Goal: Navigation & Orientation: Find specific page/section

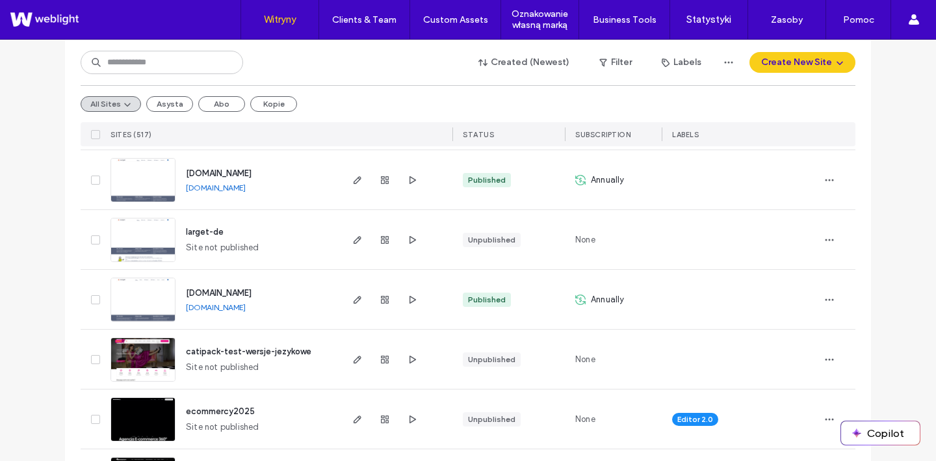
scroll to position [394, 0]
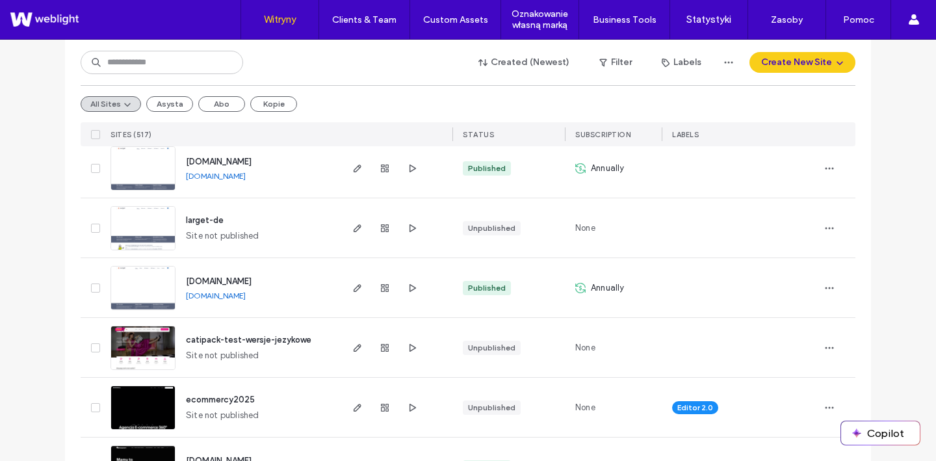
click at [193, 396] on span "ecommercy2025" at bounding box center [220, 400] width 69 height 10
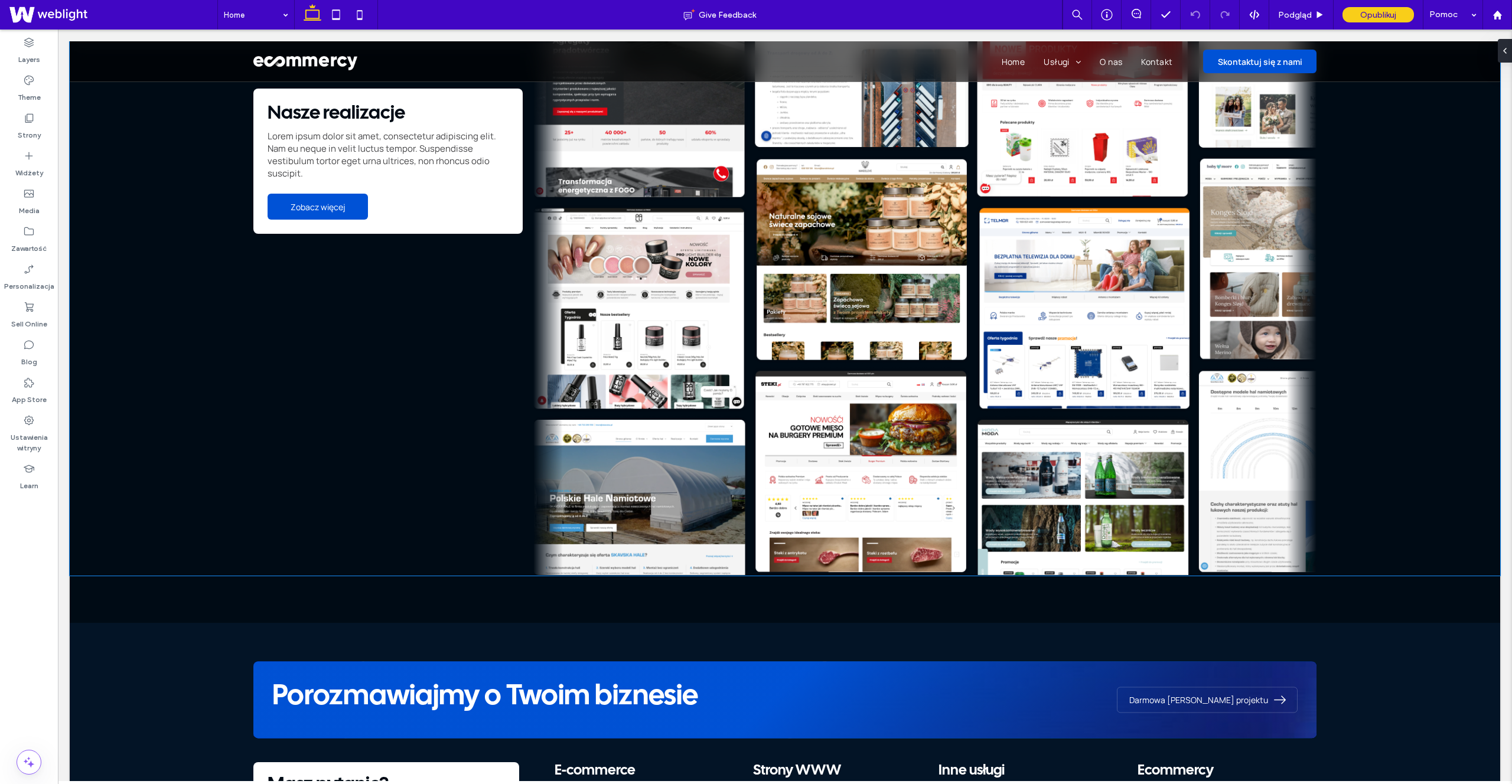
scroll to position [2058, 0]
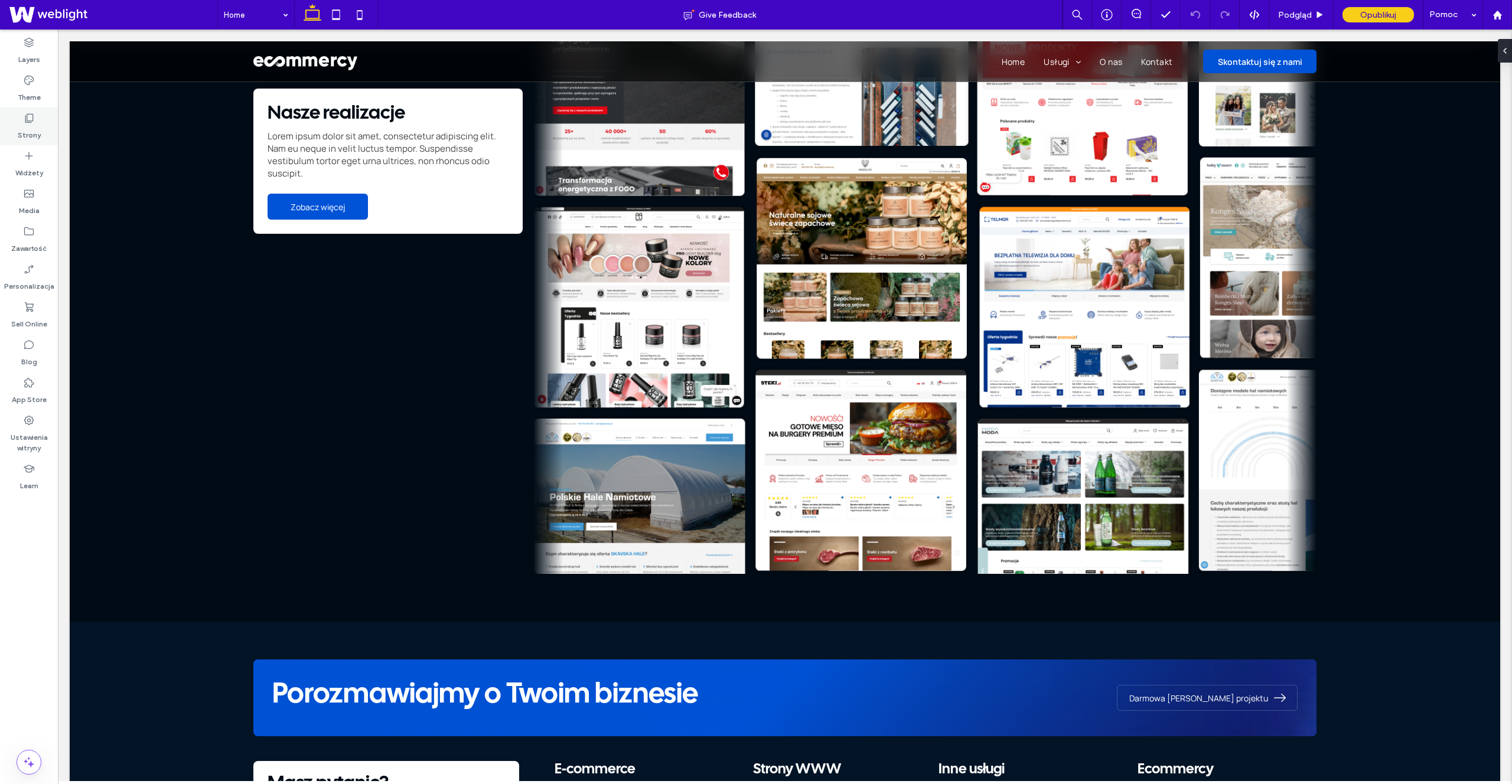
click at [48, 129] on div "Strony" at bounding box center [29, 126] width 58 height 38
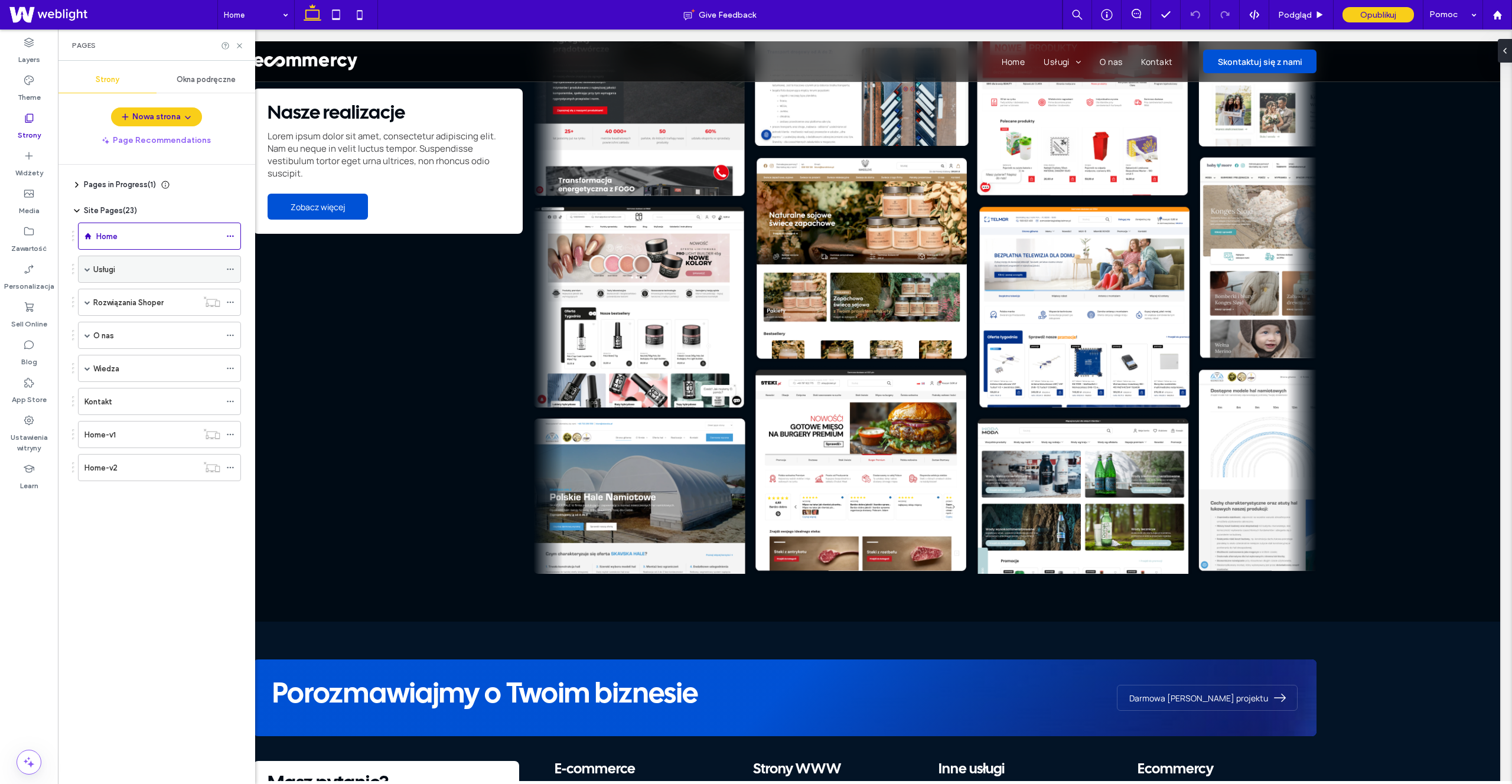
click at [134, 273] on div "Usługi" at bounding box center [157, 270] width 127 height 13
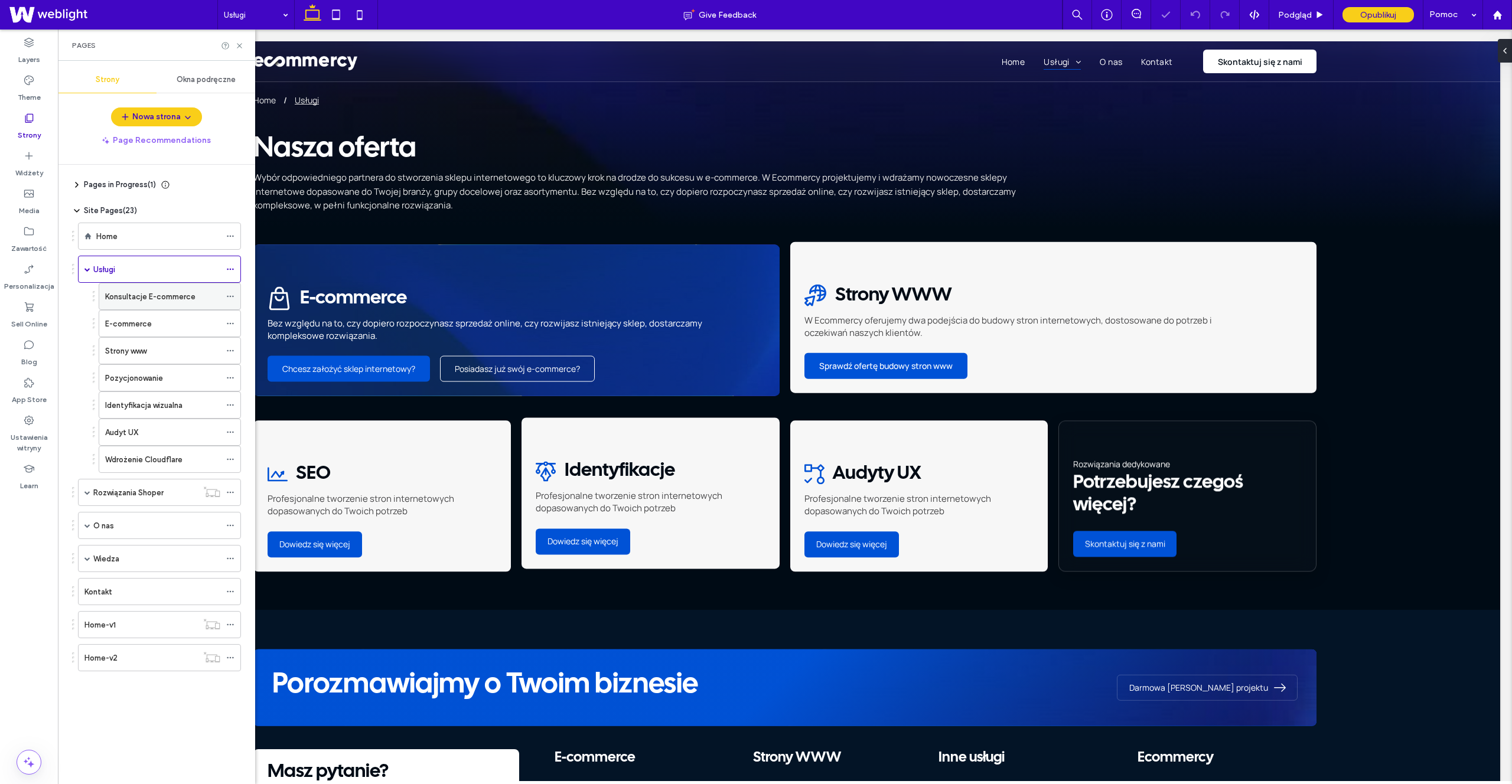
click at [146, 292] on label "Konsultacje E-commerce" at bounding box center [150, 296] width 90 height 21
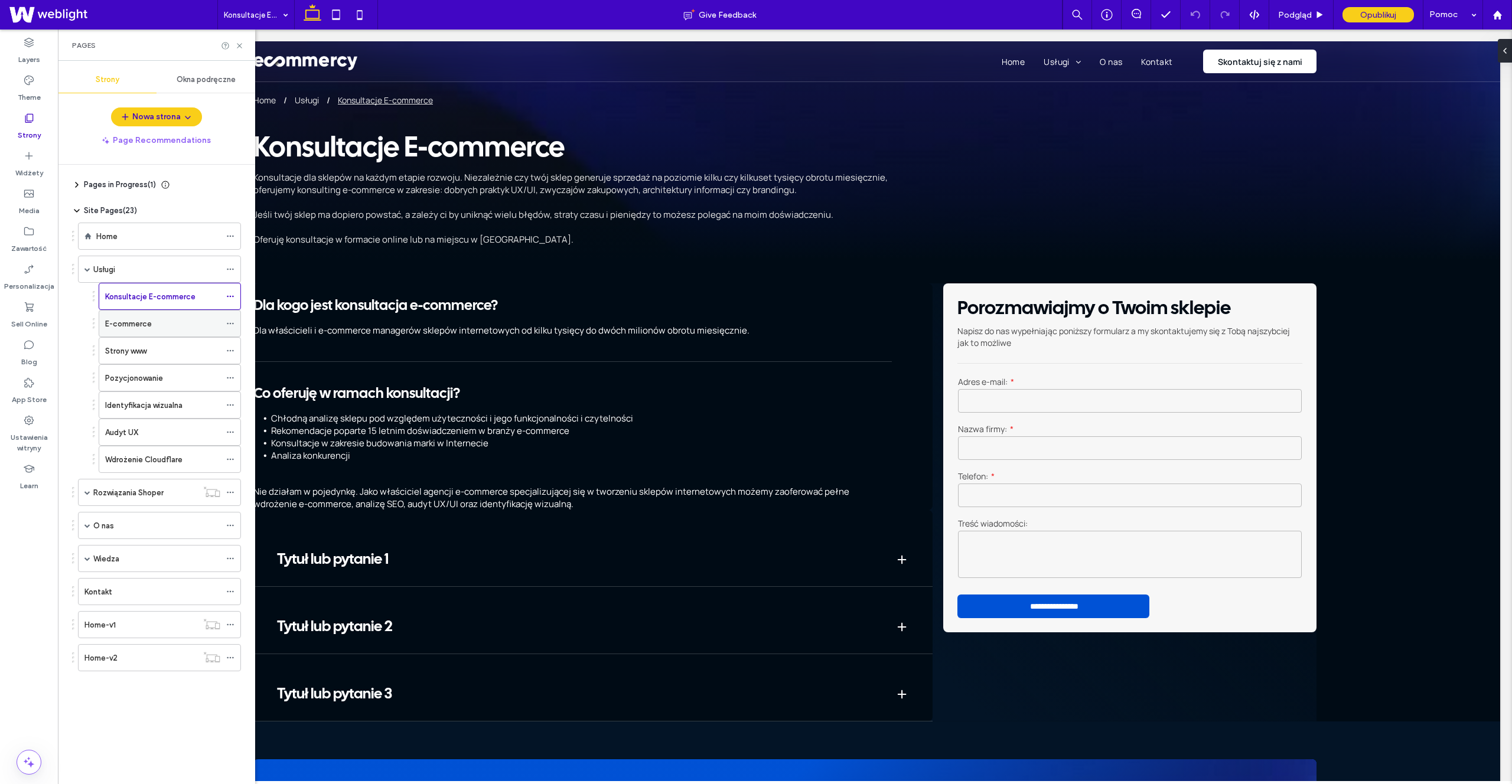
click at [135, 325] on label "E-commerce" at bounding box center [128, 323] width 46 height 21
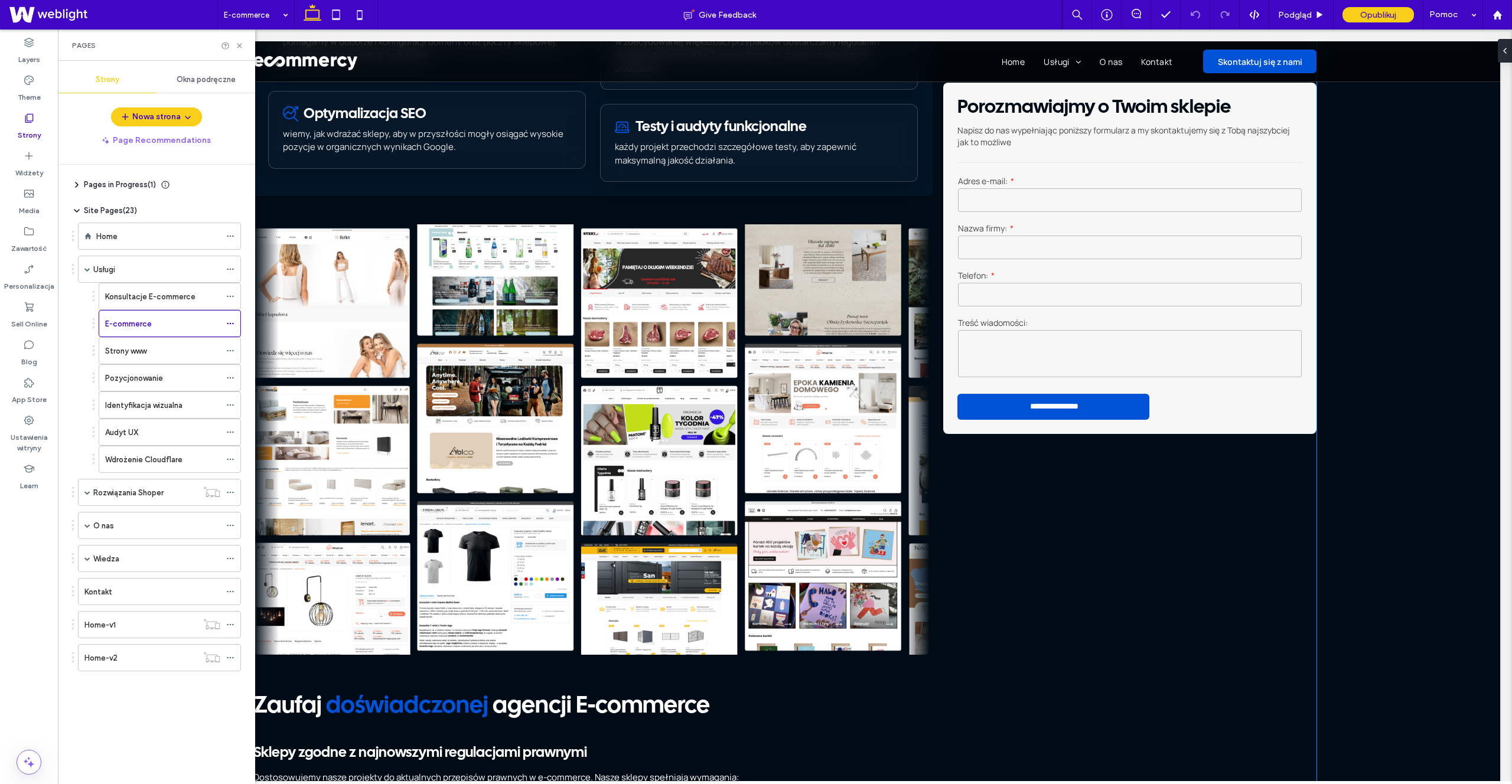
scroll to position [520, 0]
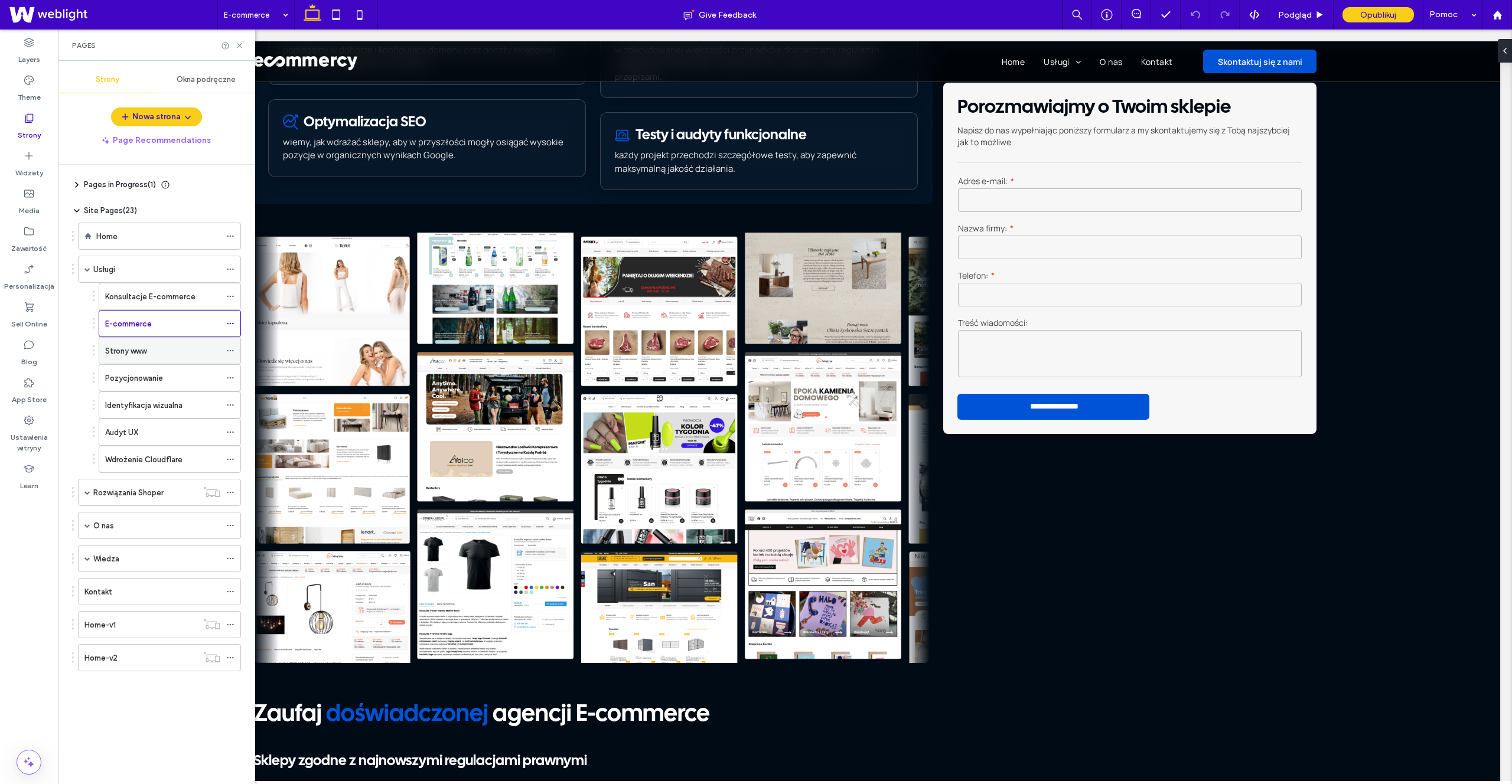
click at [161, 359] on div "Strony www" at bounding box center [163, 351] width 115 height 26
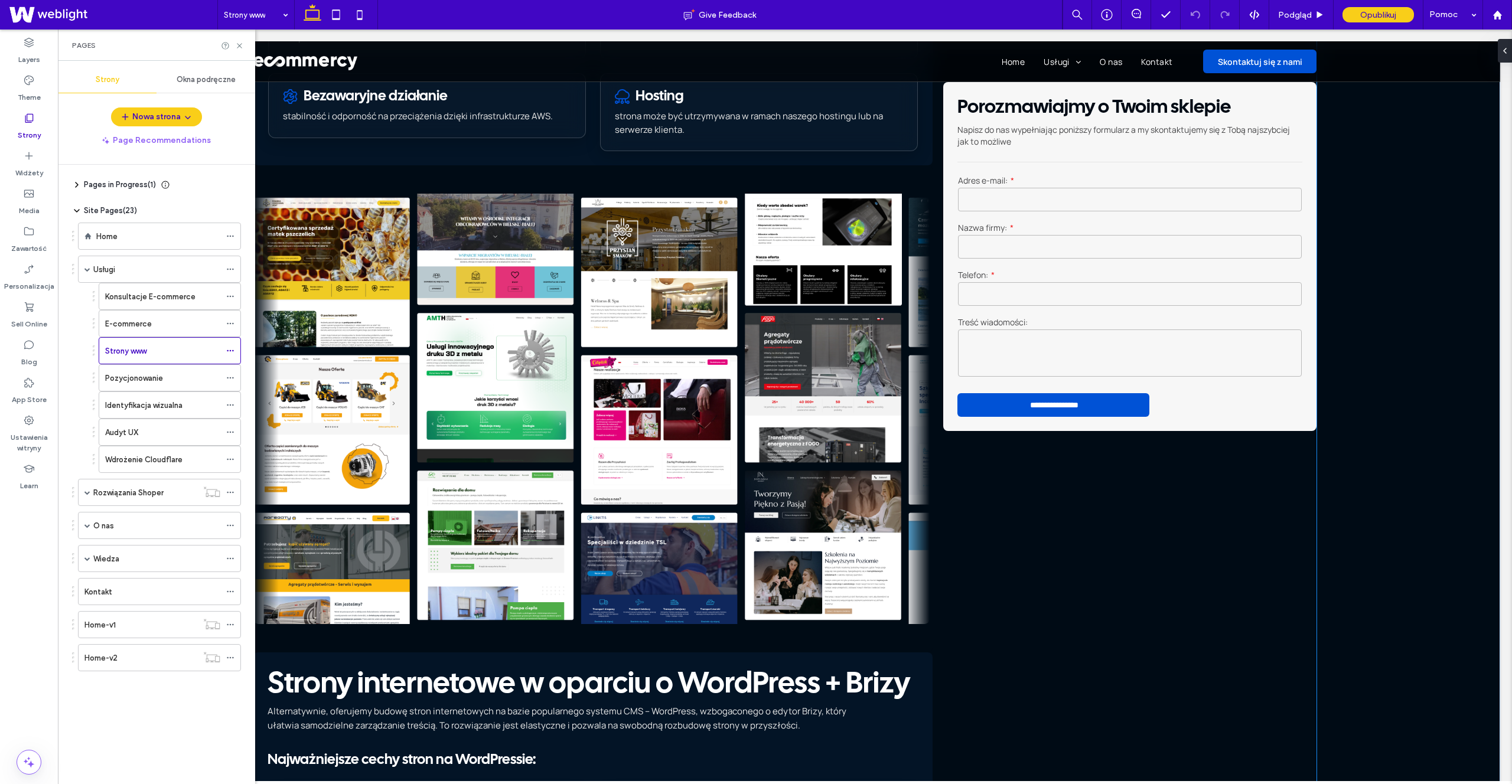
scroll to position [522, 0]
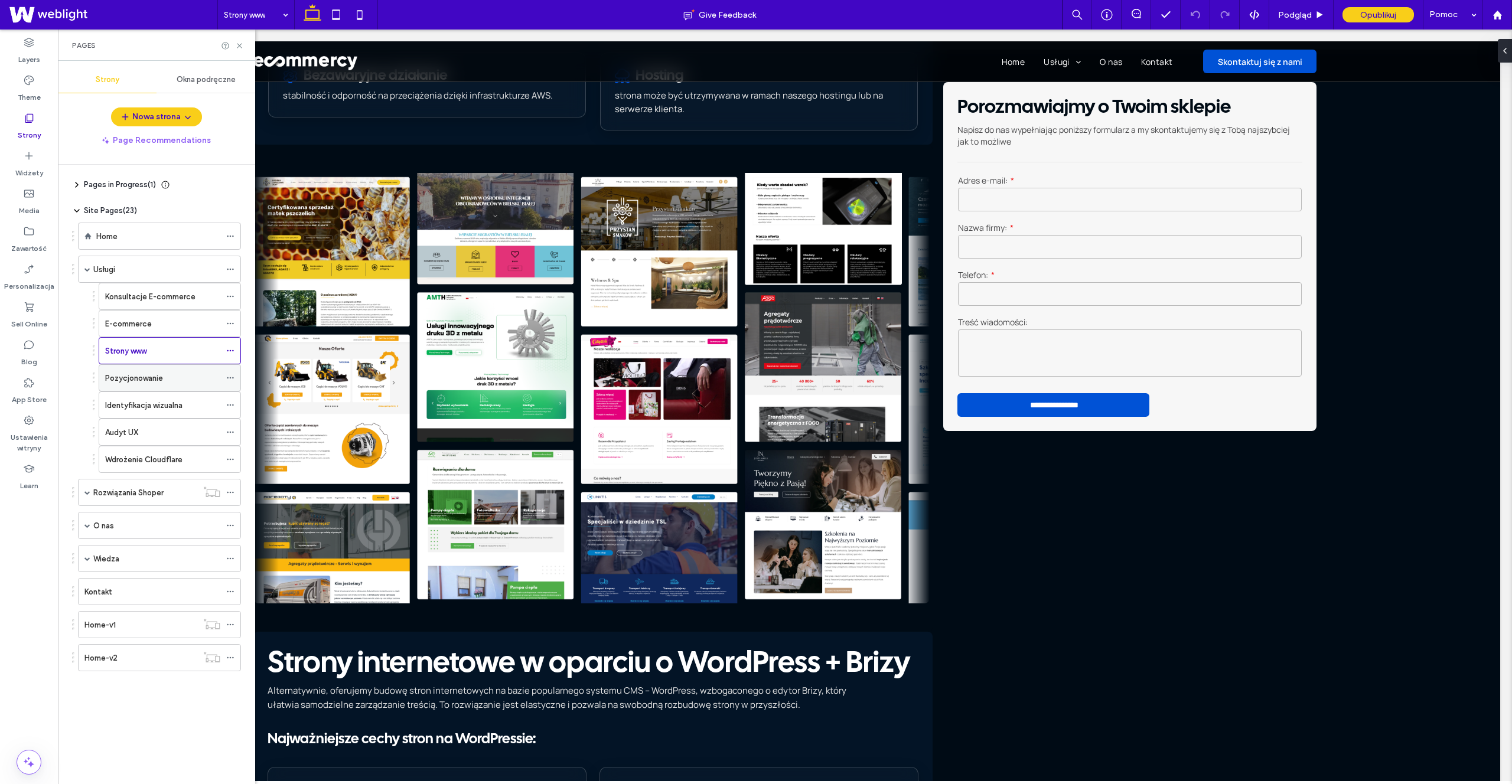
click at [125, 382] on label "Pozycjonowanie" at bounding box center [134, 378] width 58 height 21
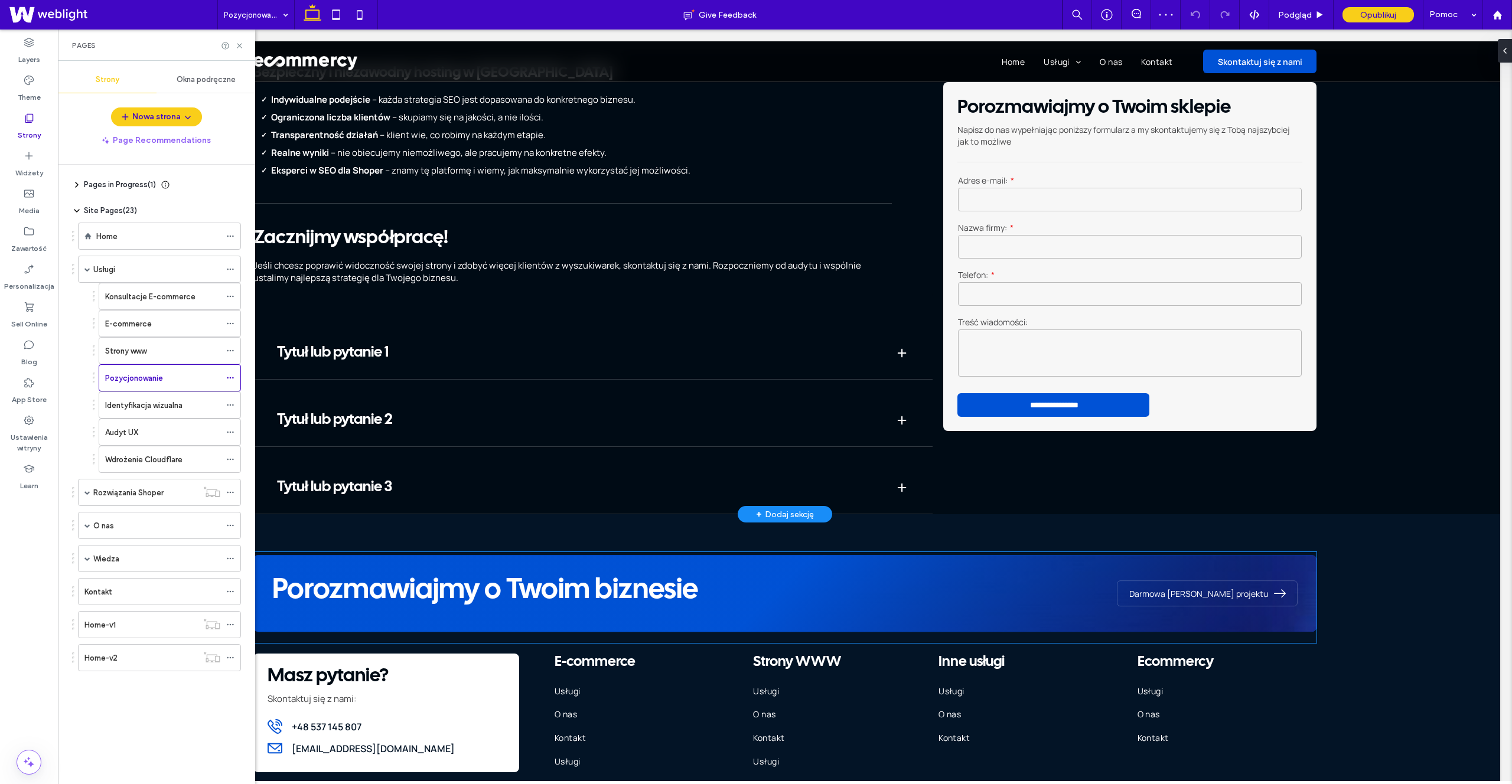
scroll to position [1326, 0]
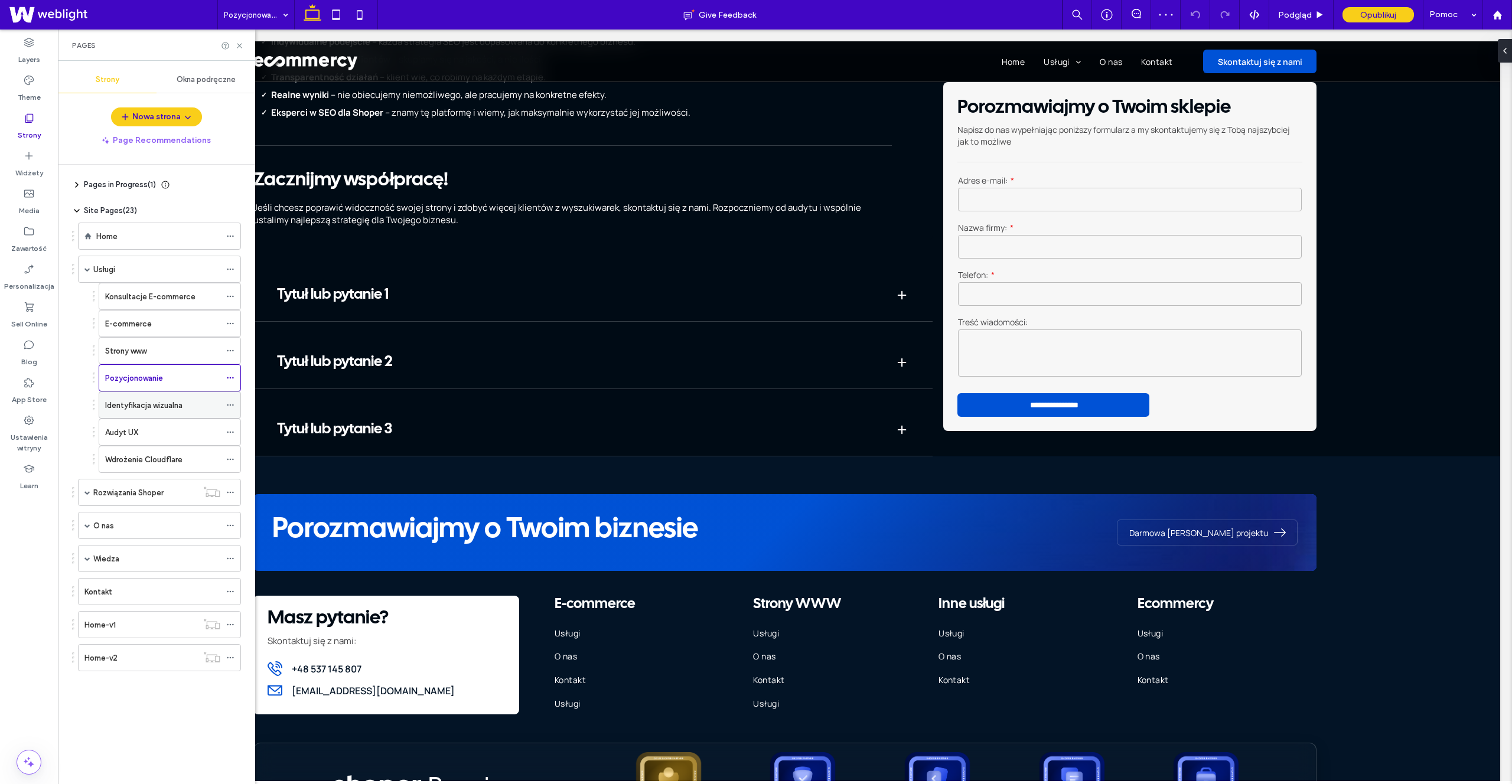
click at [149, 406] on label "Identyfikacja wizualna" at bounding box center [144, 405] width 77 height 21
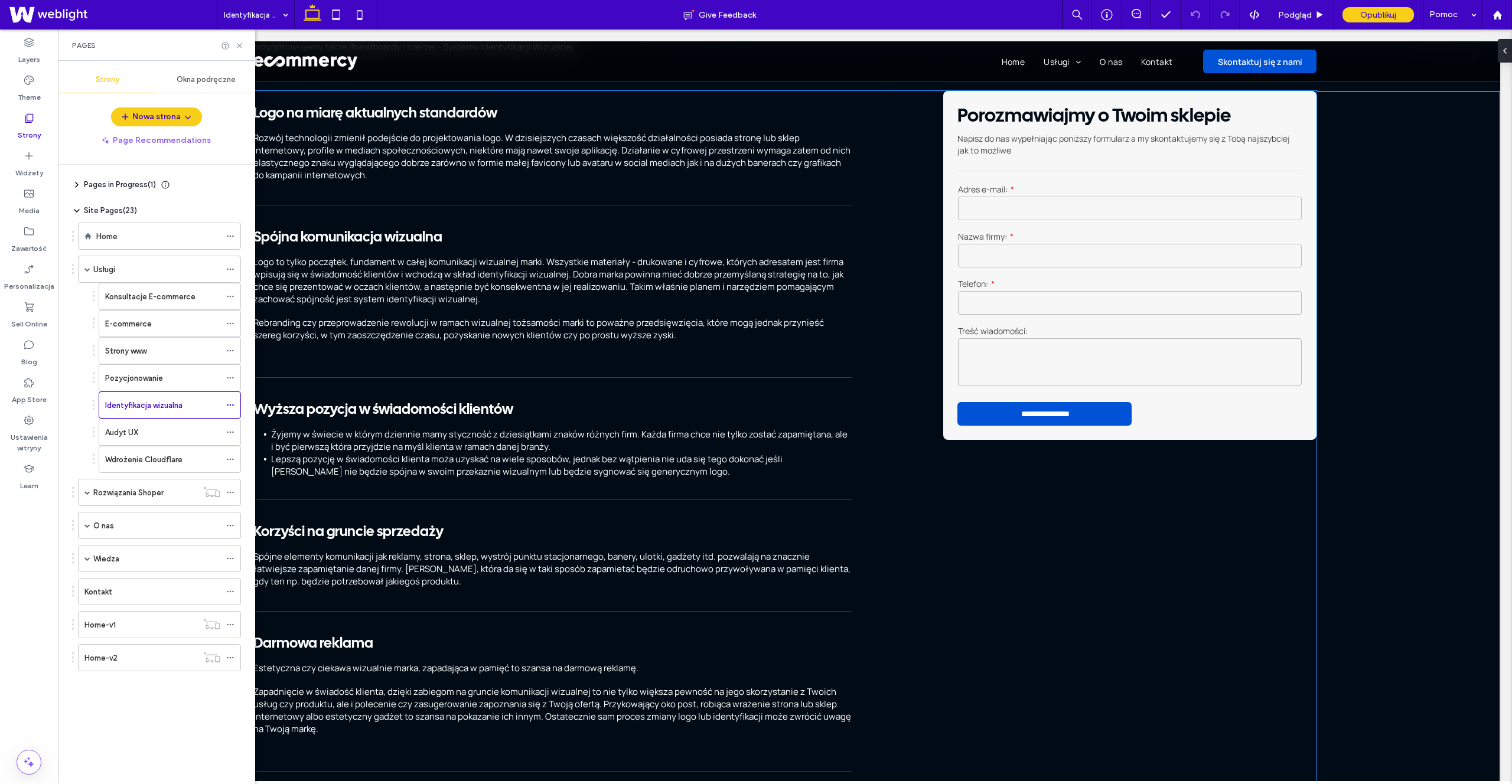
scroll to position [148, 0]
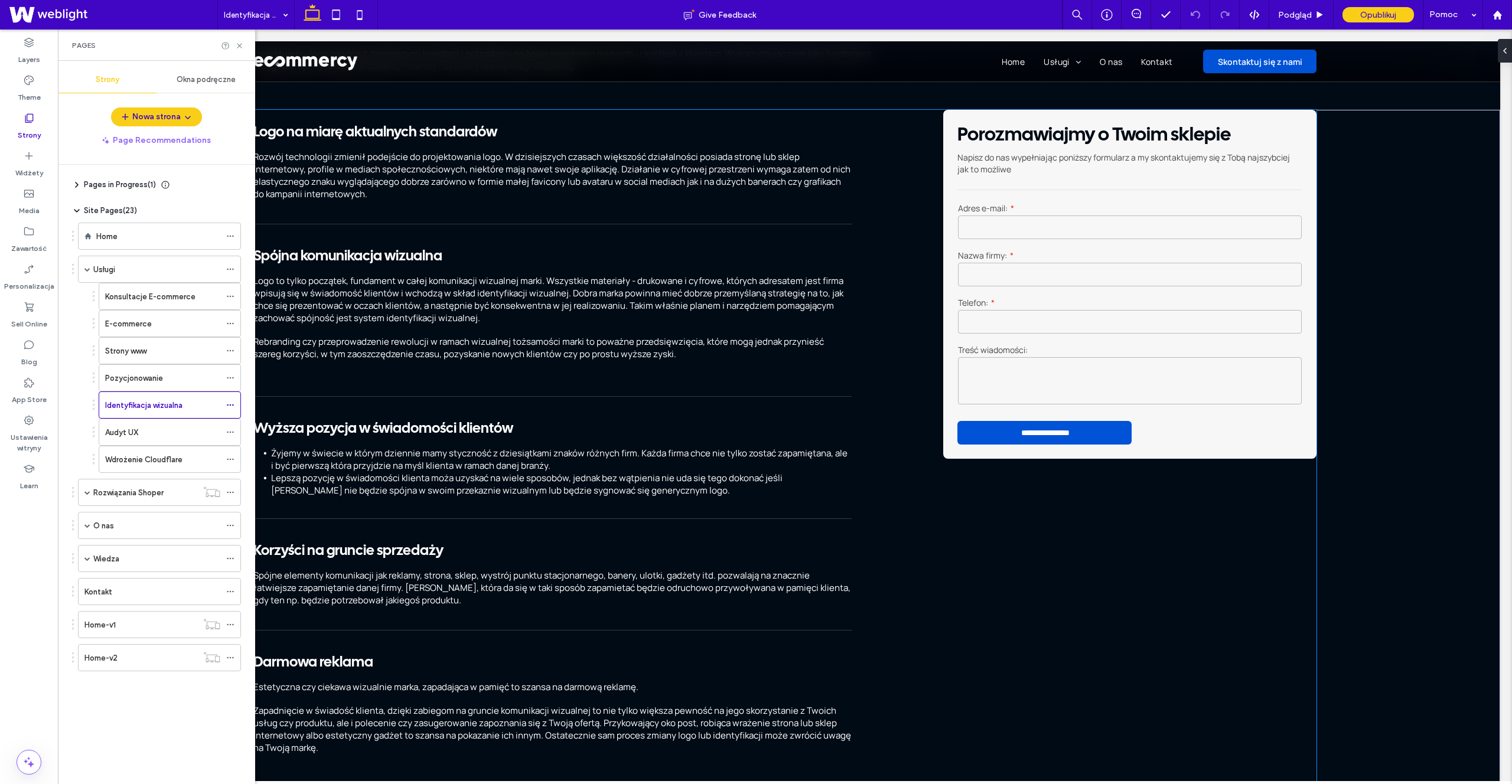
click at [477, 418] on span "Żyjemy w świecie w którym dziennie mamy styczność z dziesiątkami znaków różnych…" at bounding box center [559, 459] width 577 height 25
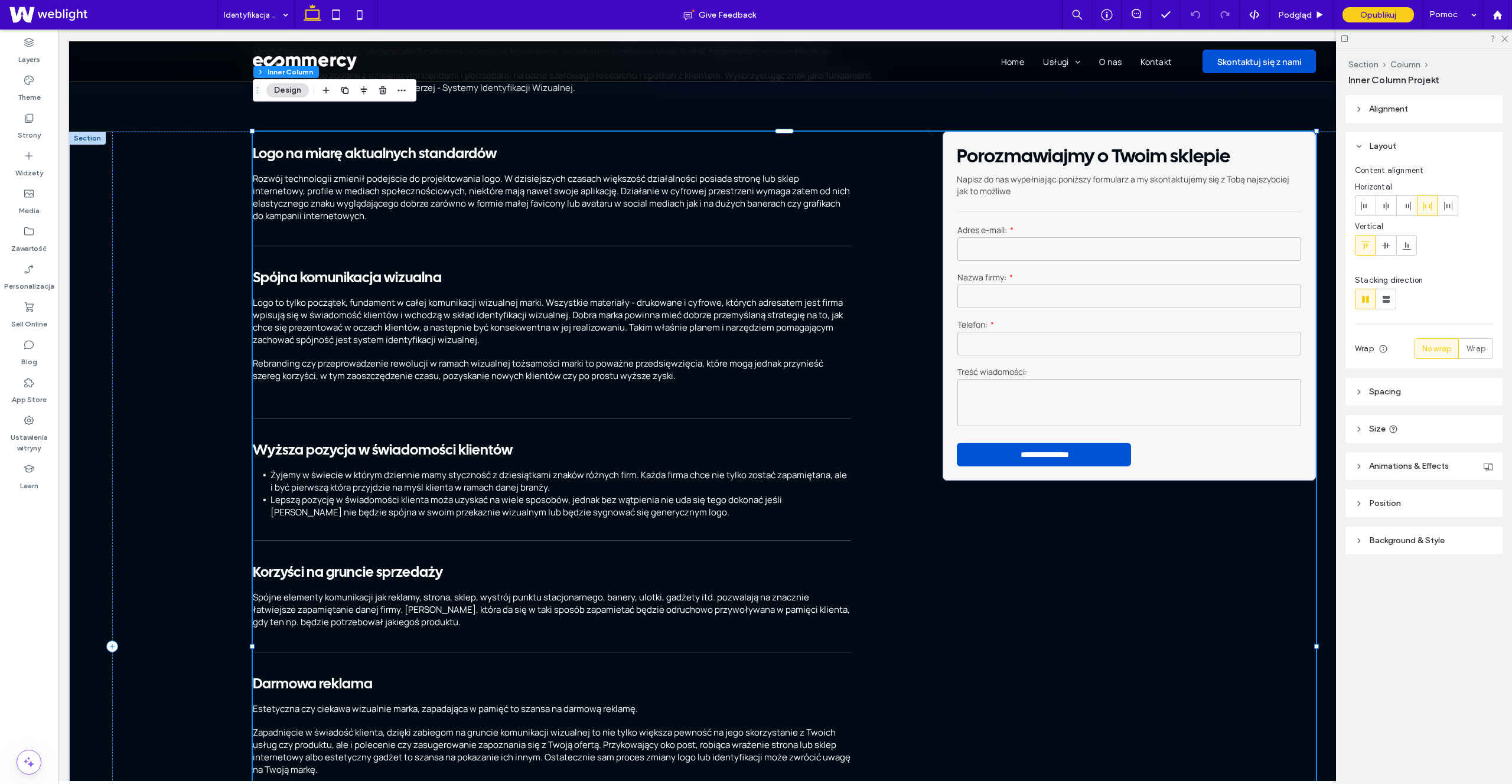
scroll to position [0, 0]
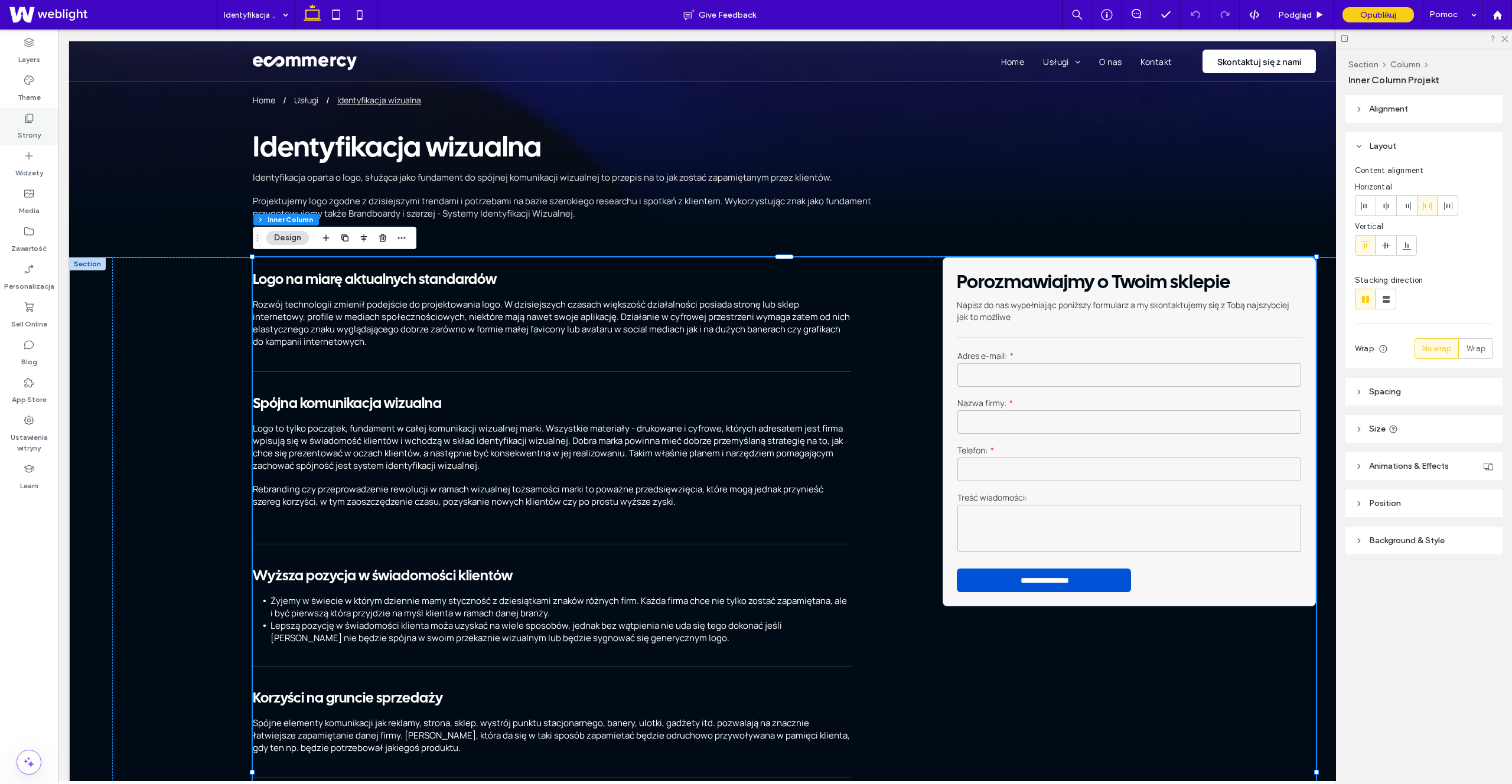
click at [5, 134] on div "Strony" at bounding box center [29, 126] width 58 height 38
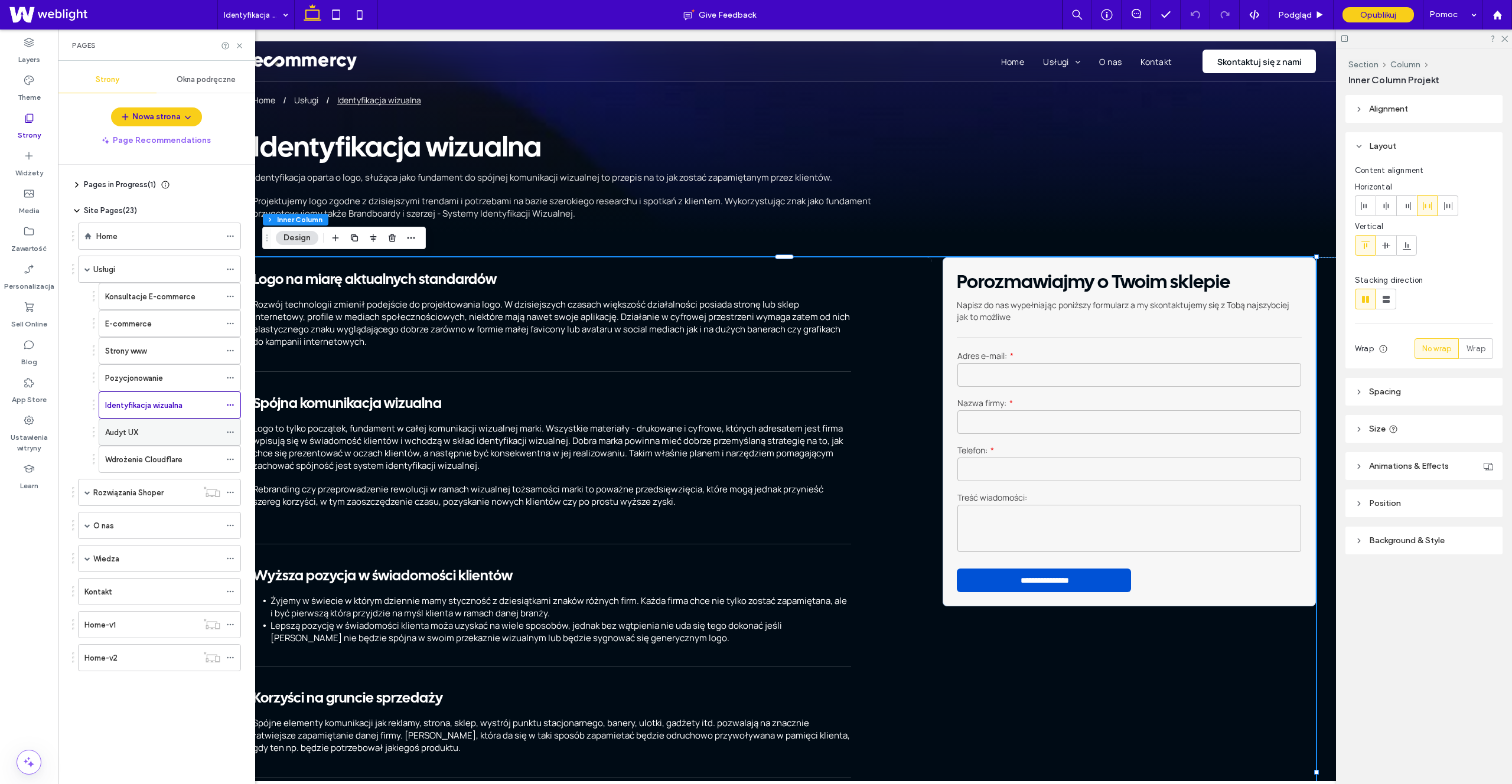
click at [140, 418] on div "Audyt UX" at bounding box center [163, 432] width 115 height 13
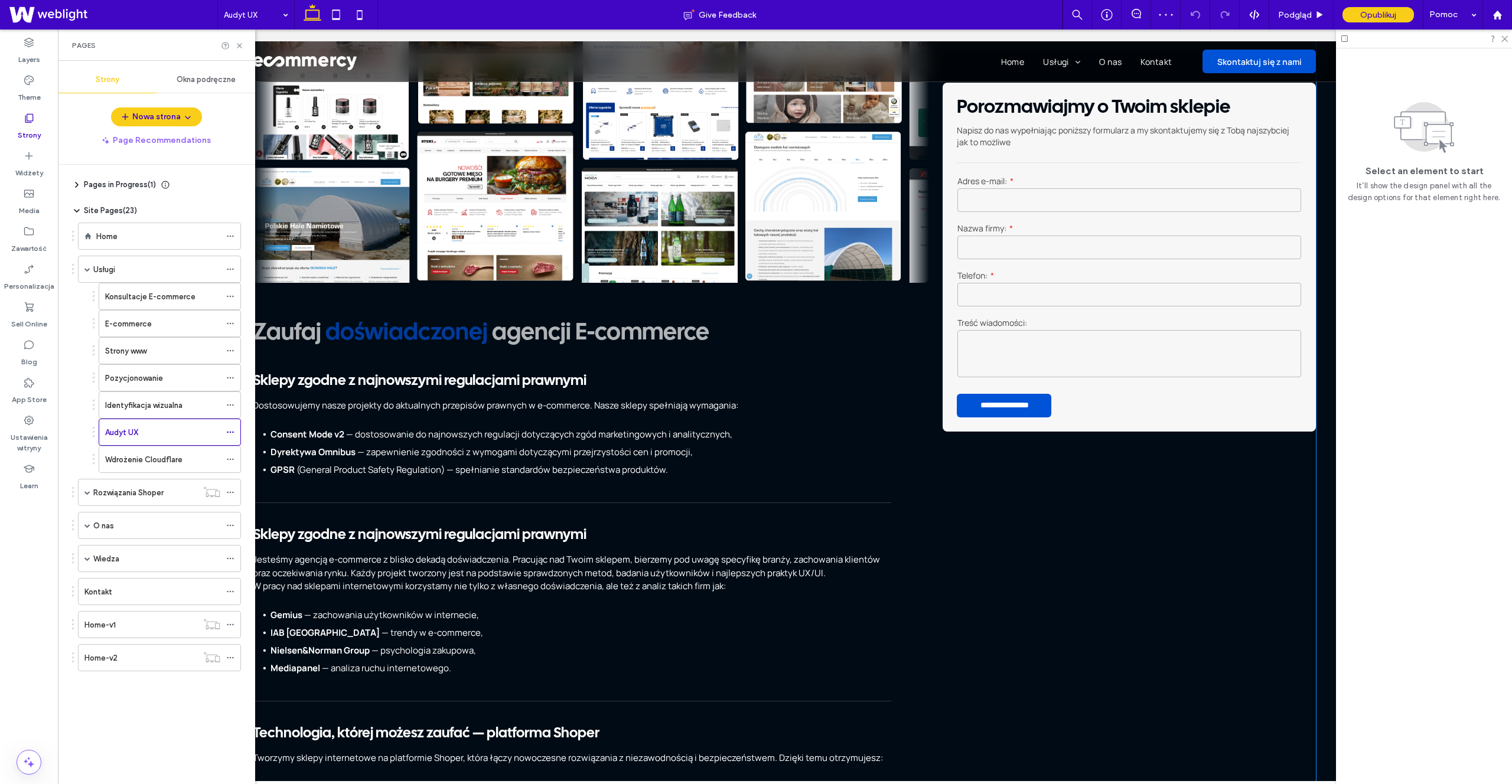
scroll to position [982, 0]
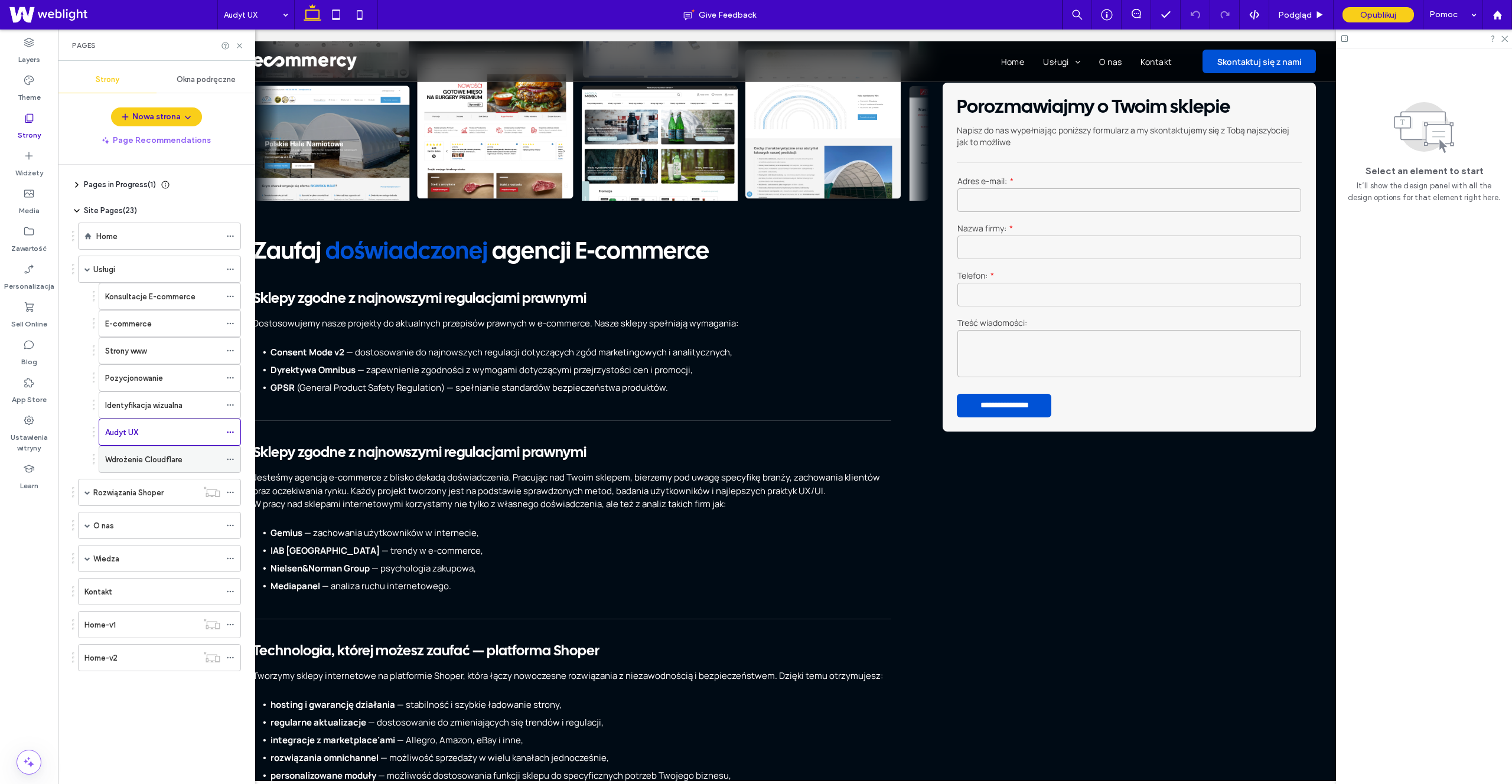
click at [124, 418] on label "Wdrożenie Cloudflare" at bounding box center [144, 460] width 77 height 21
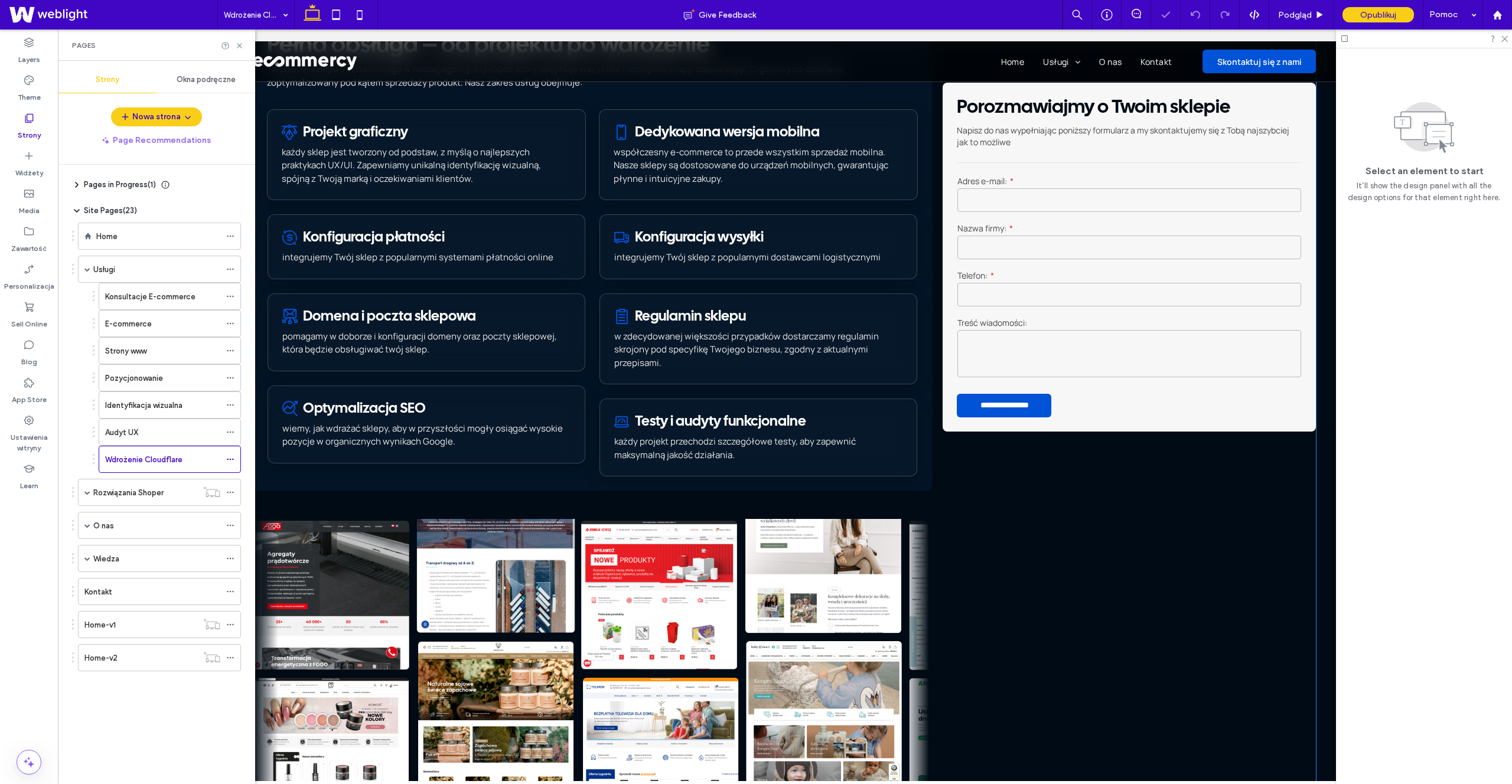
scroll to position [483, 0]
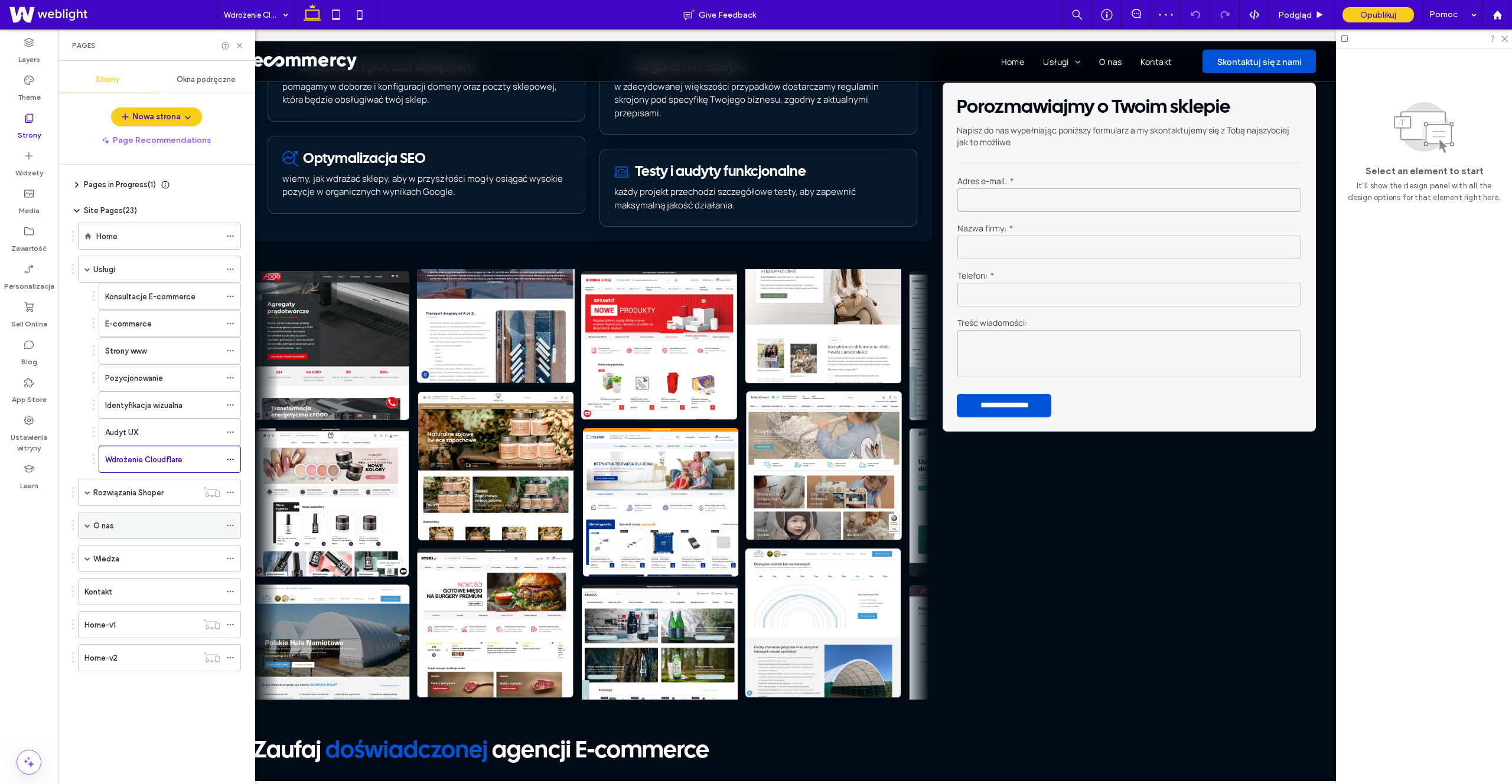
click at [136, 418] on div "O nas" at bounding box center [157, 525] width 127 height 26
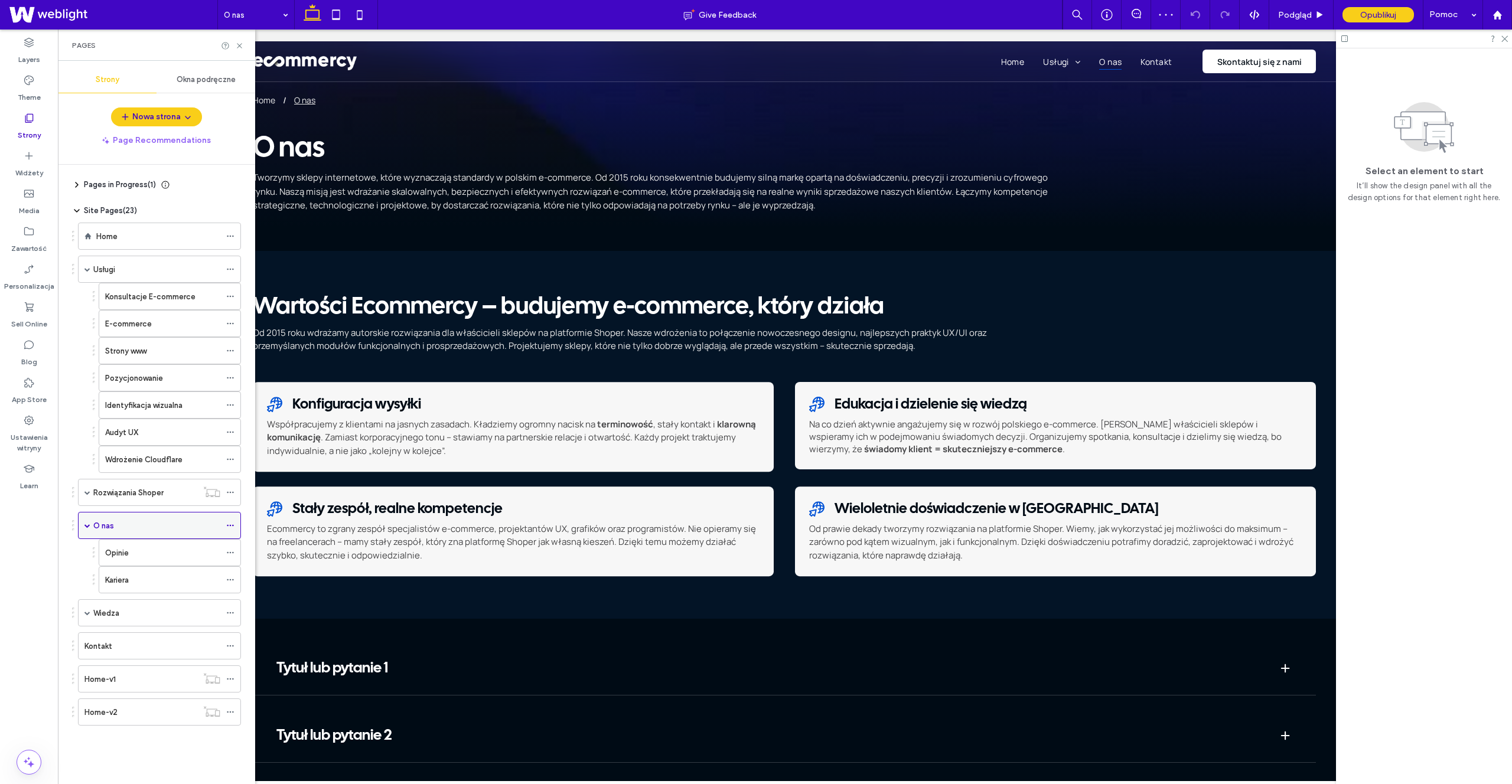
scroll to position [0, 0]
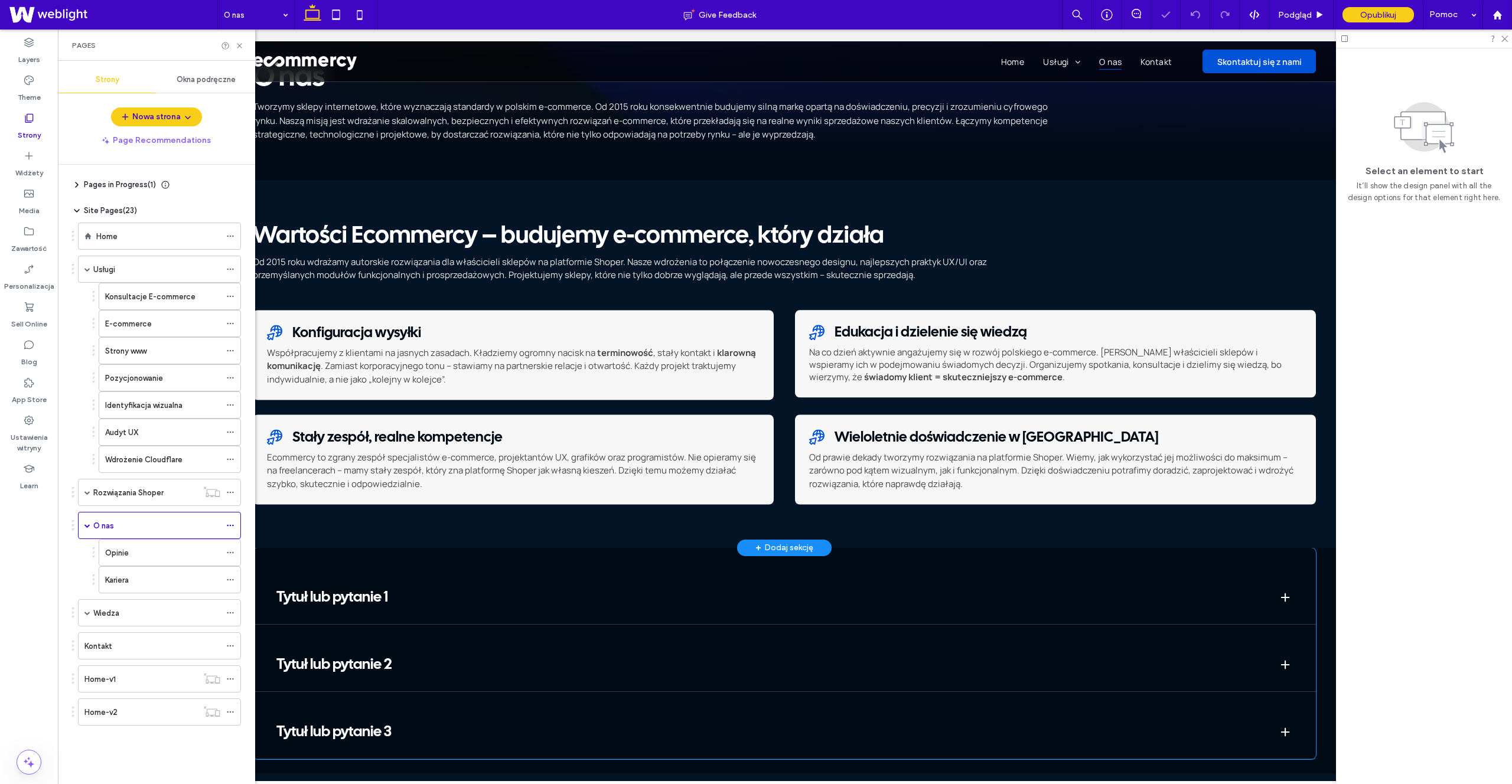
scroll to position [203, 0]
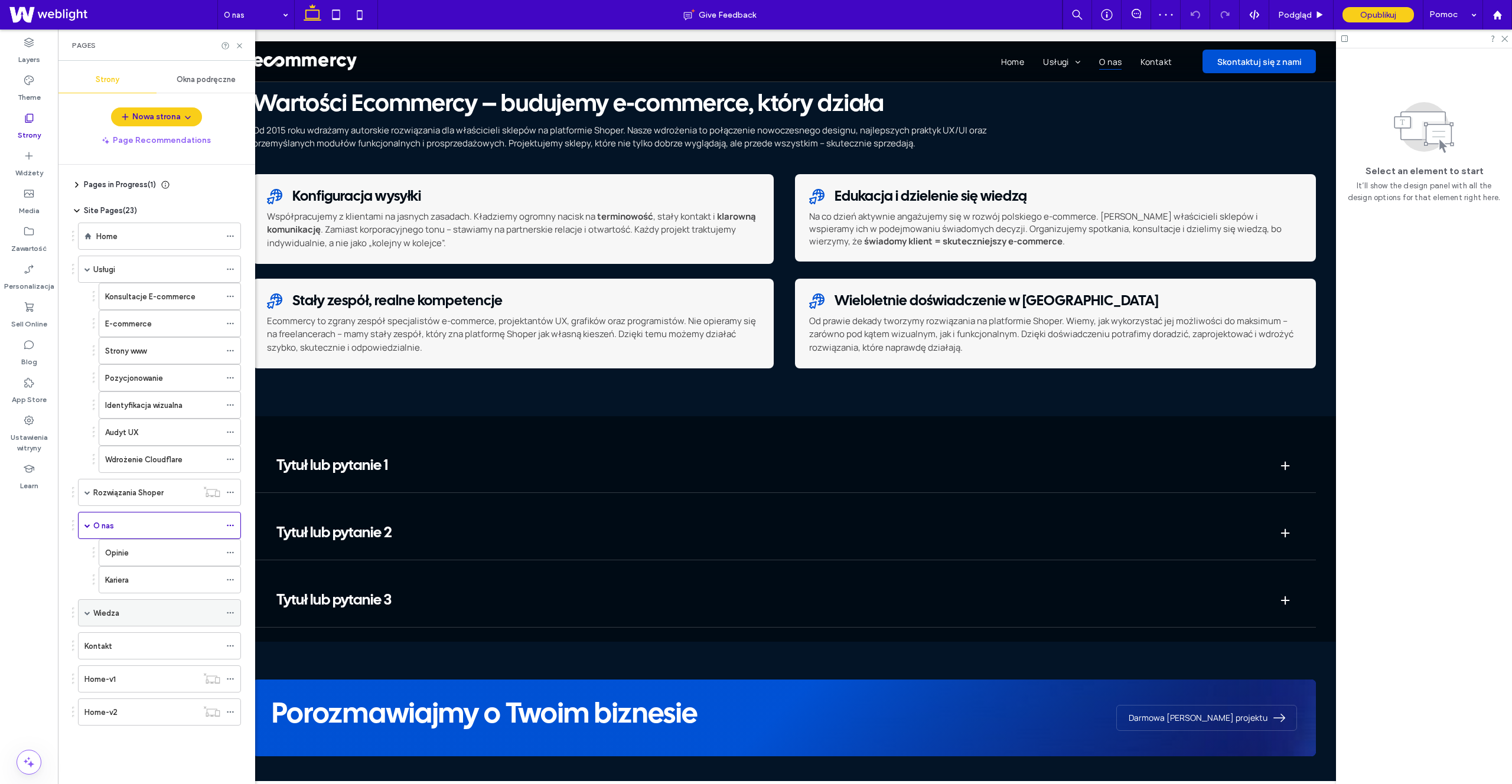
click at [170, 418] on div "Wiedza" at bounding box center [157, 613] width 127 height 13
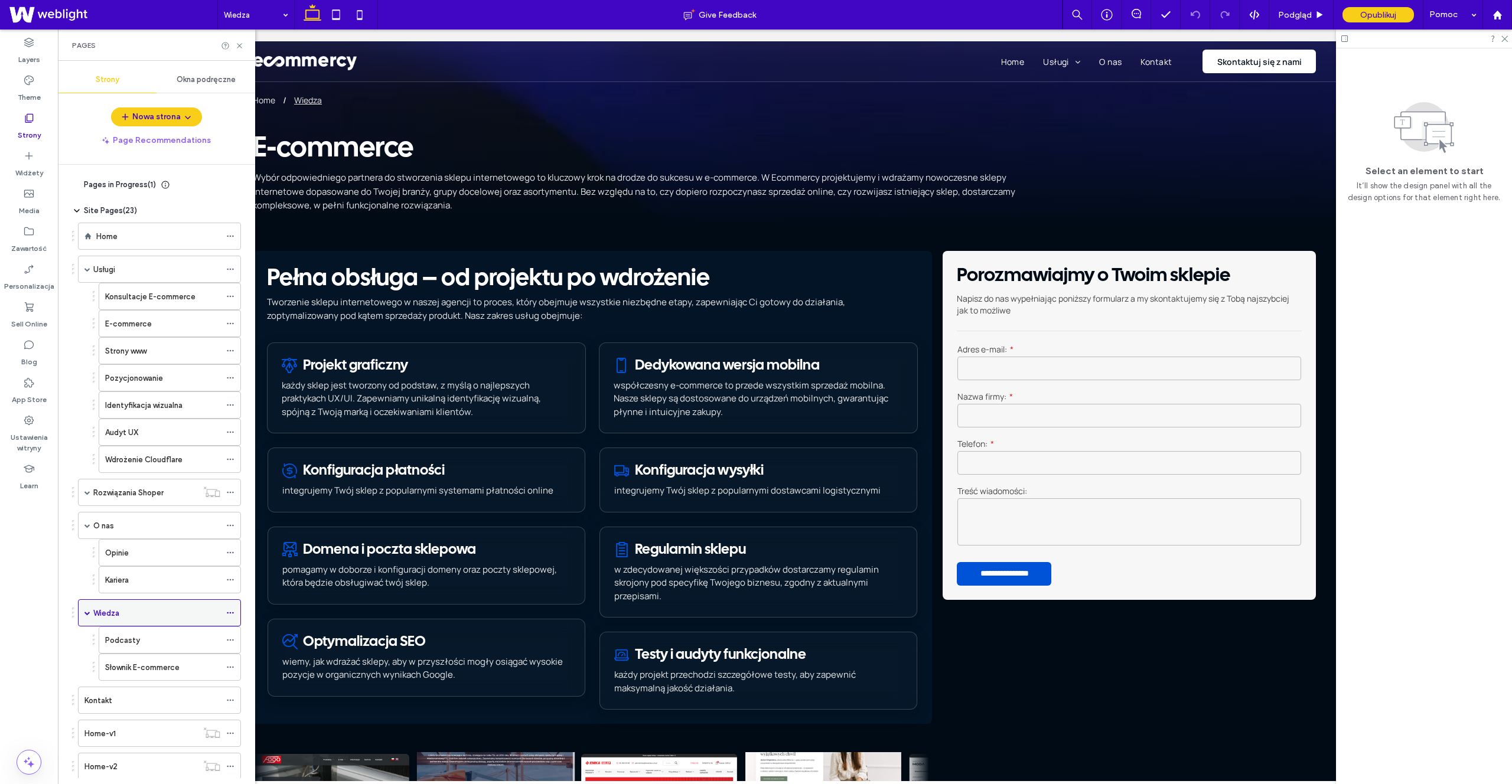
click at [230, 418] on use at bounding box center [230, 613] width 6 height 2
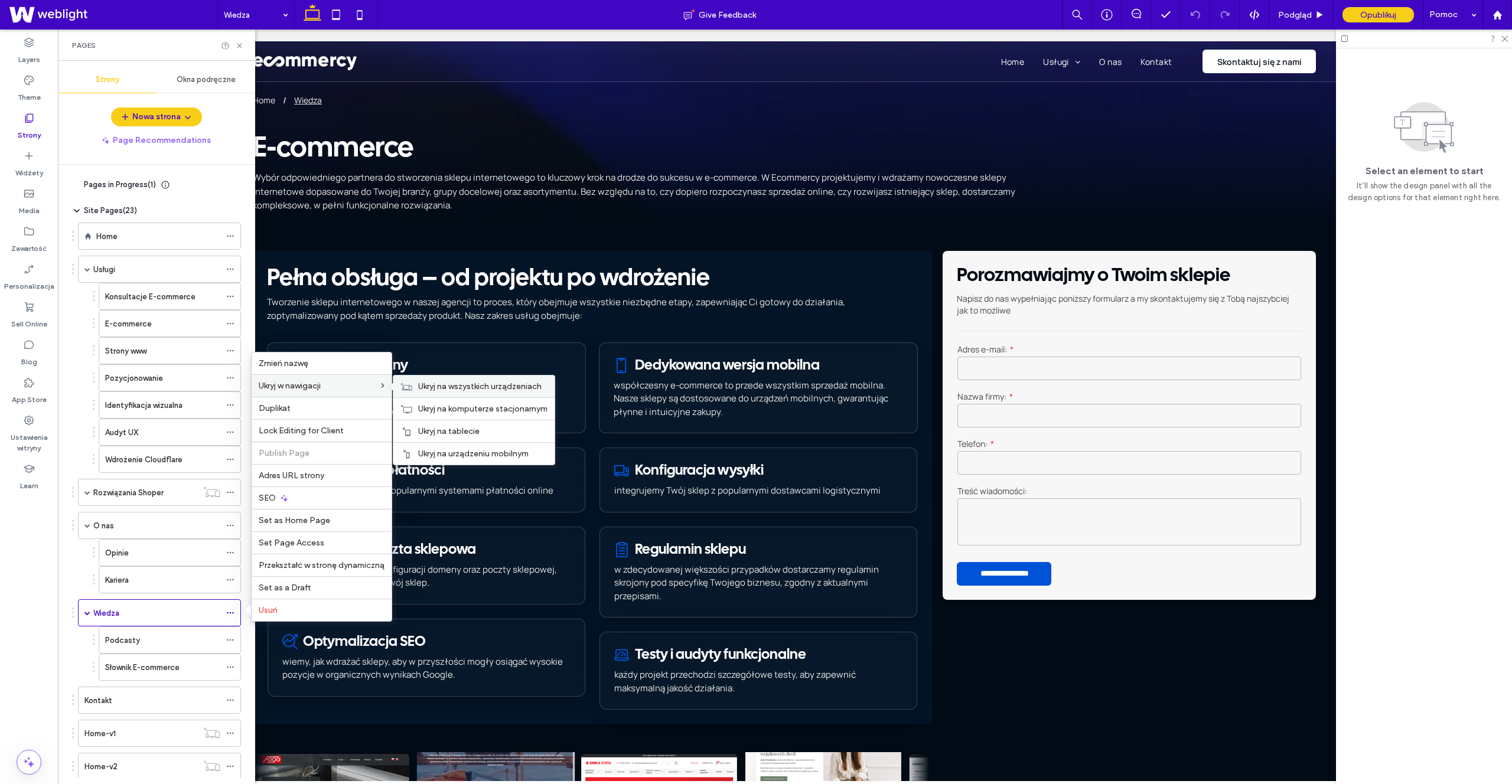
click at [413, 390] on div "Ukryj na wszystkich urządzeniach" at bounding box center [473, 387] width 161 height 22
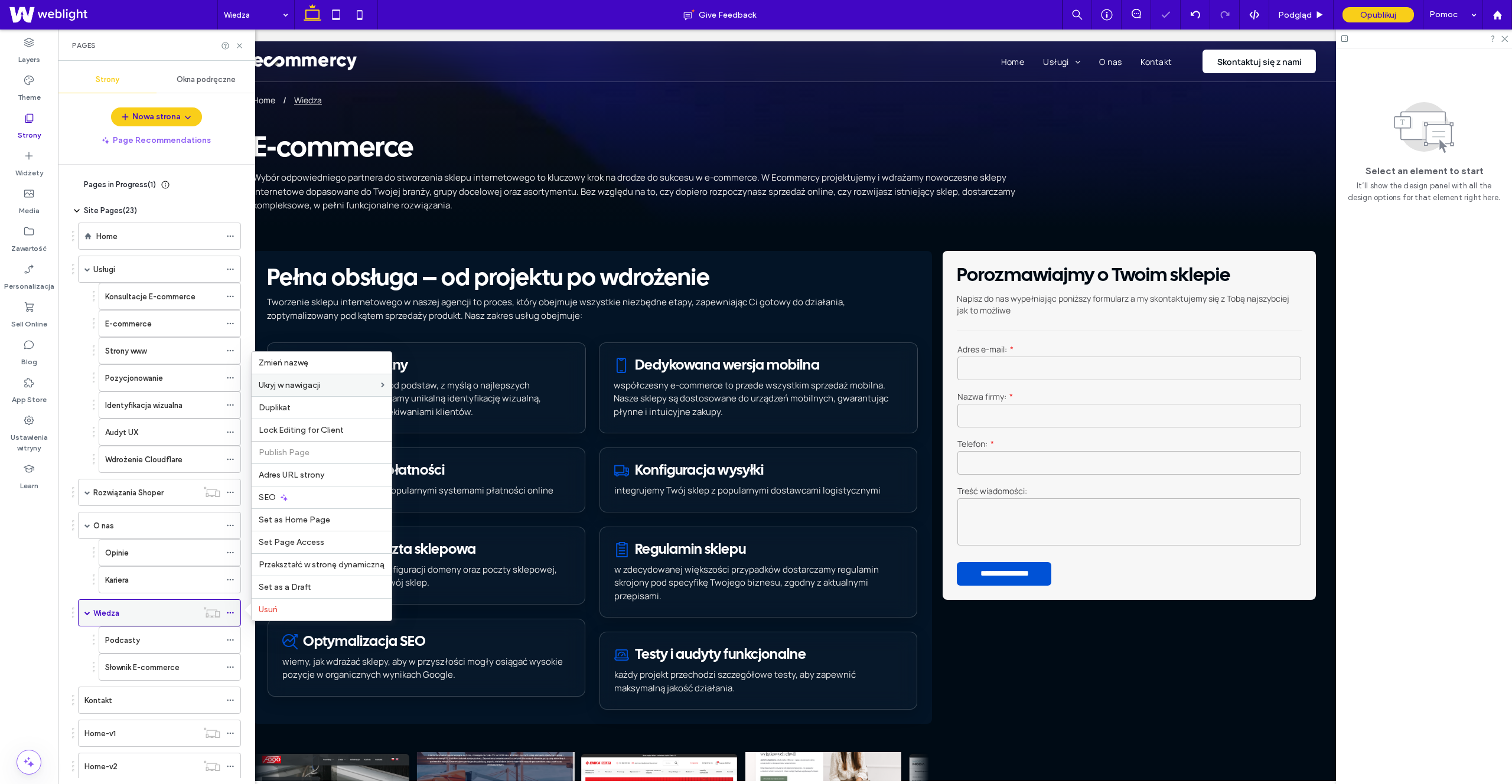
scroll to position [31, 0]
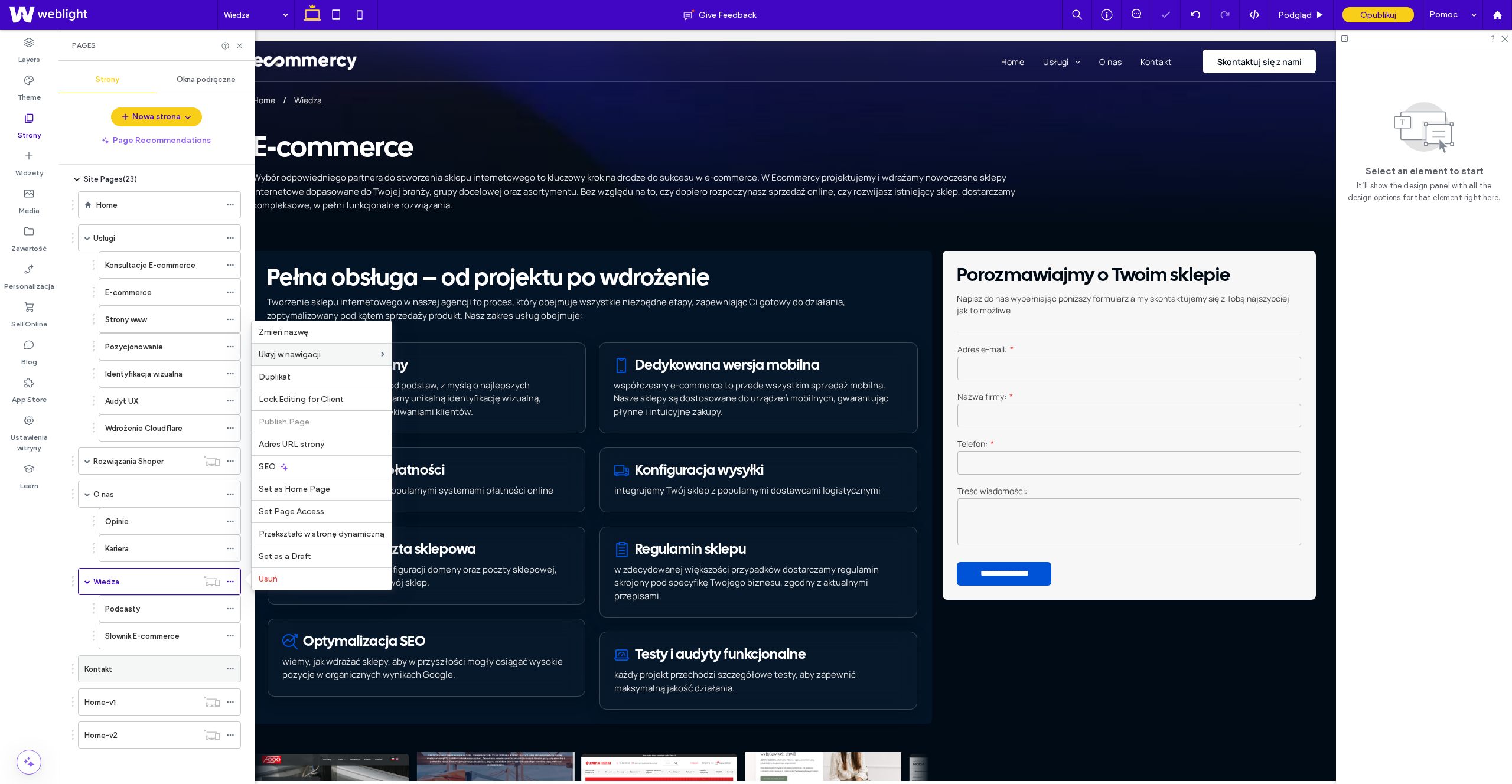
click at [111, 418] on label "Kontakt" at bounding box center [98, 670] width 28 height 21
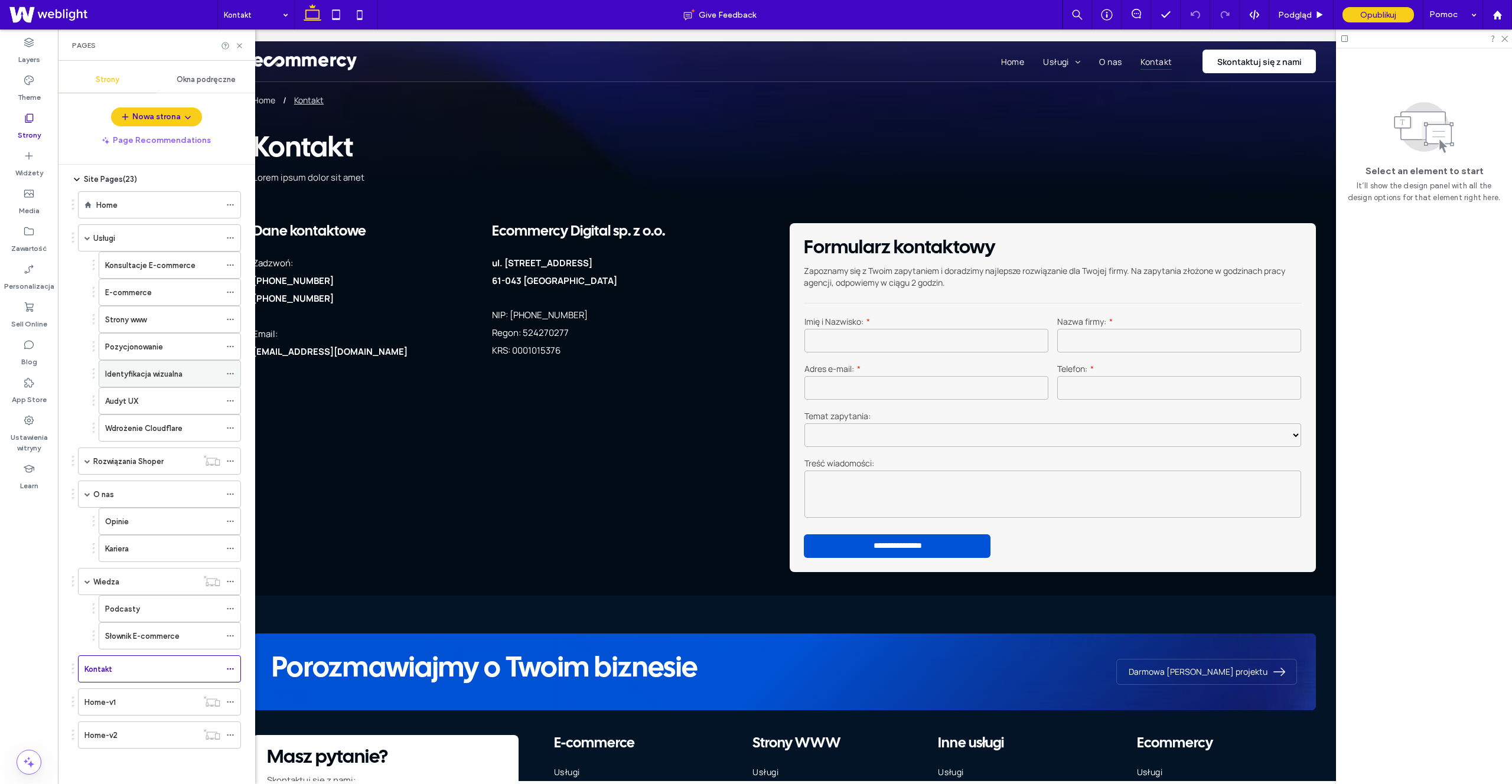
click at [174, 375] on label "Identyfikacja wizualna" at bounding box center [144, 374] width 77 height 21
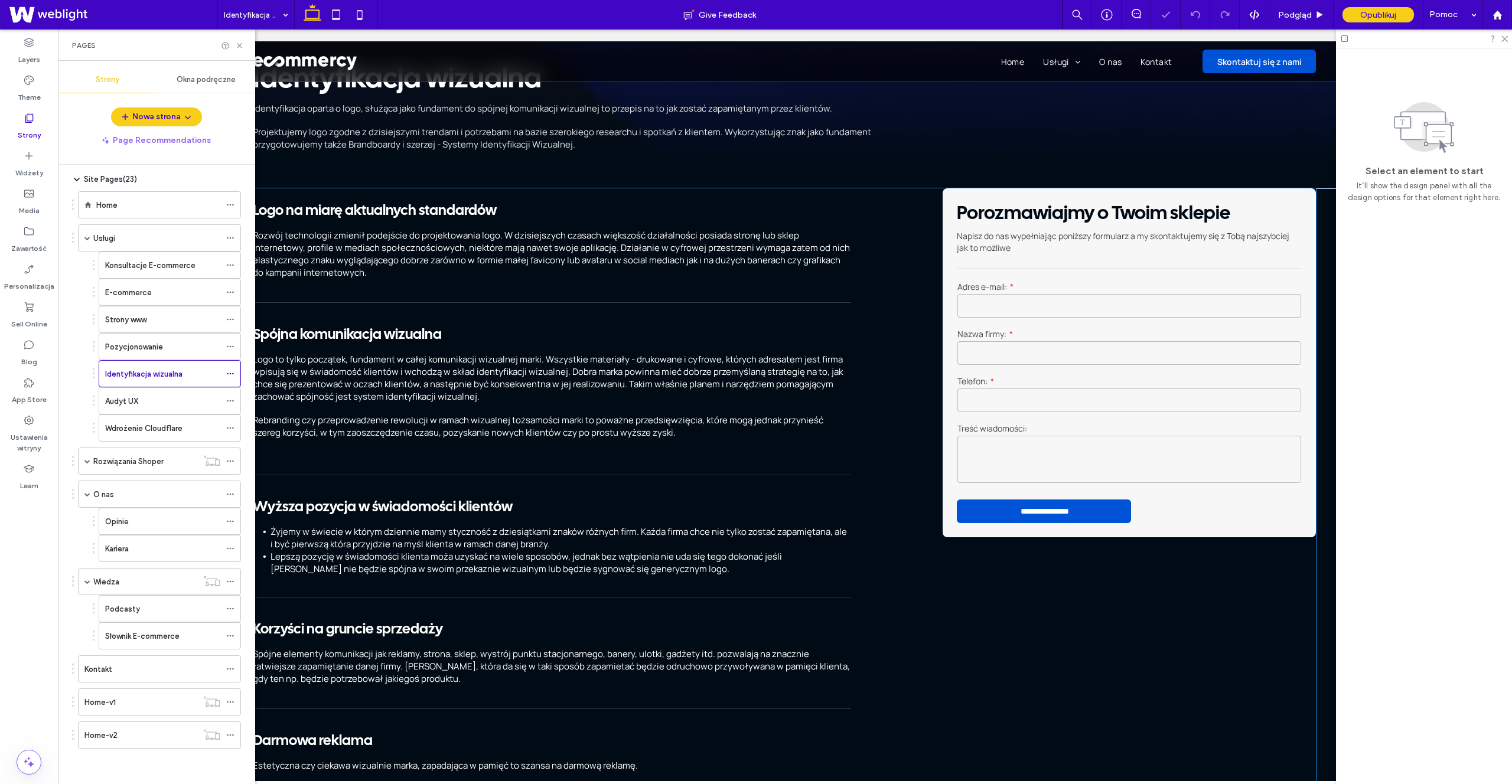
scroll to position [70, 0]
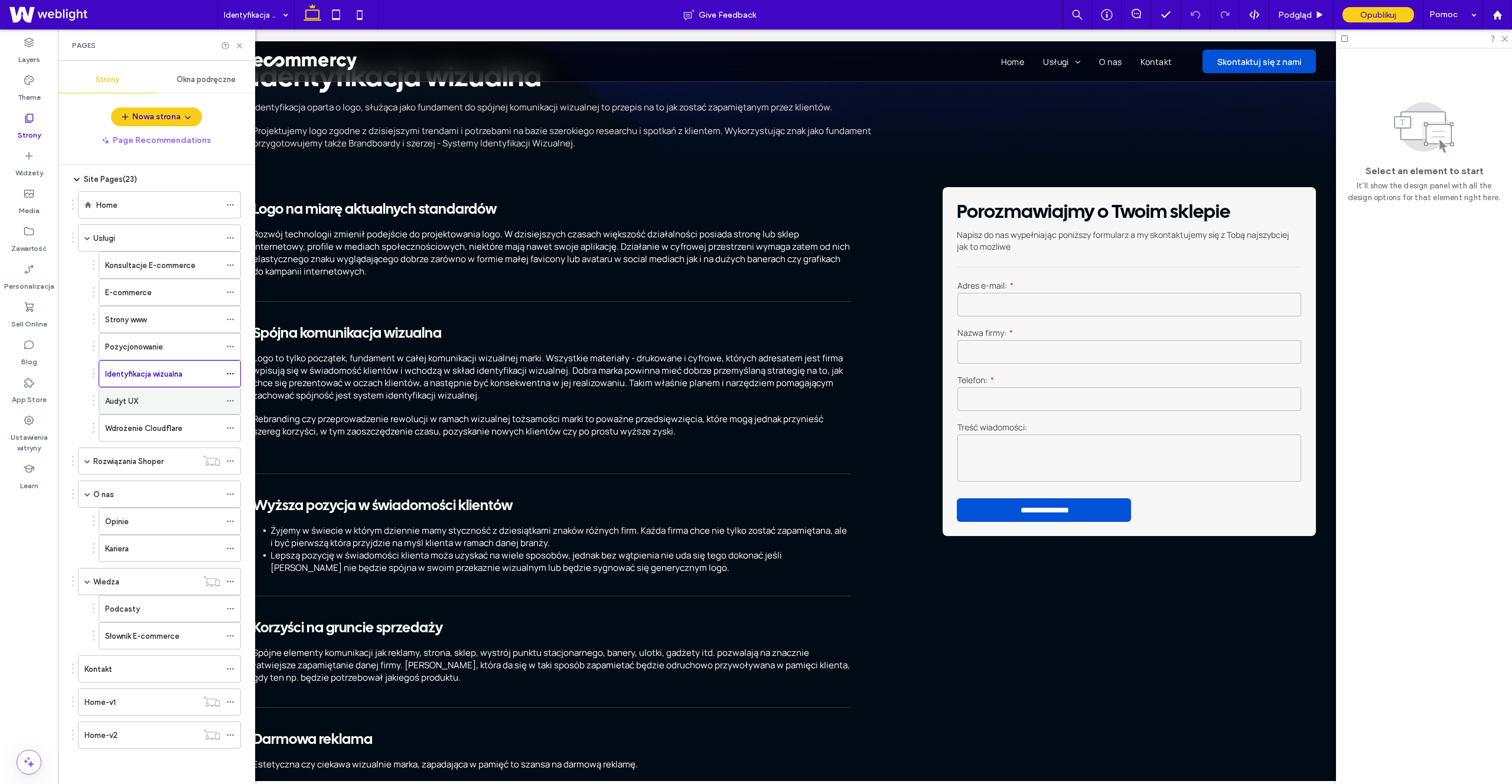
click at [183, 402] on div "Audyt UX" at bounding box center [163, 402] width 115 height 13
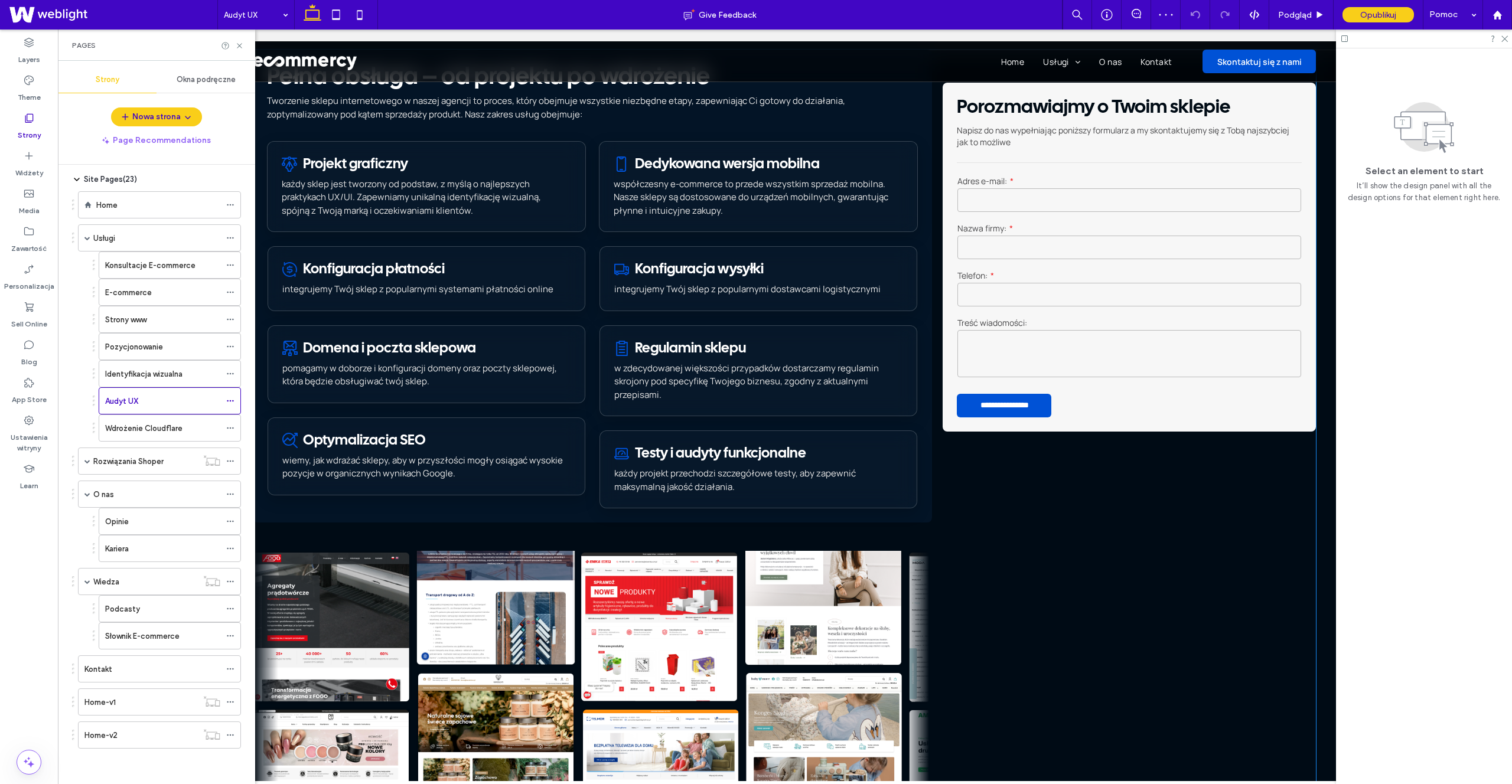
scroll to position [207, 0]
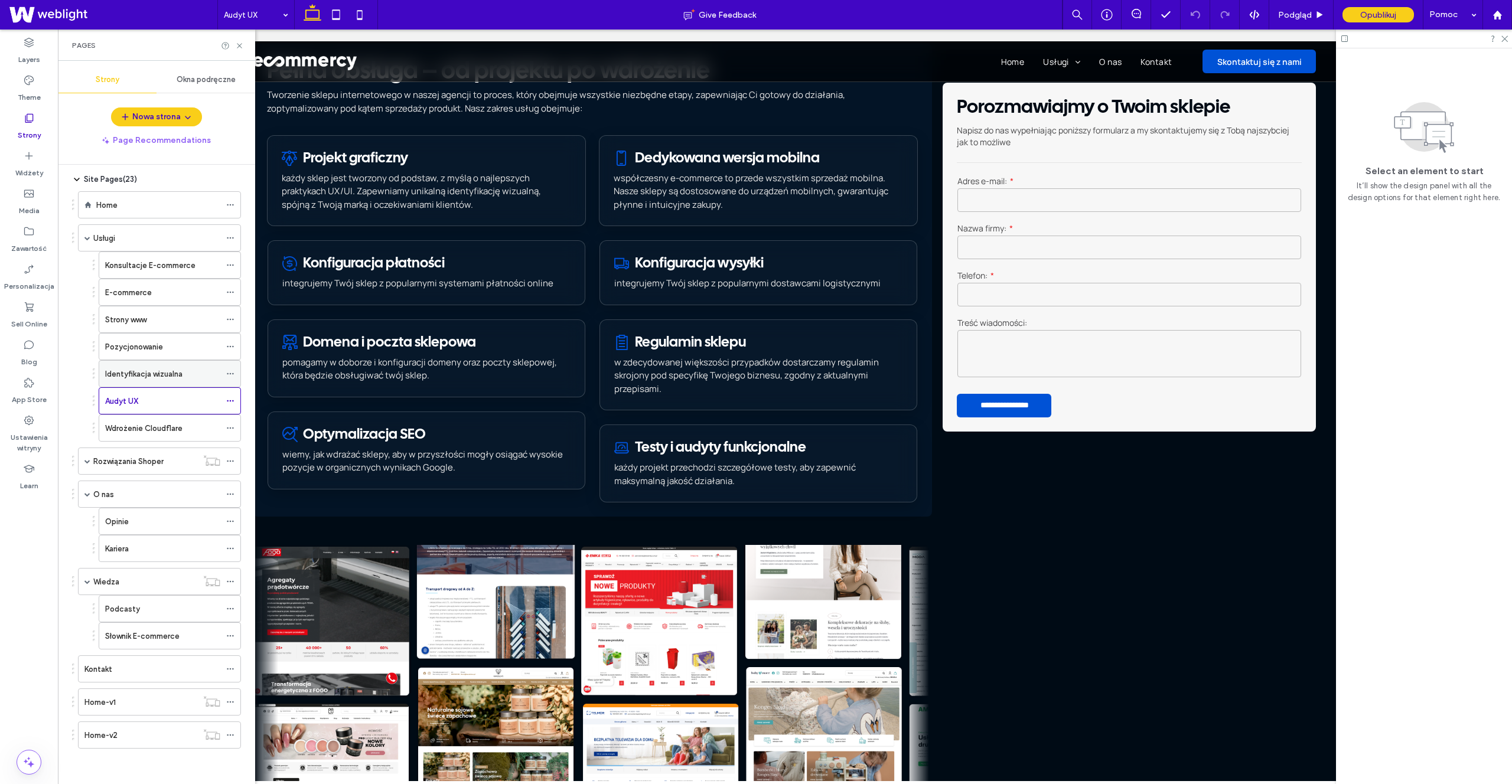
click at [185, 378] on div "Identyfikacja wizualna" at bounding box center [163, 374] width 115 height 13
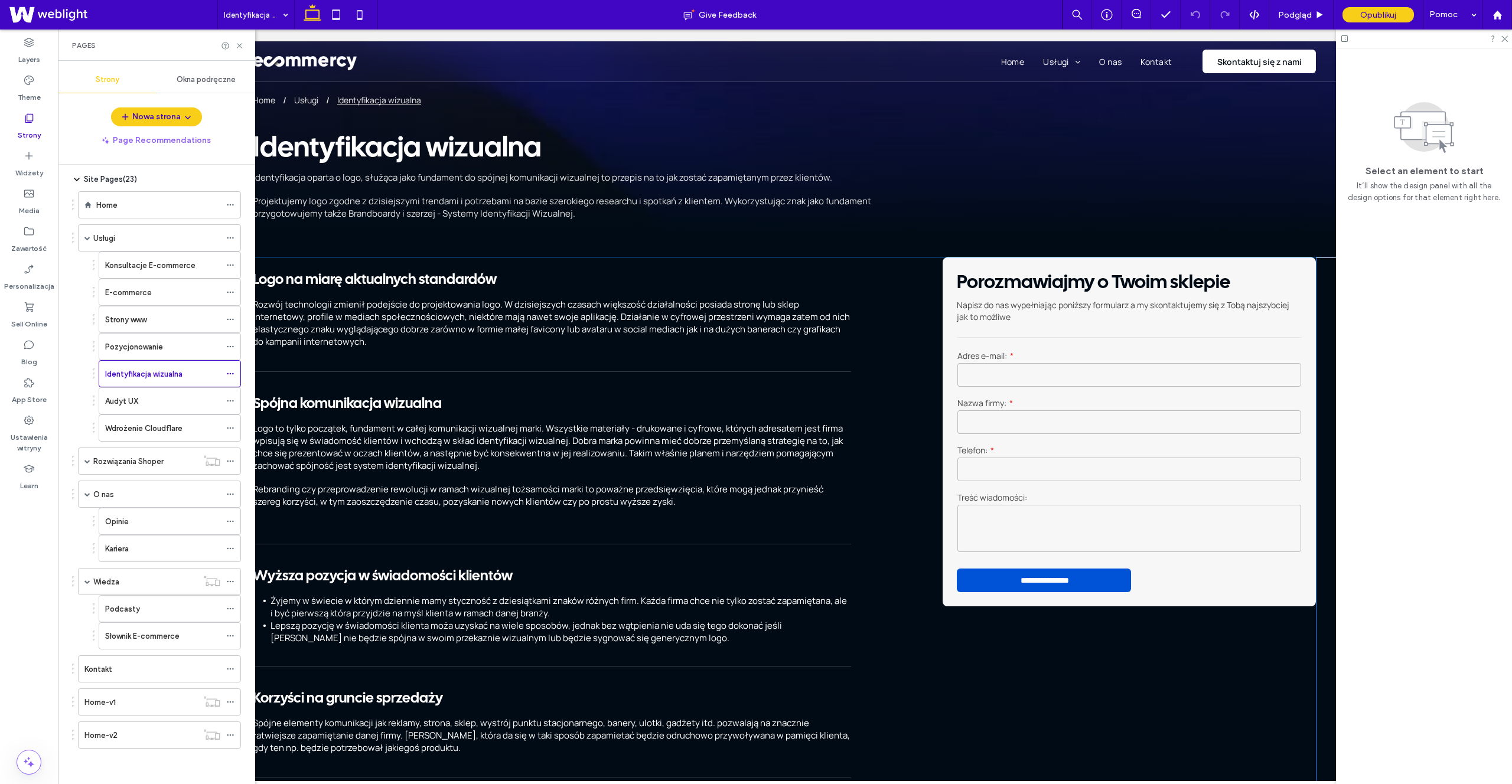
click at [338, 418] on span "Logo to tylko początek, fundament w całej komunikacji wizualnej marki. Wszystki…" at bounding box center [548, 447] width 591 height 50
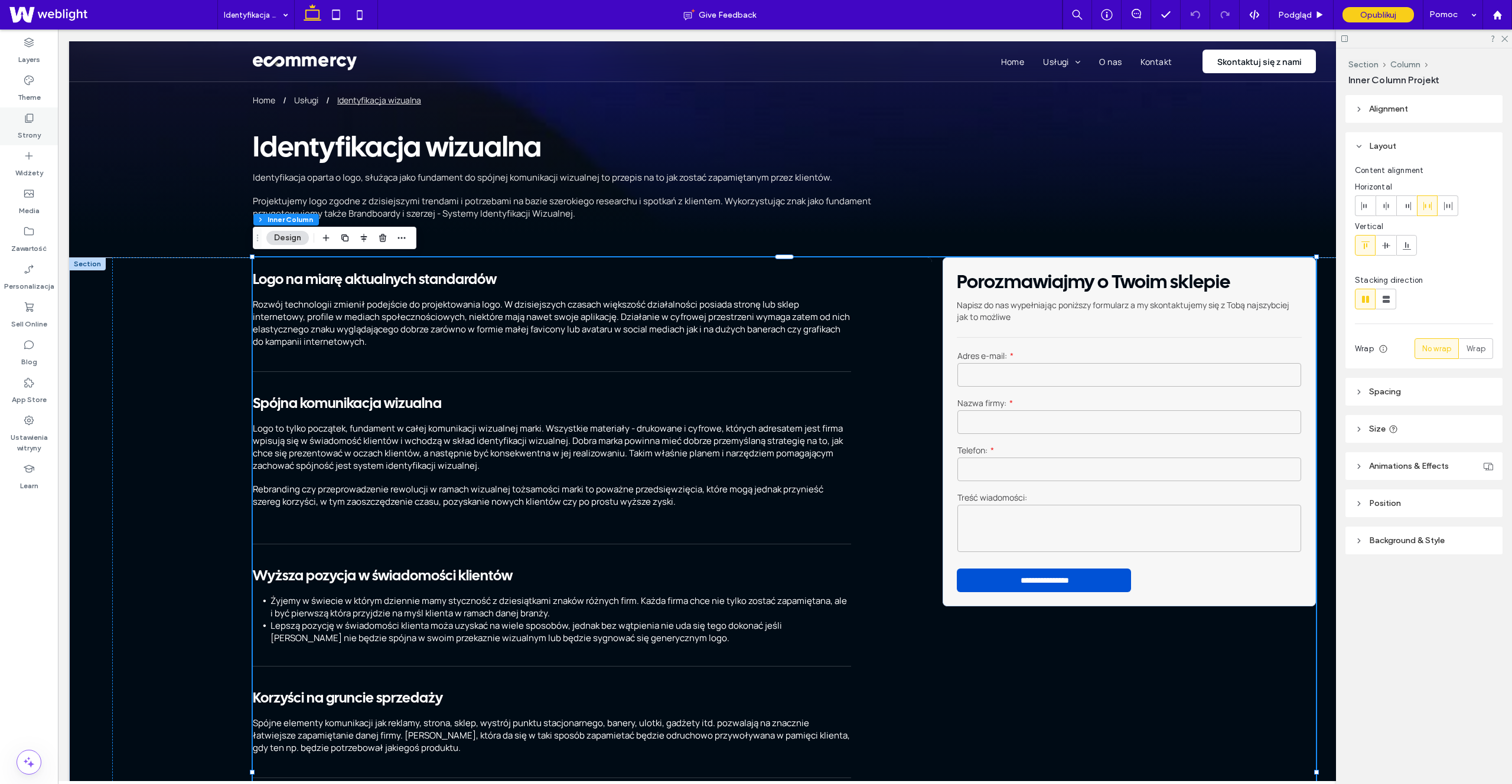
click at [43, 124] on div "Strony" at bounding box center [29, 126] width 58 height 38
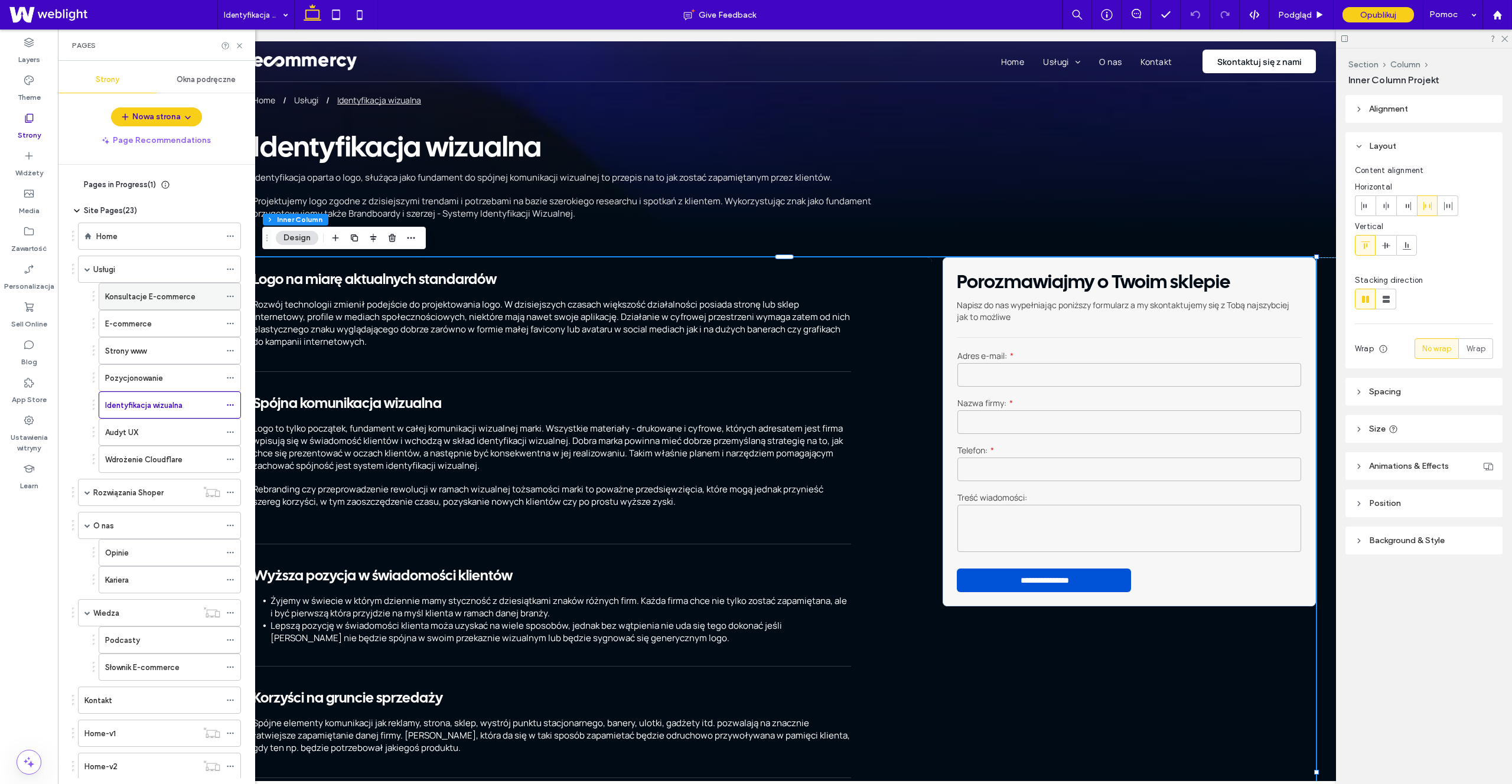
click at [184, 294] on label "Konsultacje E-commerce" at bounding box center [150, 296] width 90 height 21
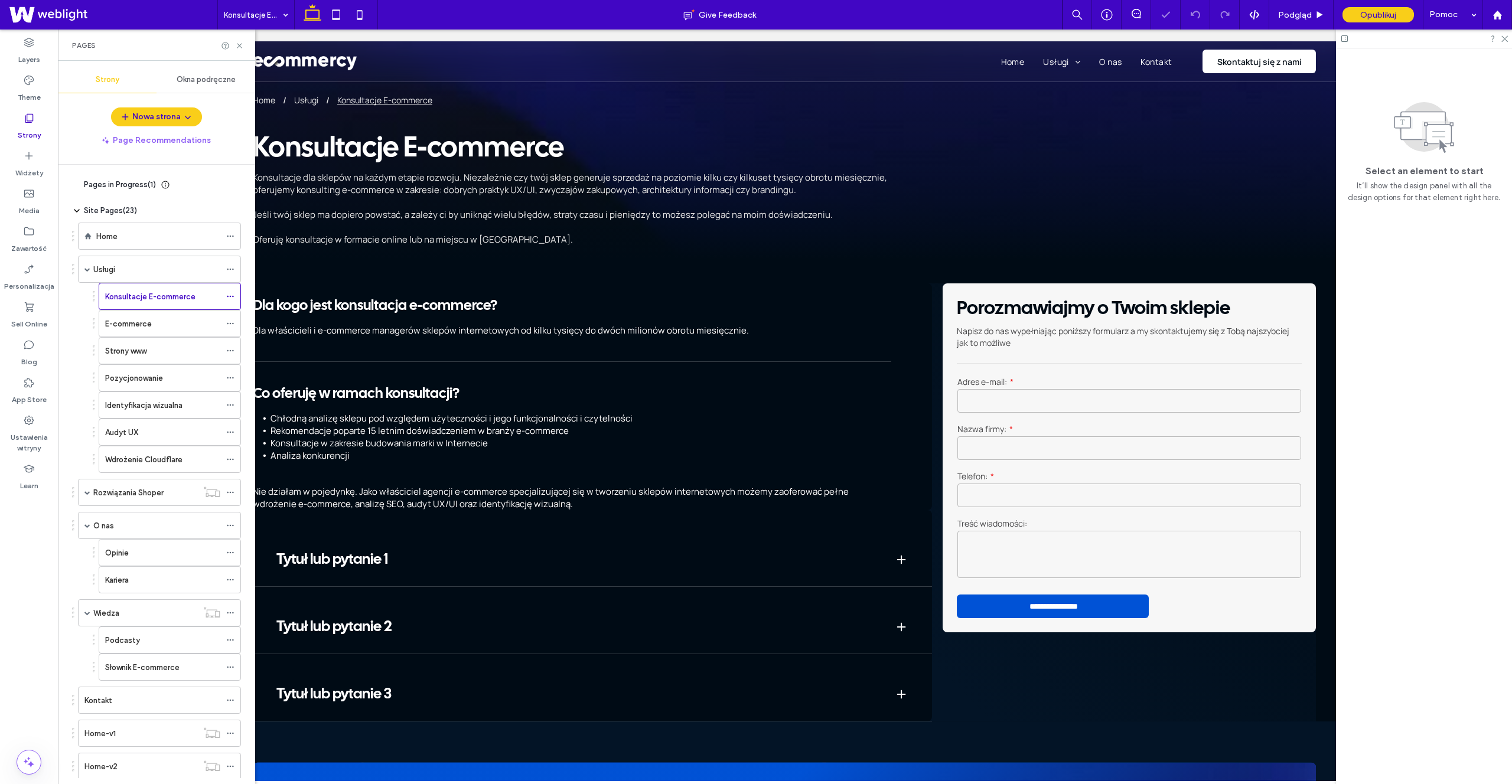
click at [149, 404] on label "Identyfikacja wizualna" at bounding box center [144, 405] width 77 height 21
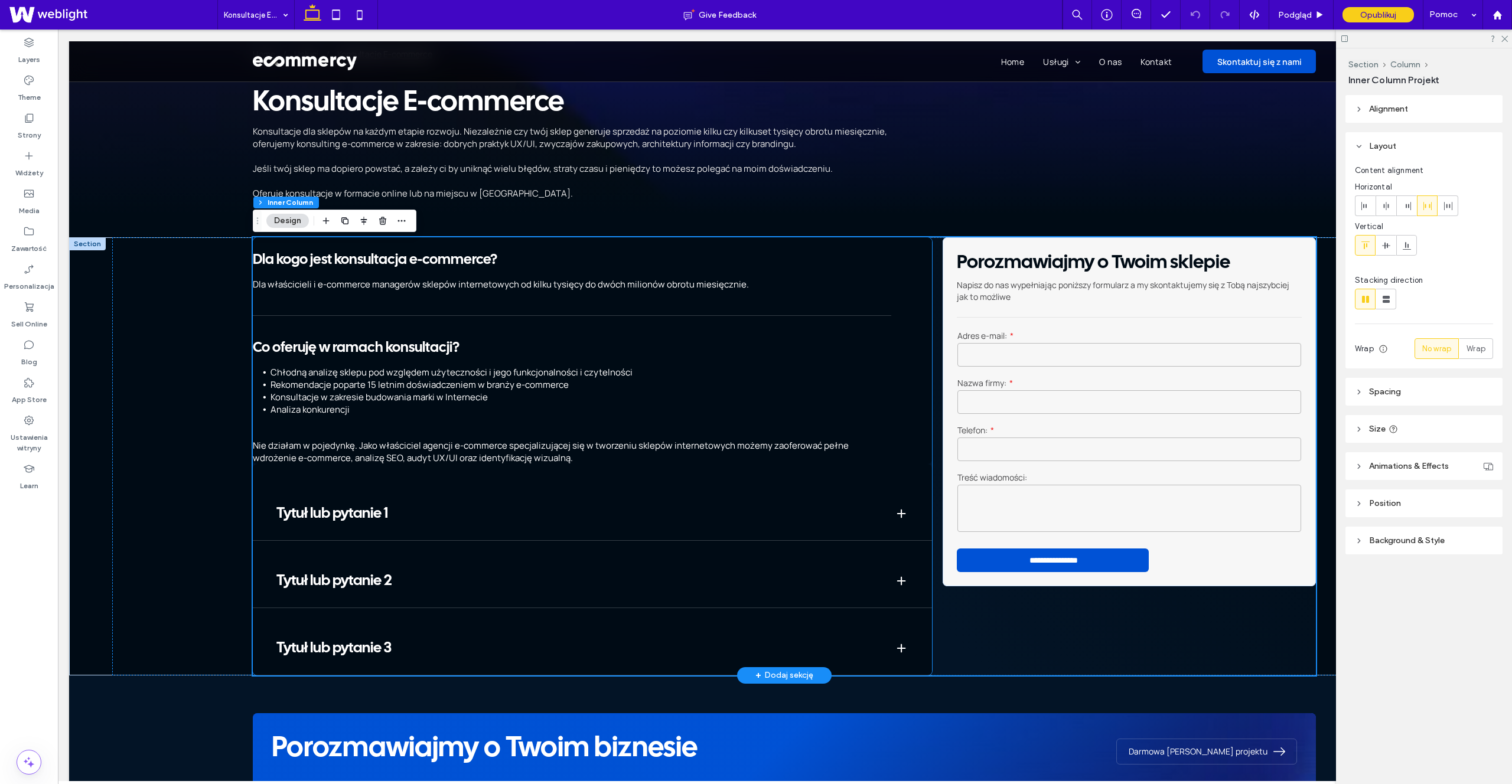
scroll to position [28, 0]
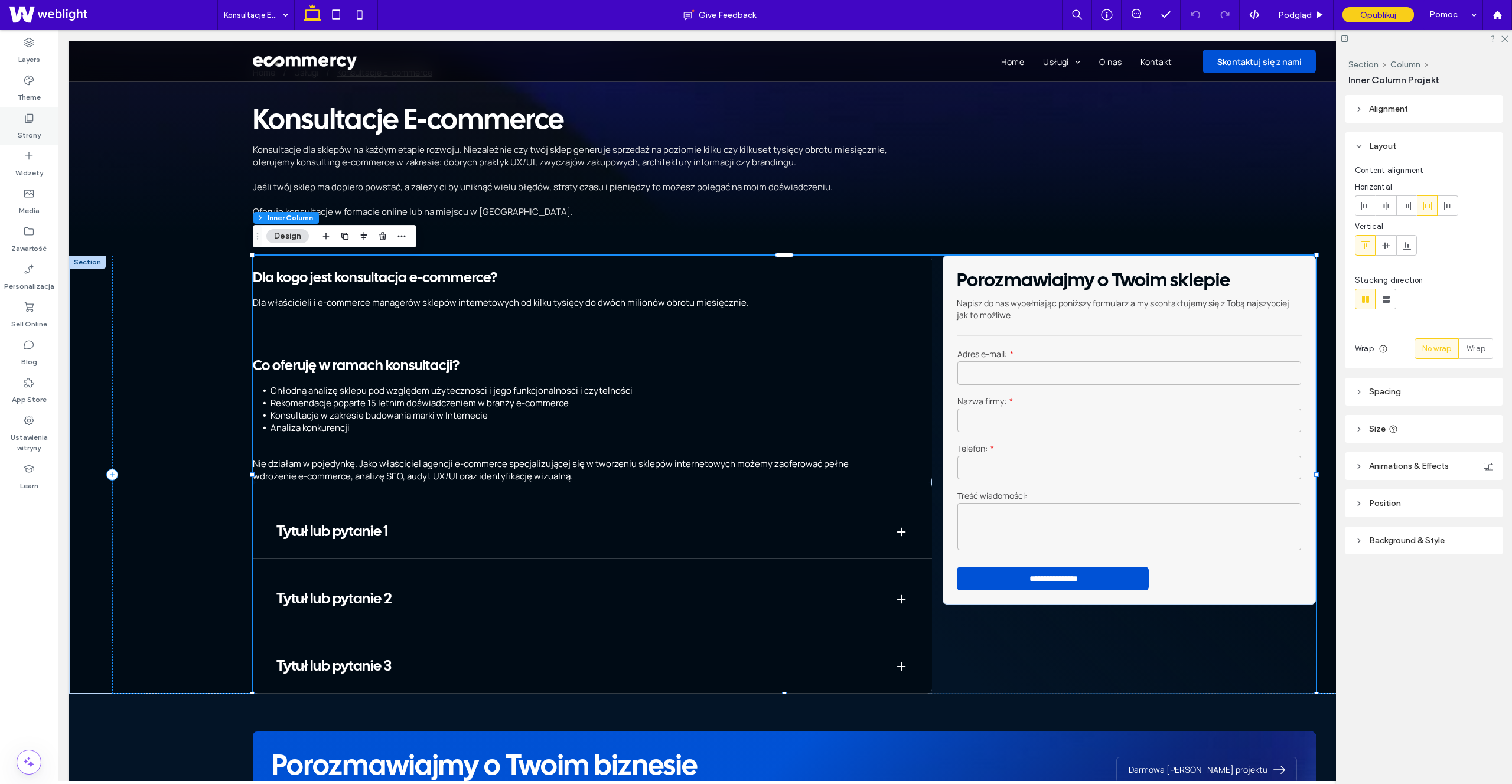
click at [34, 129] on label "Strony" at bounding box center [29, 133] width 23 height 16
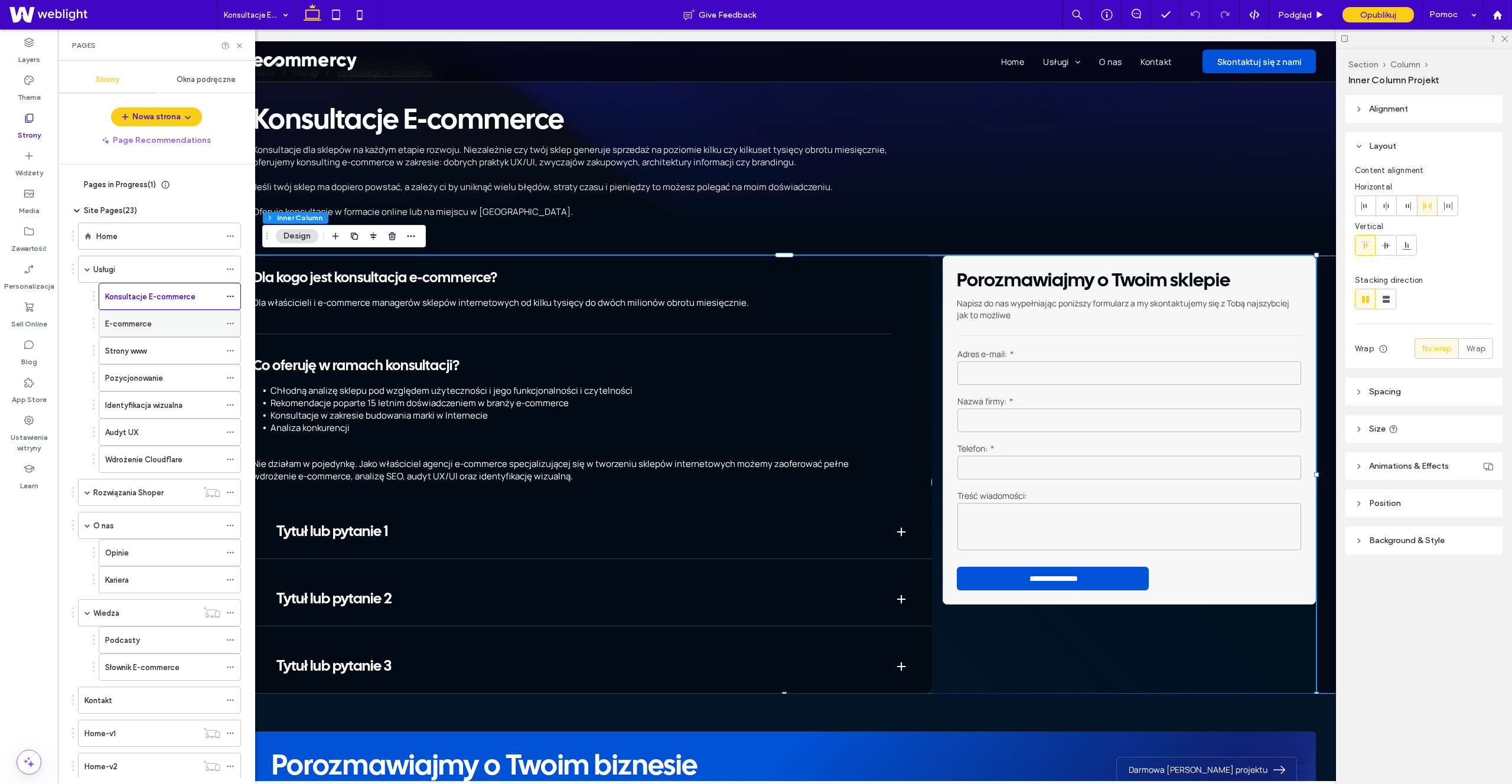
click at [164, 329] on div "E-commerce" at bounding box center [163, 324] width 115 height 13
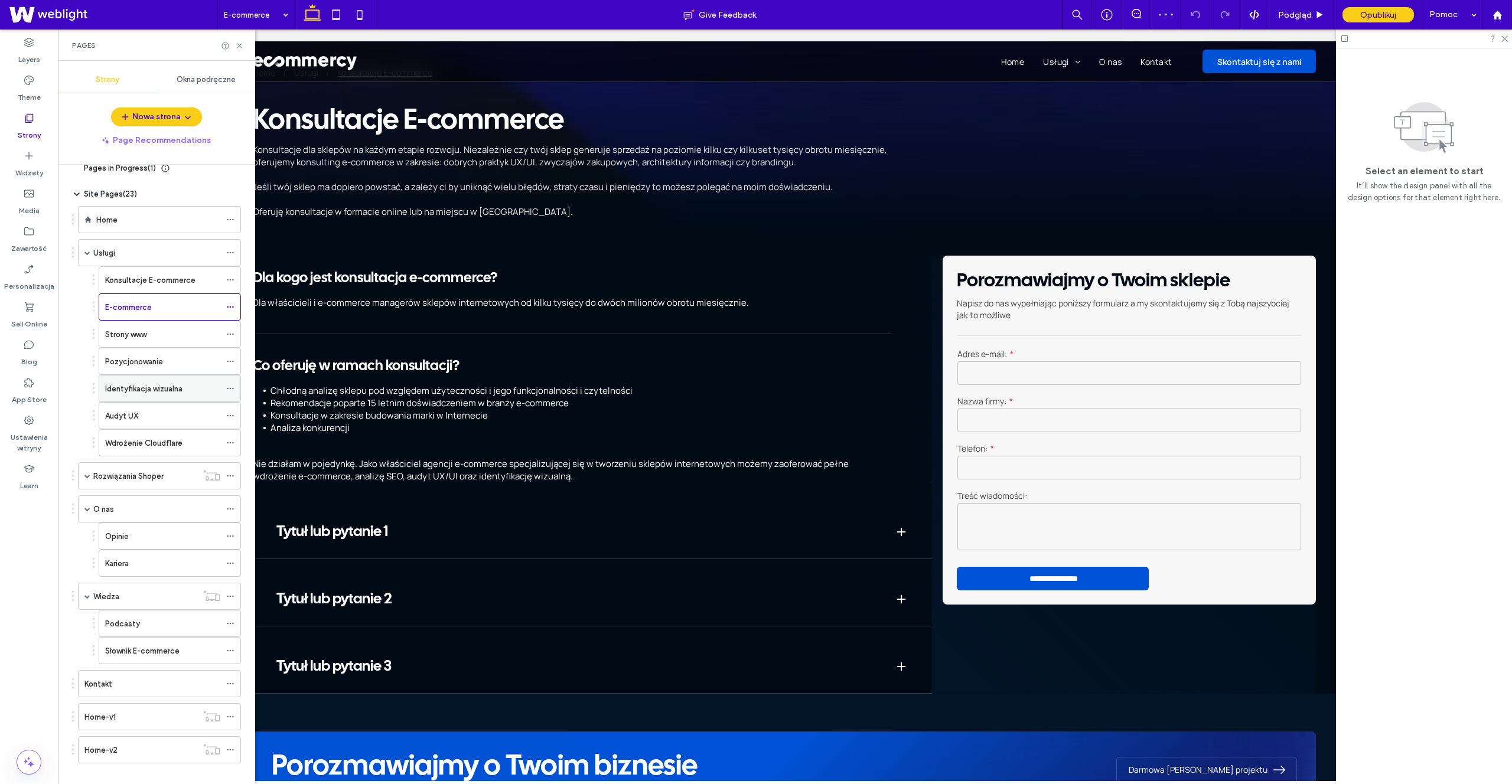
scroll to position [21, 0]
click at [181, 396] on div "Identyfikacja wizualna" at bounding box center [163, 383] width 115 height 26
click at [243, 42] on icon at bounding box center [240, 46] width 9 height 9
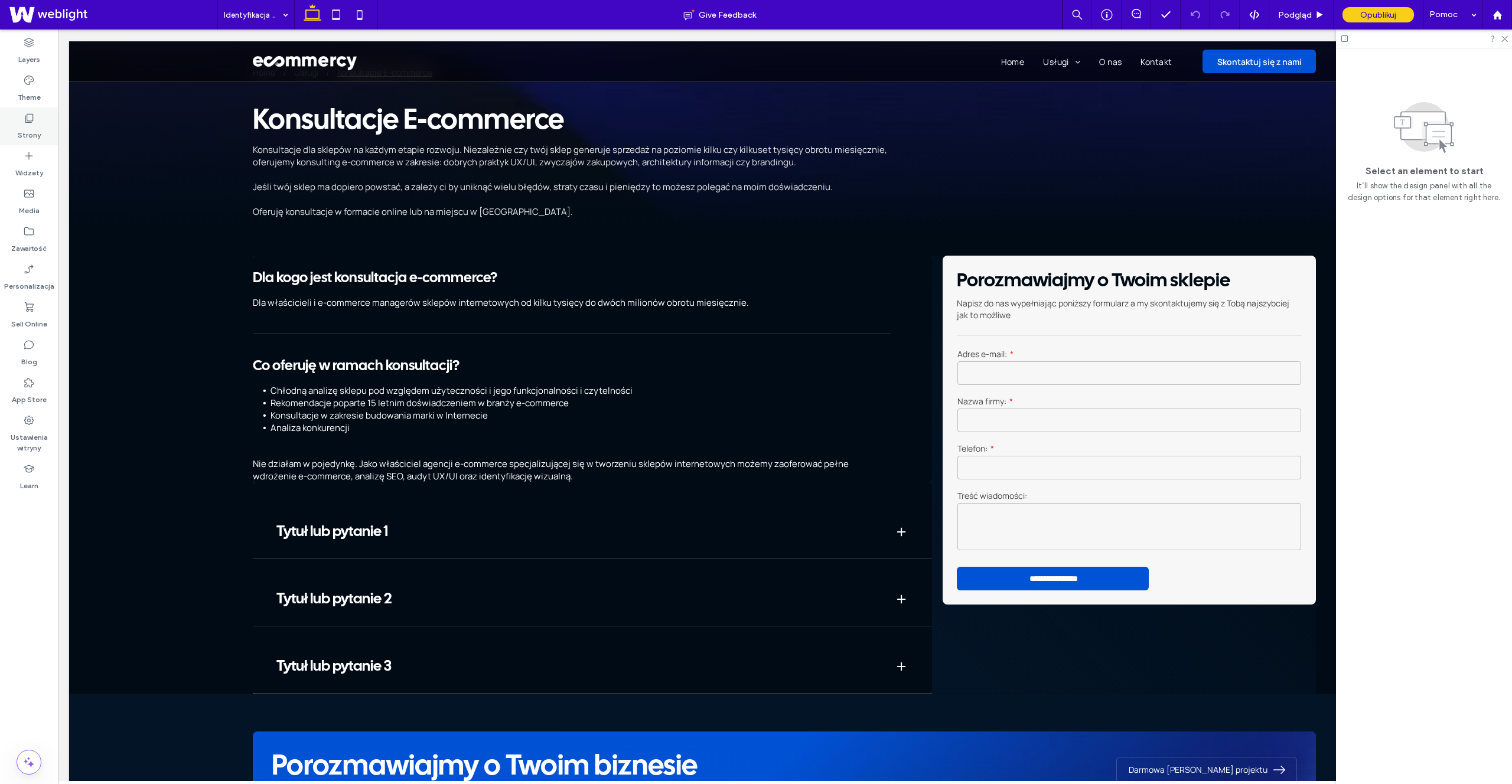
click at [31, 122] on icon at bounding box center [28, 118] width 12 height 12
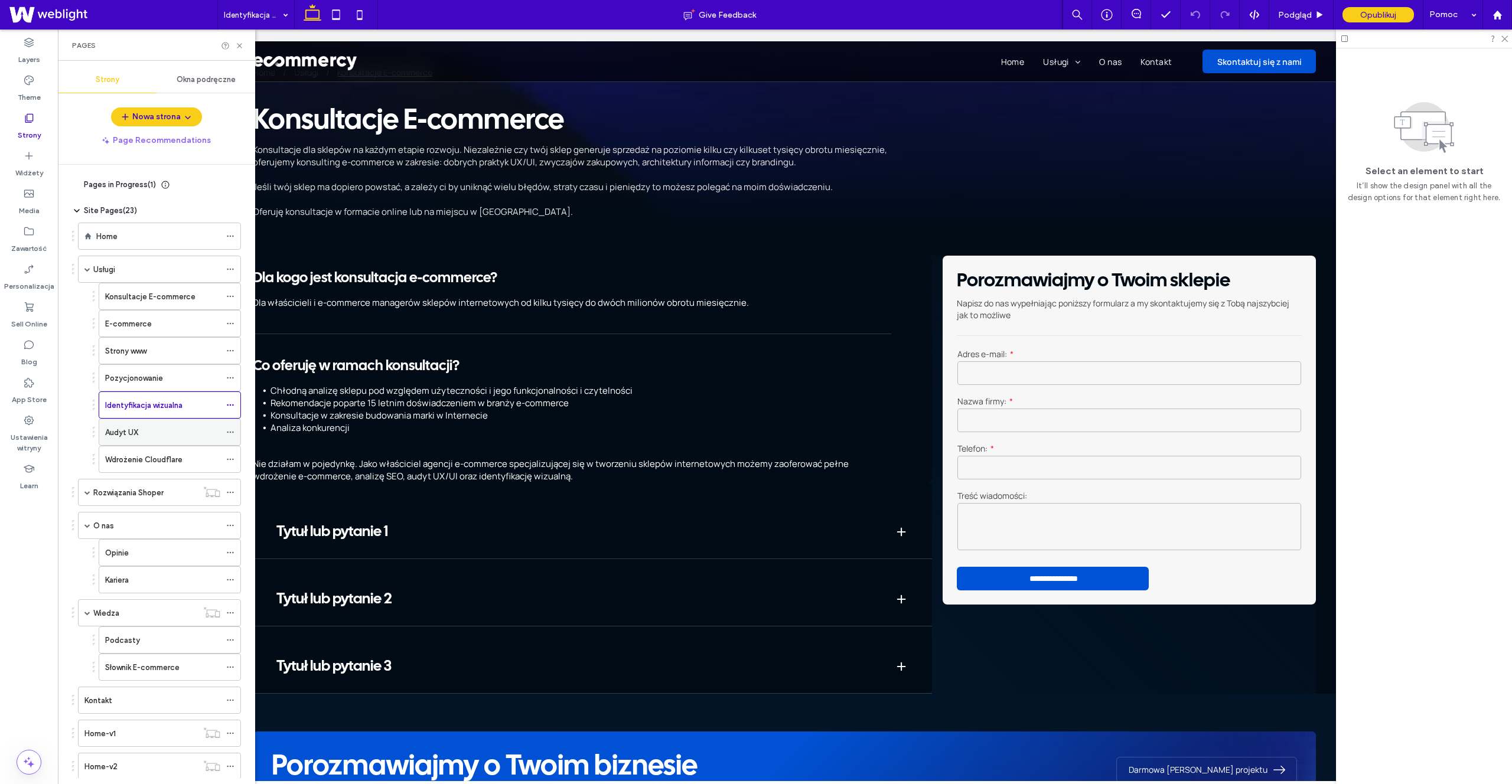
click at [154, 441] on div "Audyt UX" at bounding box center [163, 432] width 115 height 26
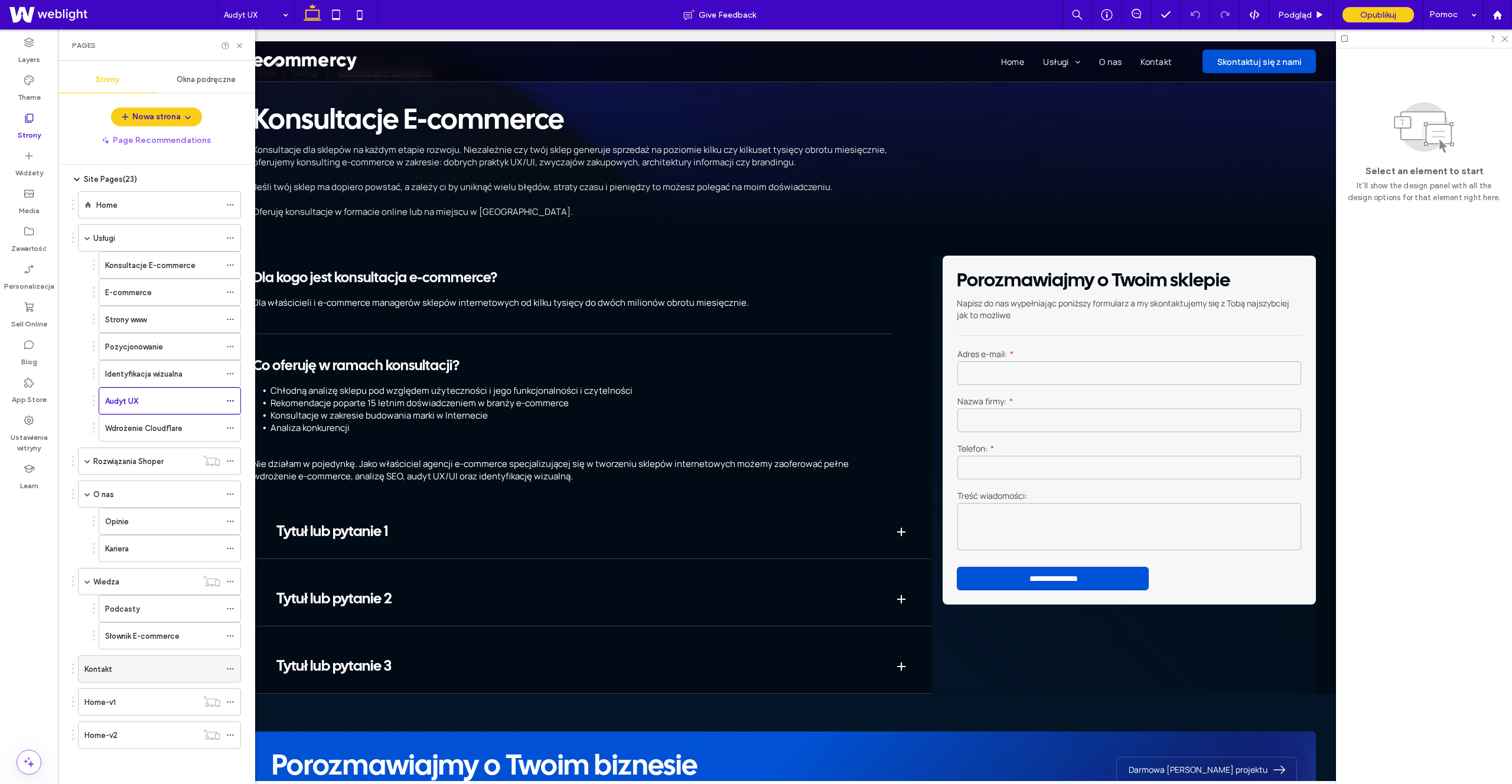
click at [153, 664] on div "Kontakt" at bounding box center [153, 670] width 136 height 13
click at [163, 263] on label "Konsultacje E-commerce" at bounding box center [150, 265] width 90 height 21
click at [162, 286] on div "E-commerce" at bounding box center [163, 293] width 115 height 13
click at [160, 667] on div "Kontakt" at bounding box center [153, 670] width 136 height 13
click at [136, 296] on label "E-commerce" at bounding box center [128, 293] width 46 height 21
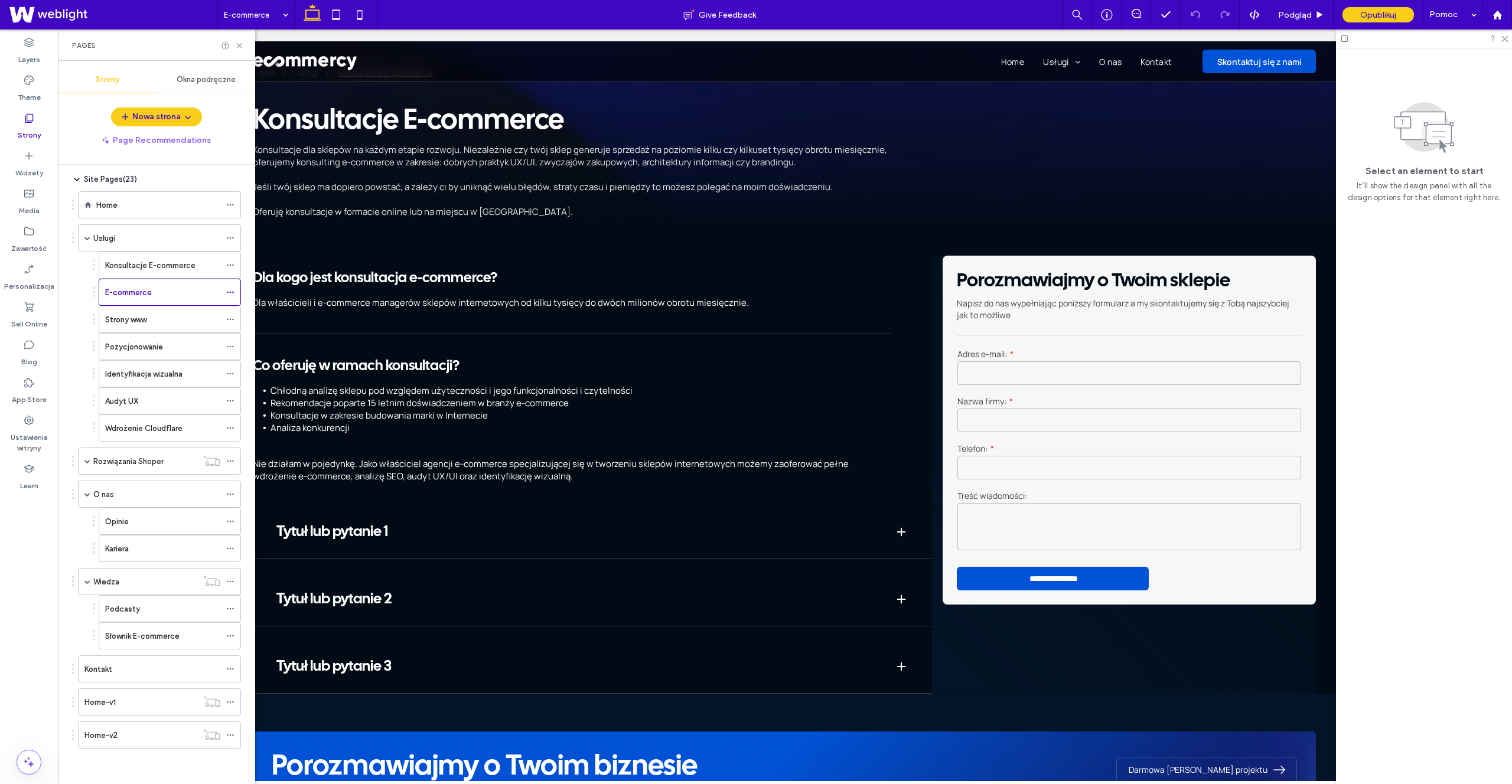
click at [148, 322] on div "E-commerce Give Feedback Podgląd Opublikuj Pomoc Design Panel Komentarze w witr…" at bounding box center [756, 392] width 1512 height 784
click at [149, 268] on label "Konsultacje E-commerce" at bounding box center [150, 265] width 90 height 21
click at [170, 322] on div "Konsultacje E-commerce Give Feedback Podgląd Opublikuj Pomoc Design Panel Komen…" at bounding box center [756, 392] width 1512 height 784
click at [170, 322] on div "Strony www" at bounding box center [163, 320] width 115 height 13
click at [126, 265] on label "Konsultacje E-commerce" at bounding box center [150, 265] width 90 height 21
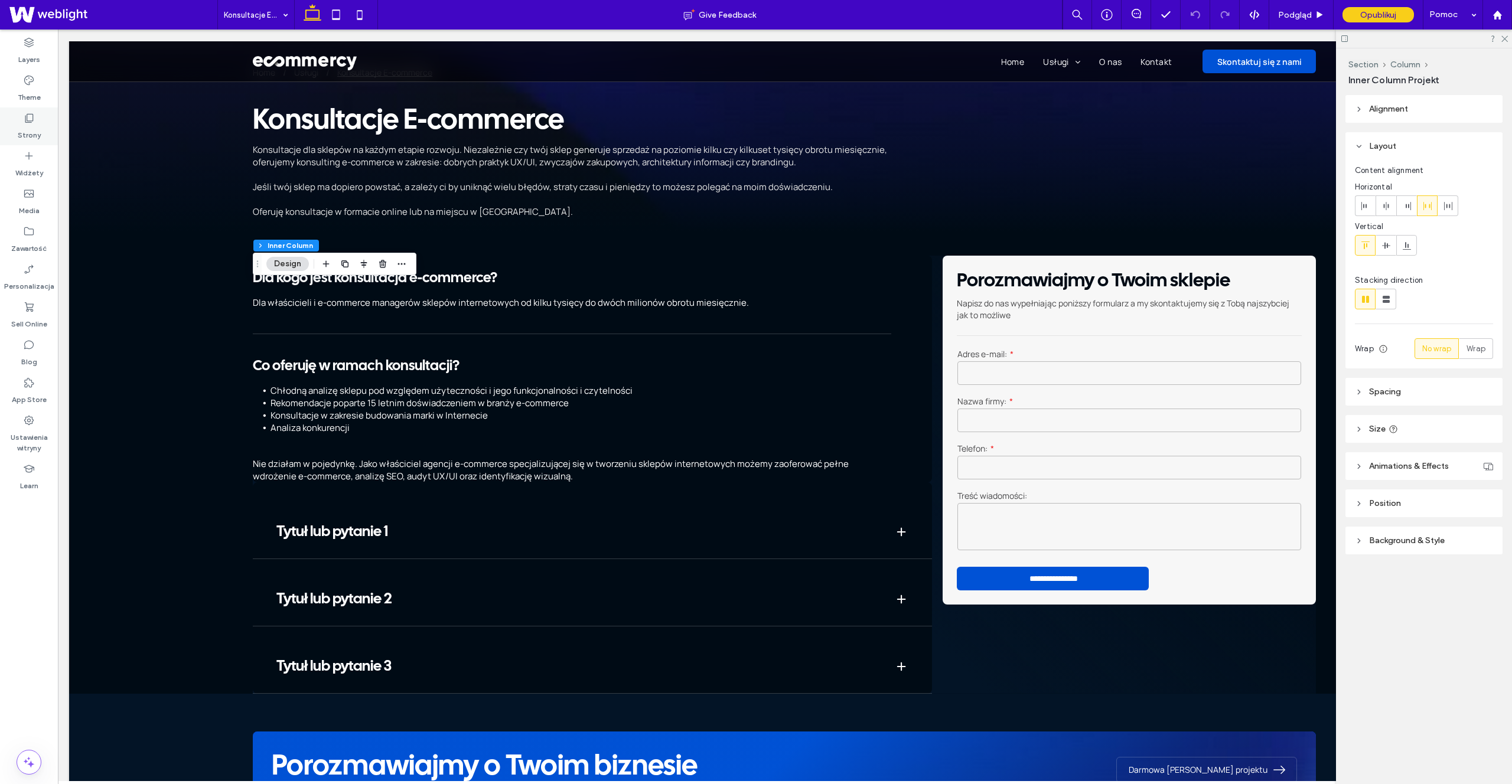
click at [45, 141] on div "Strony" at bounding box center [29, 126] width 58 height 38
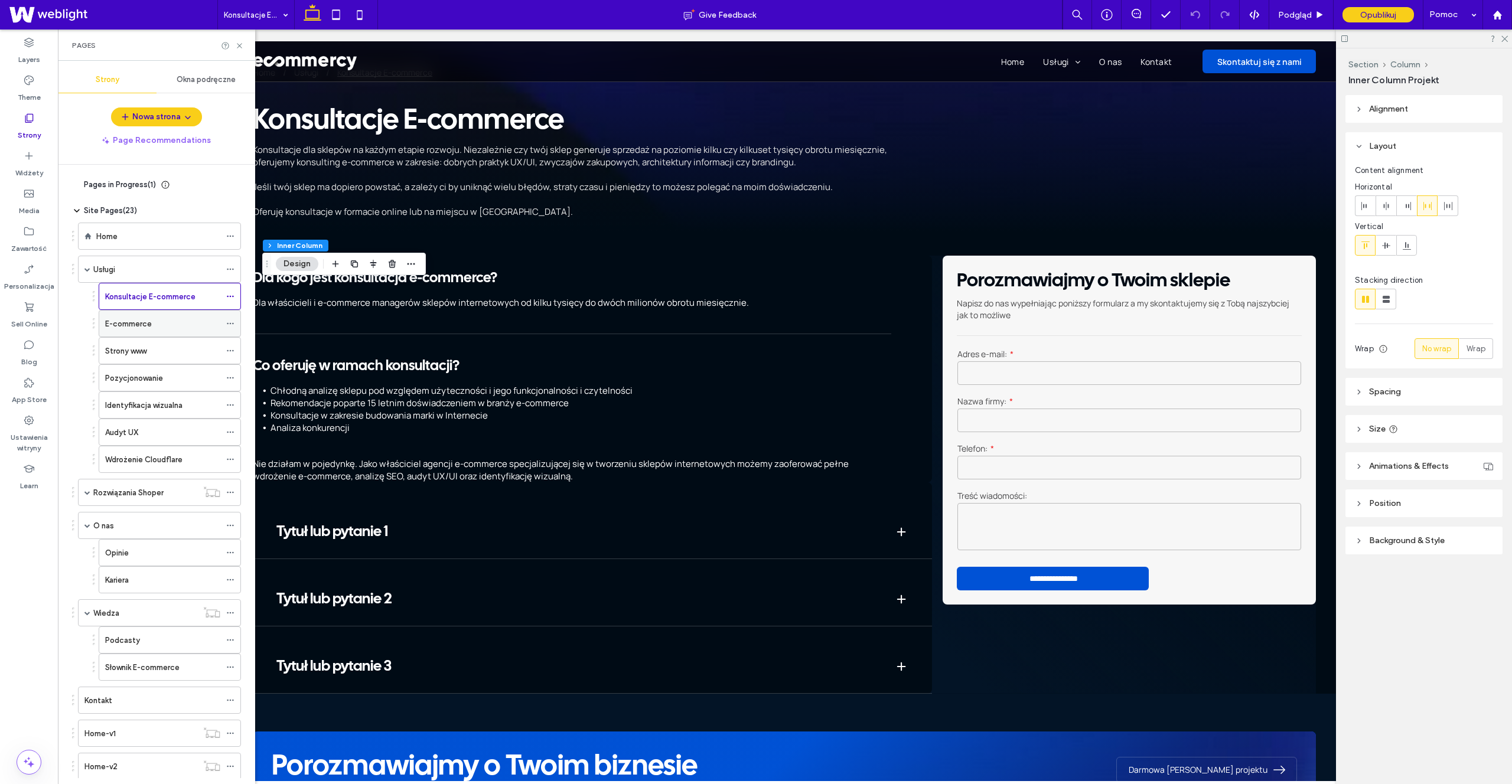
click at [152, 325] on div "E-commerce" at bounding box center [163, 324] width 115 height 13
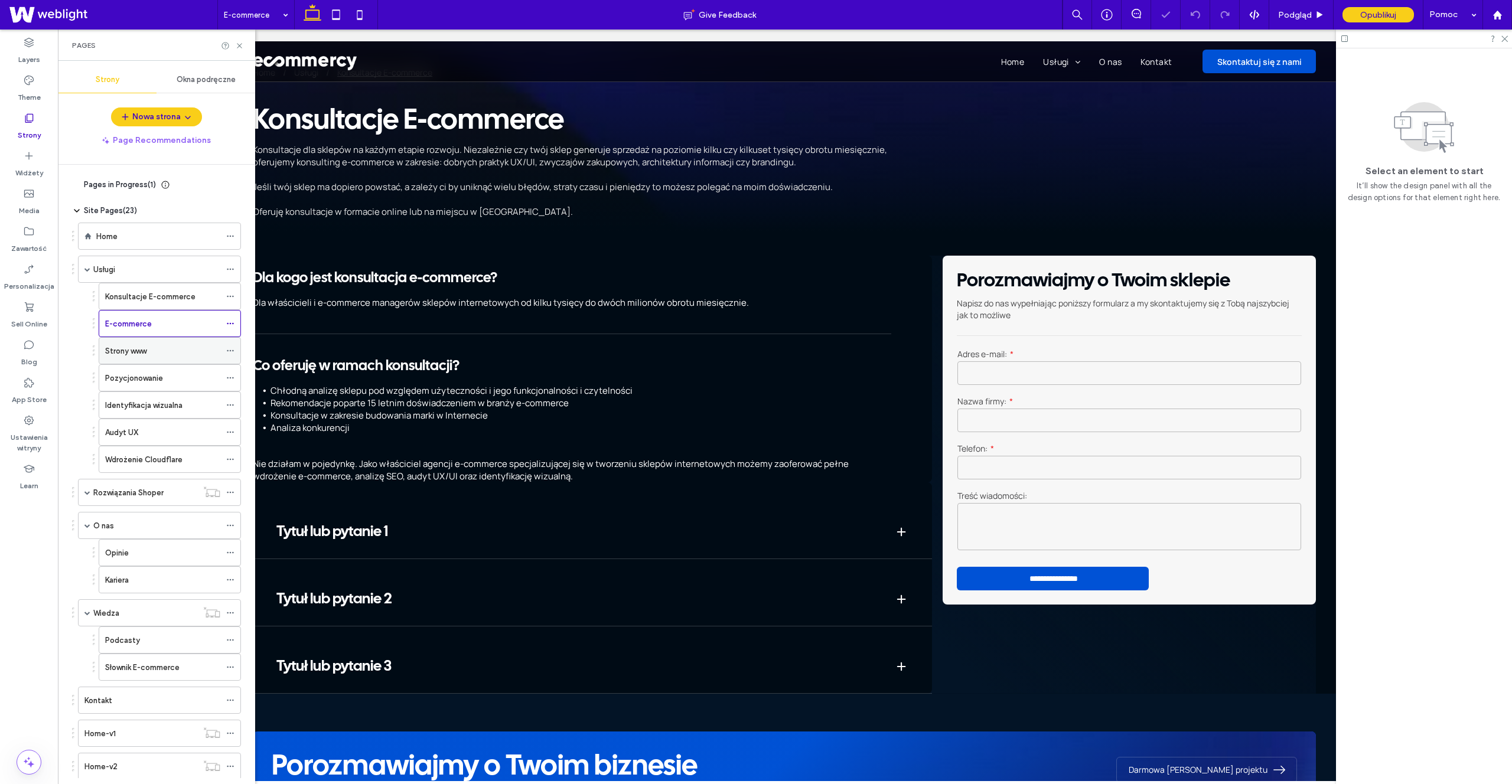
click at [170, 358] on div "Strony www" at bounding box center [163, 351] width 115 height 26
click at [168, 404] on label "Identyfikacja wizualna" at bounding box center [144, 405] width 77 height 21
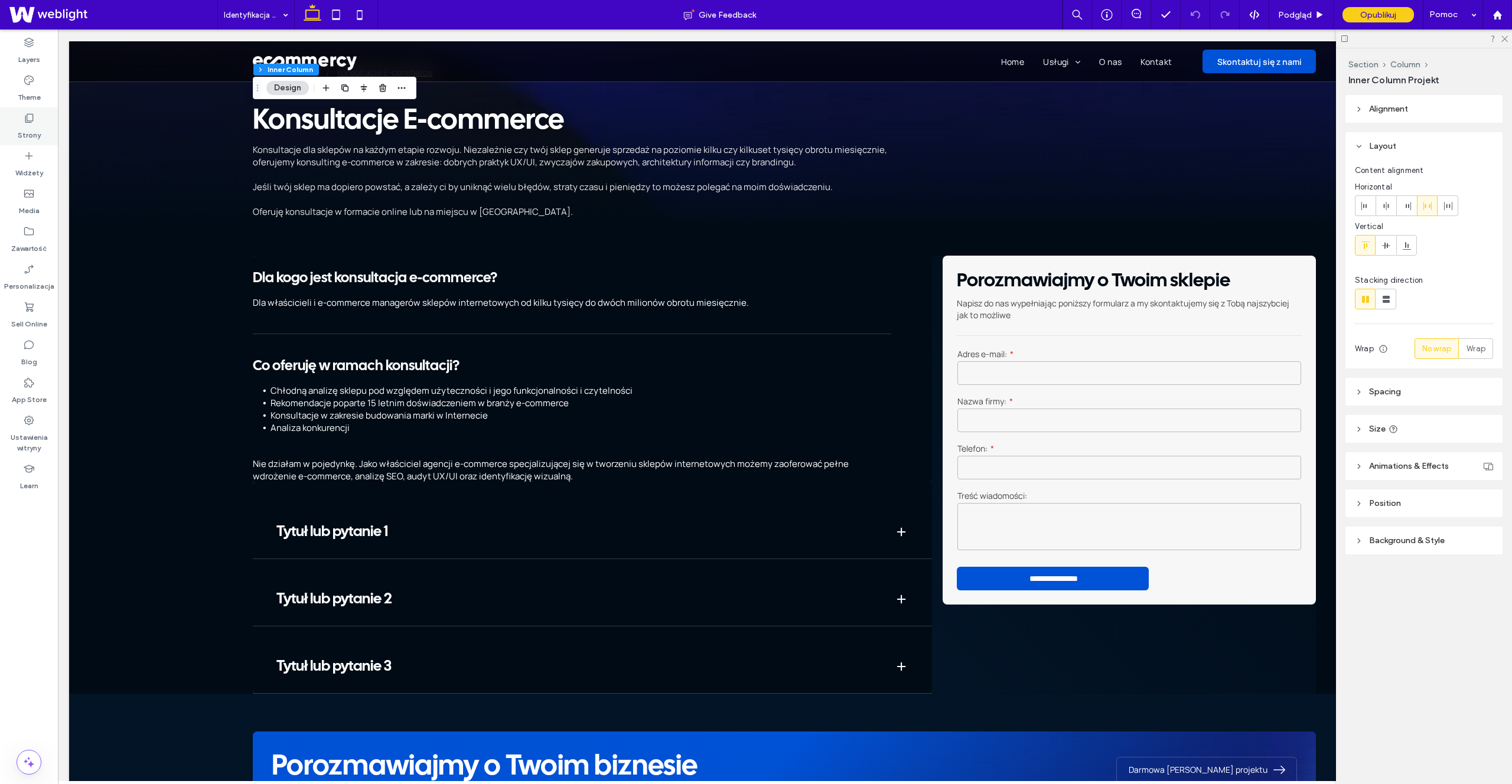
click at [28, 124] on label "Strony" at bounding box center [29, 133] width 23 height 16
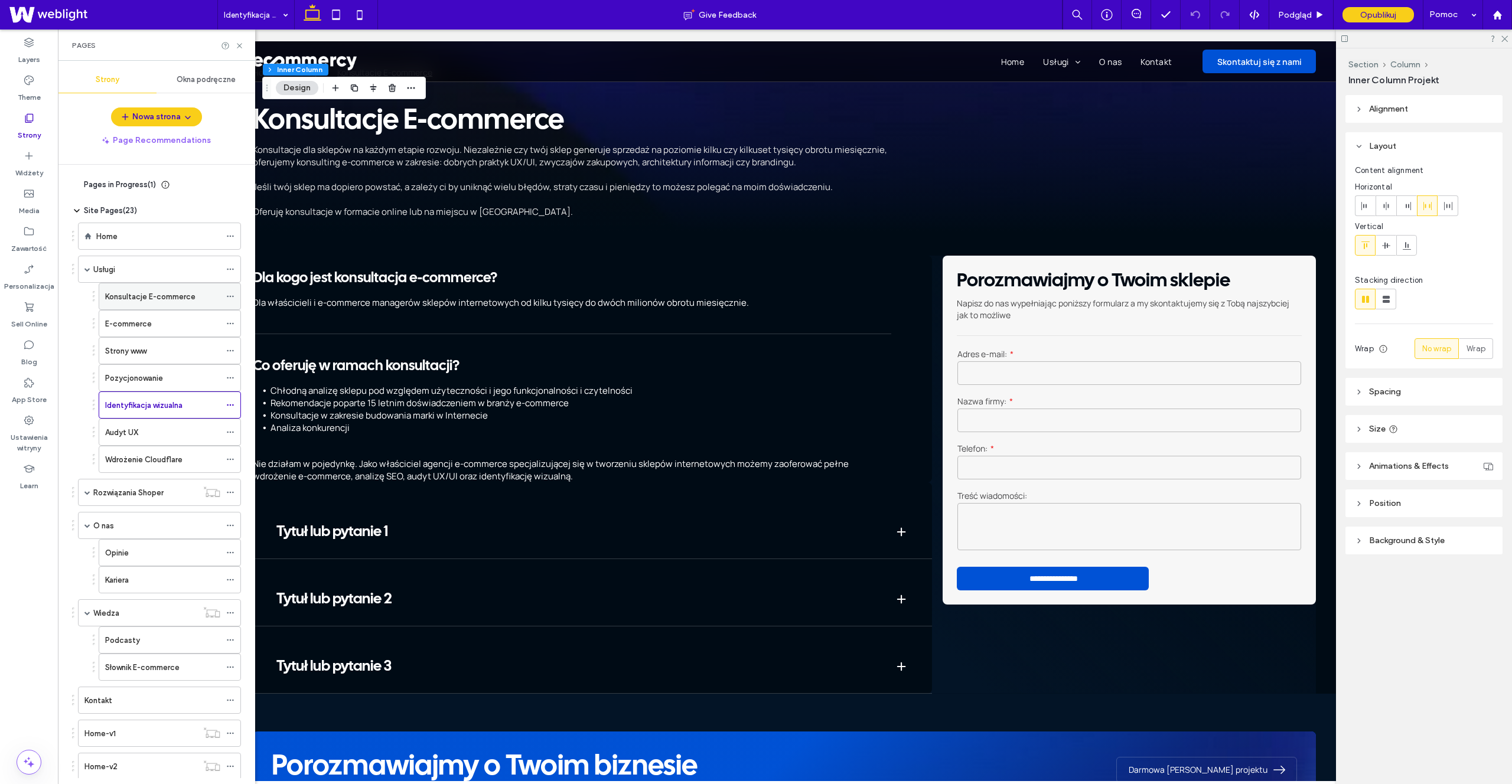
click at [145, 303] on div "Konsultacje E-commerce" at bounding box center [163, 296] width 115 height 26
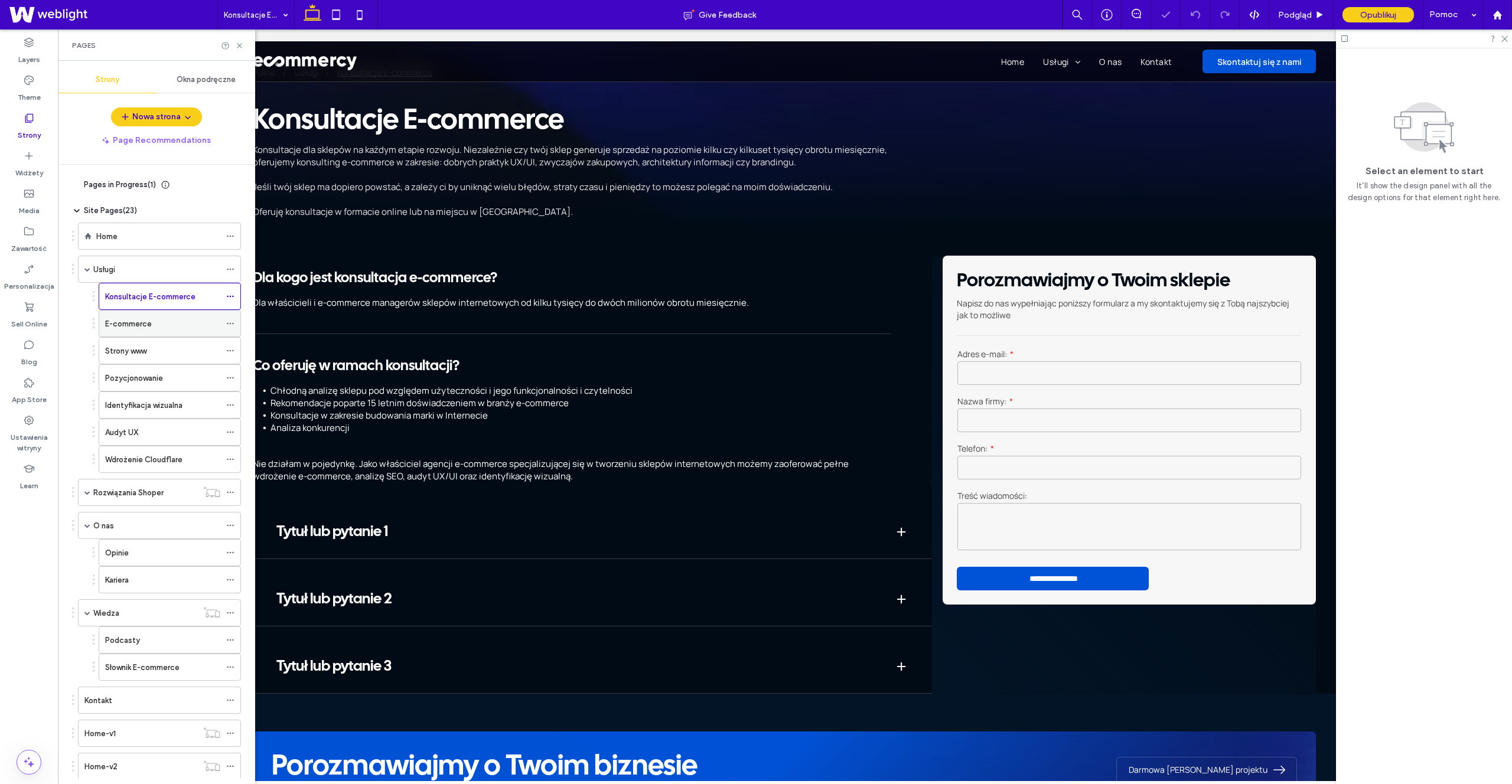
click at [165, 332] on div "E-commerce" at bounding box center [163, 323] width 115 height 26
click at [146, 426] on div "Audyt UX" at bounding box center [163, 432] width 115 height 13
click at [157, 410] on label "Identyfikacja wizualna" at bounding box center [144, 405] width 77 height 21
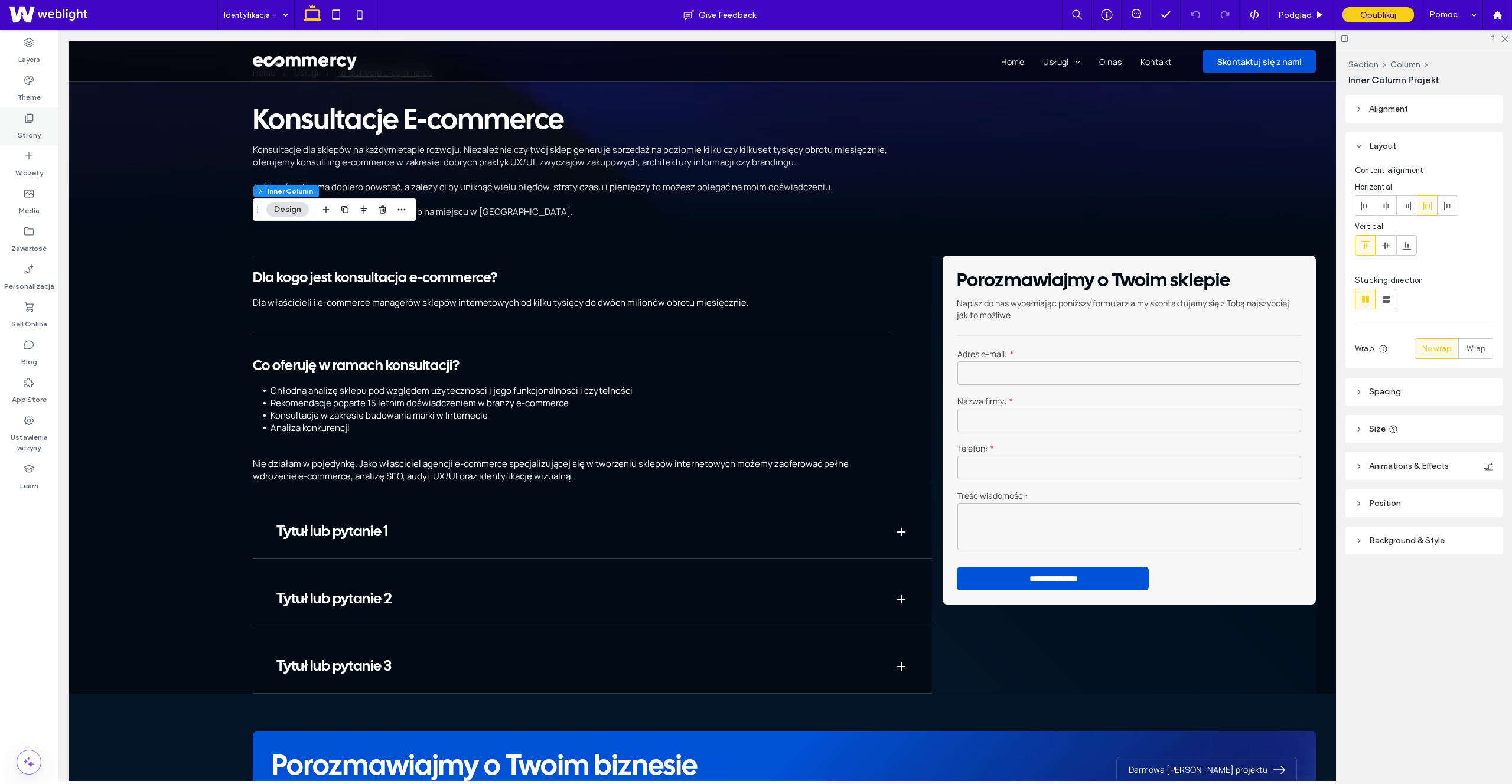
click at [28, 138] on label "Strony" at bounding box center [29, 133] width 23 height 16
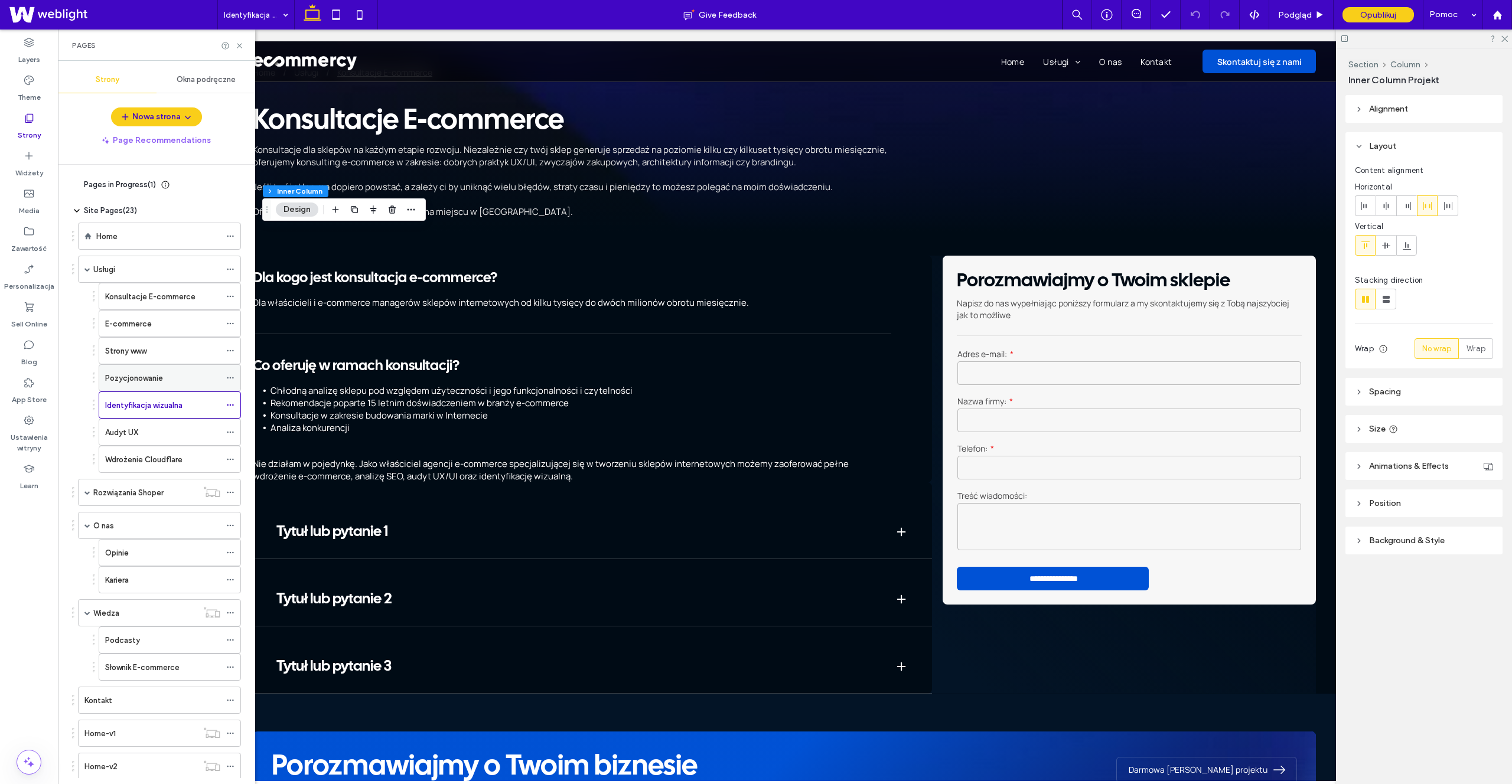
click at [151, 384] on div "Pozycjonowanie" at bounding box center [163, 378] width 115 height 26
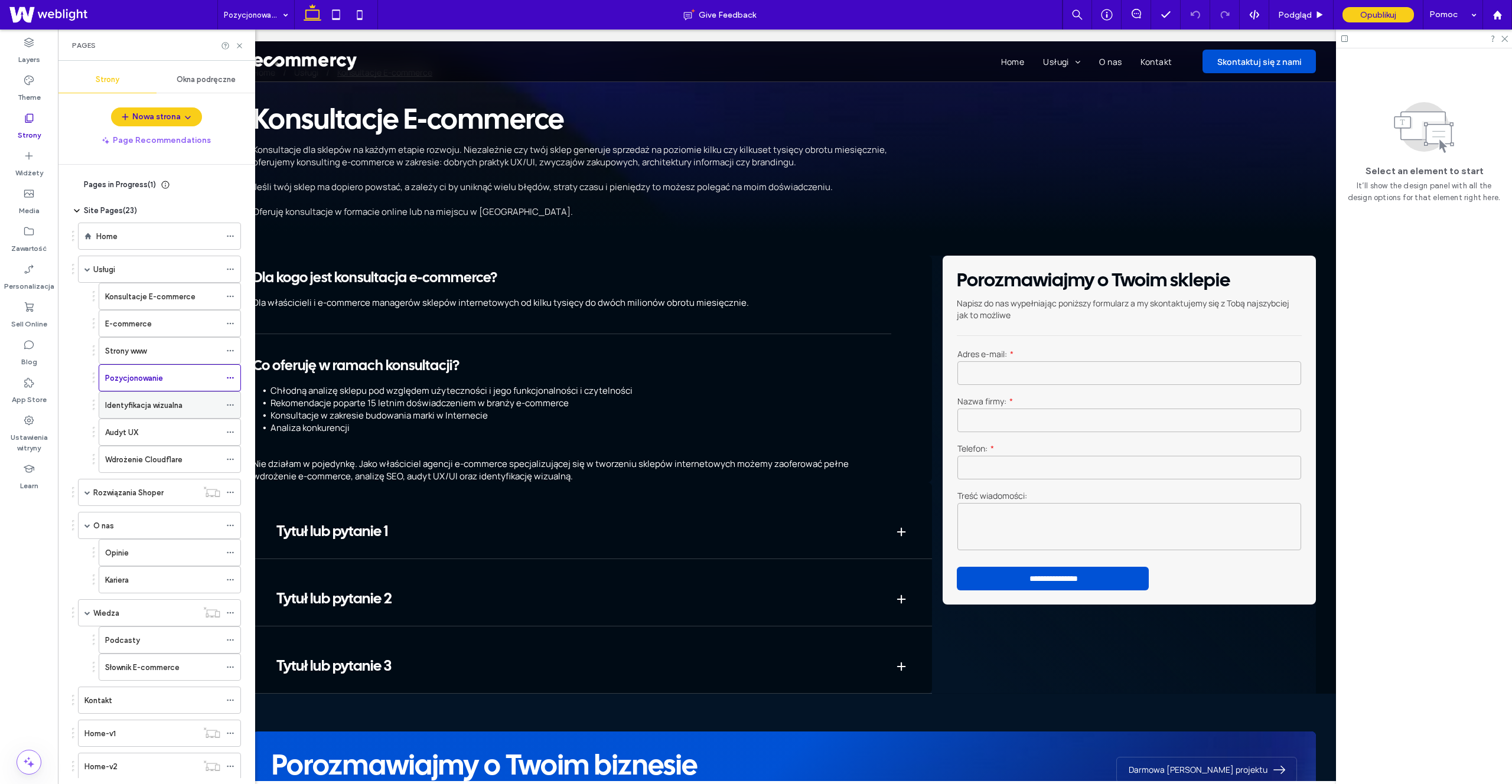
click at [140, 414] on div "Identyfikacja wizualna" at bounding box center [163, 405] width 115 height 26
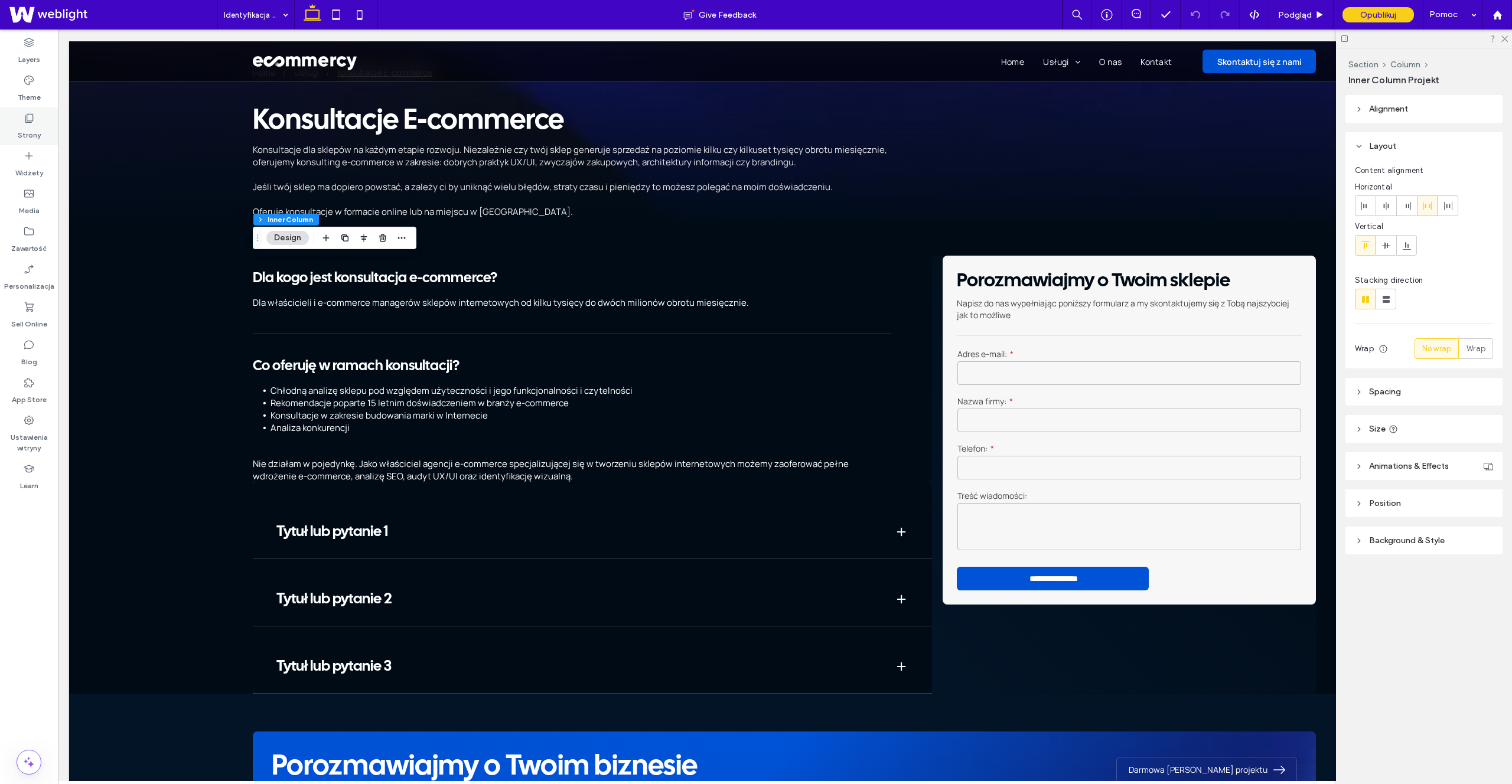
click at [21, 133] on label "Strony" at bounding box center [29, 133] width 23 height 16
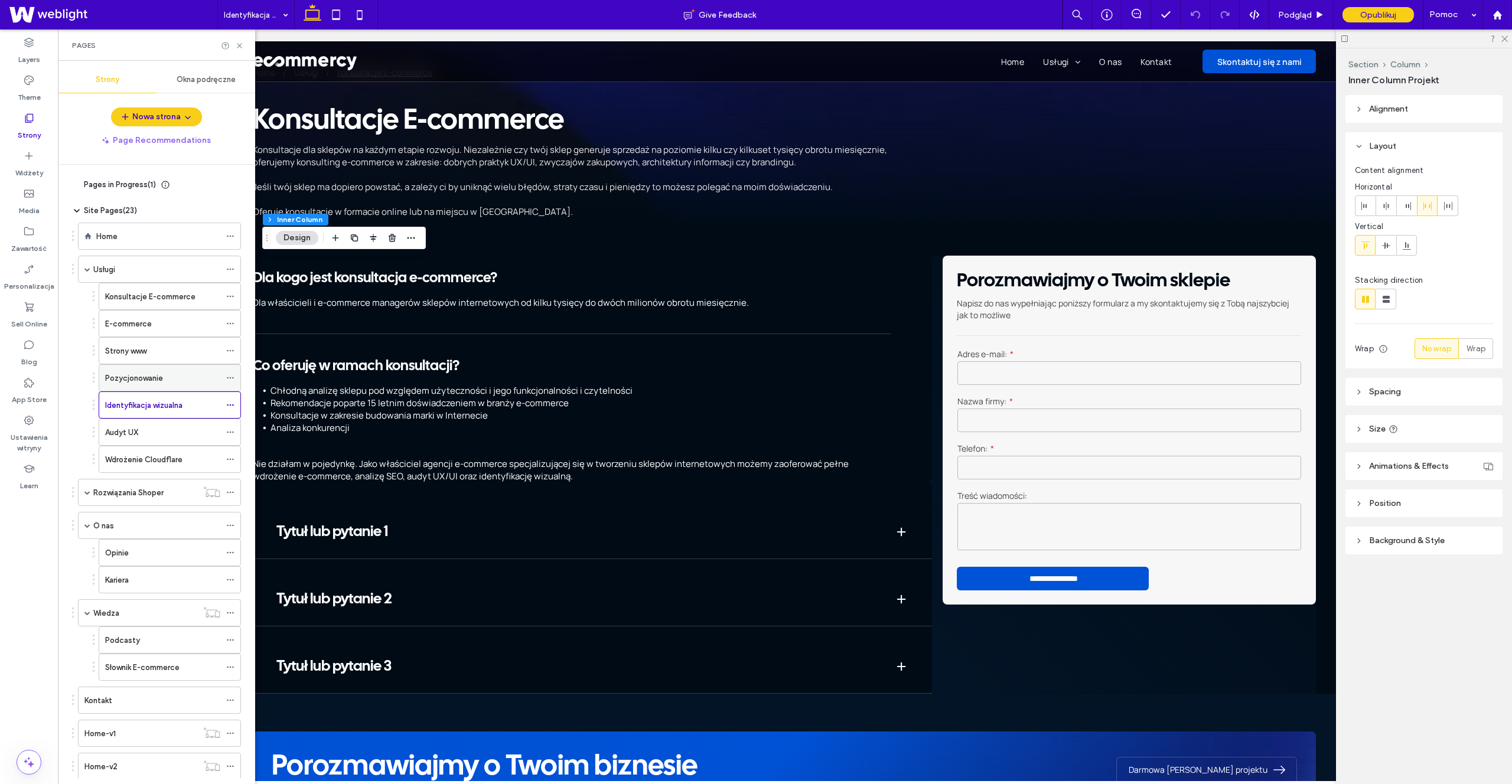
click at [134, 379] on label "Pozycjonowanie" at bounding box center [134, 378] width 58 height 21
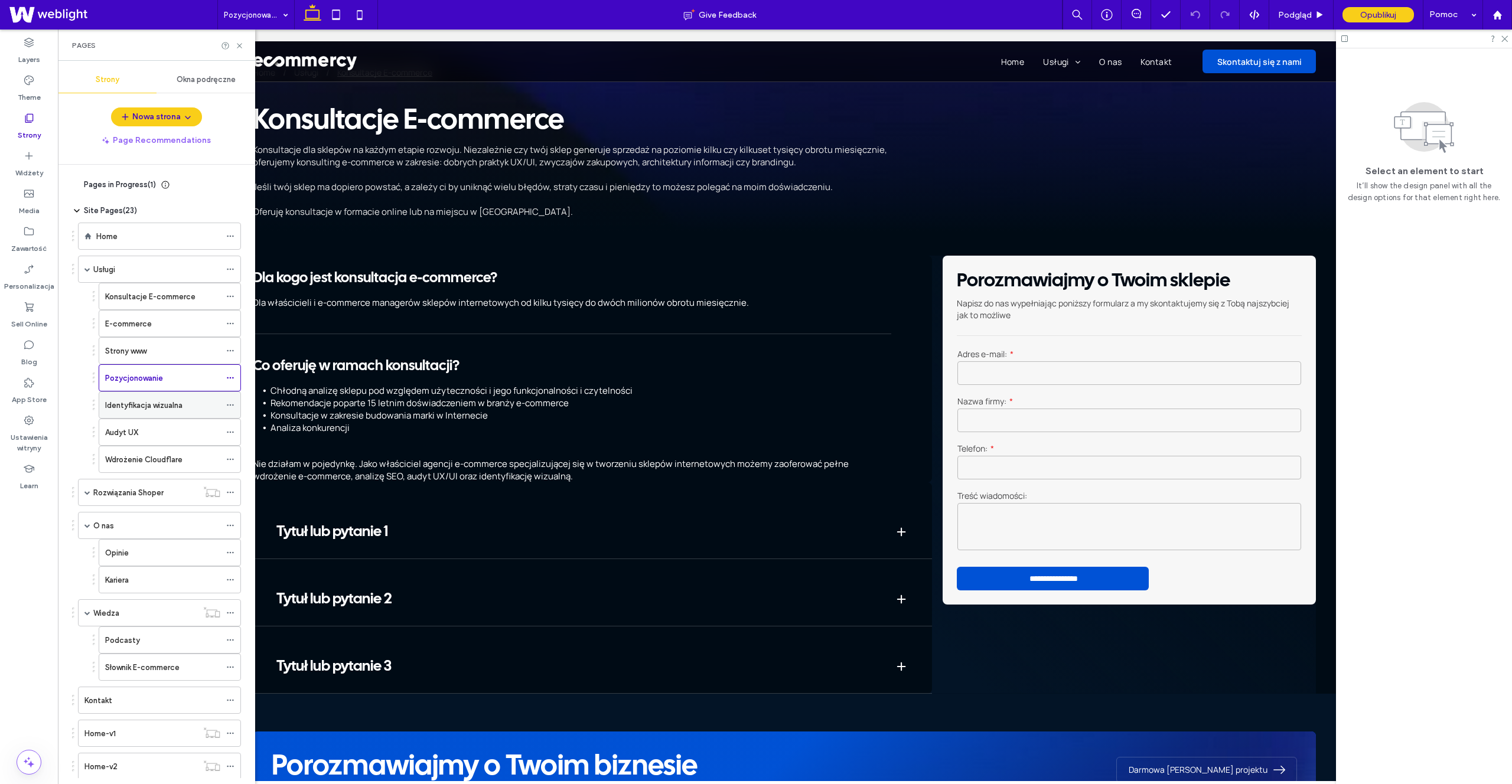
click at [168, 399] on label "Identyfikacja wizualna" at bounding box center [144, 405] width 77 height 21
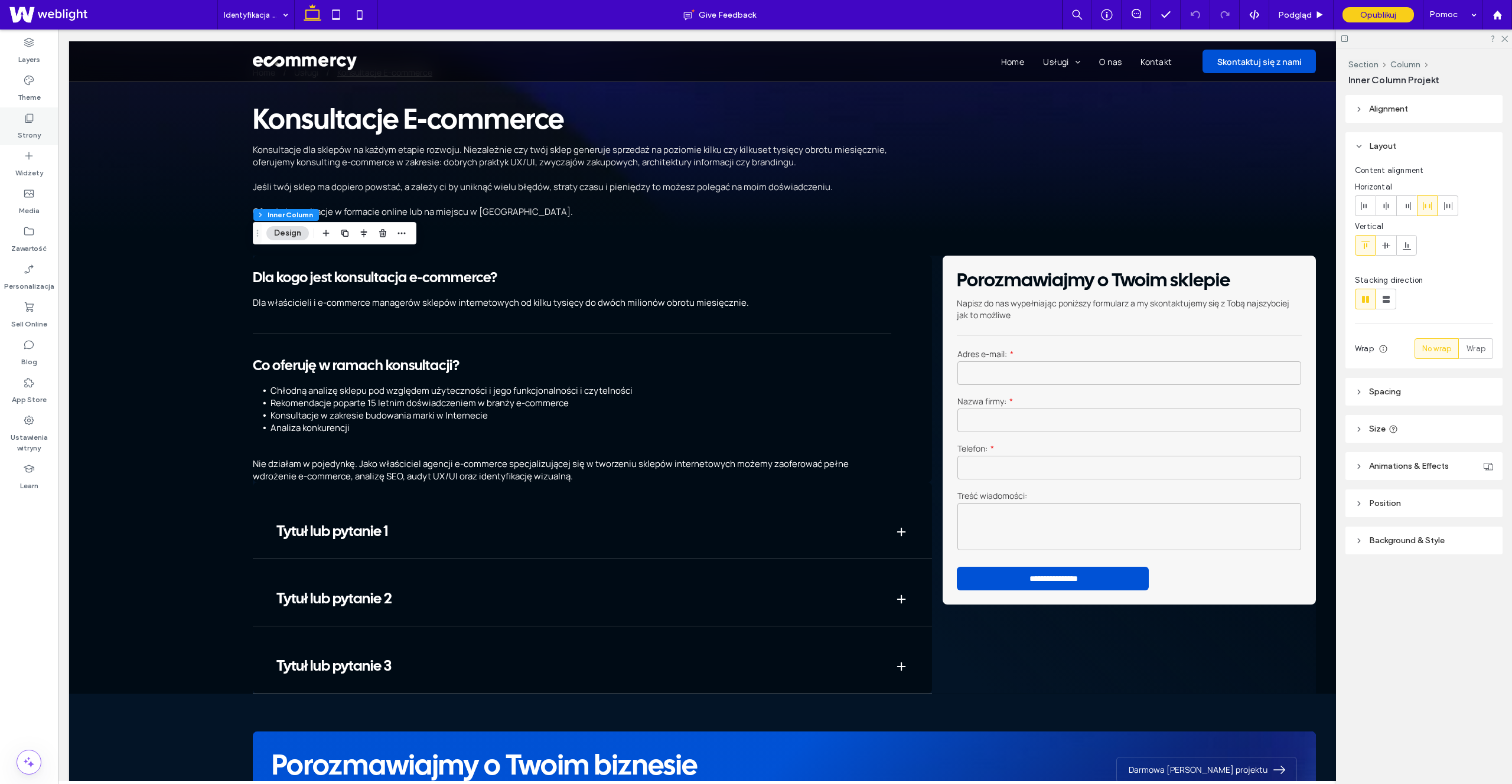
click at [21, 126] on label "Strony" at bounding box center [29, 133] width 23 height 16
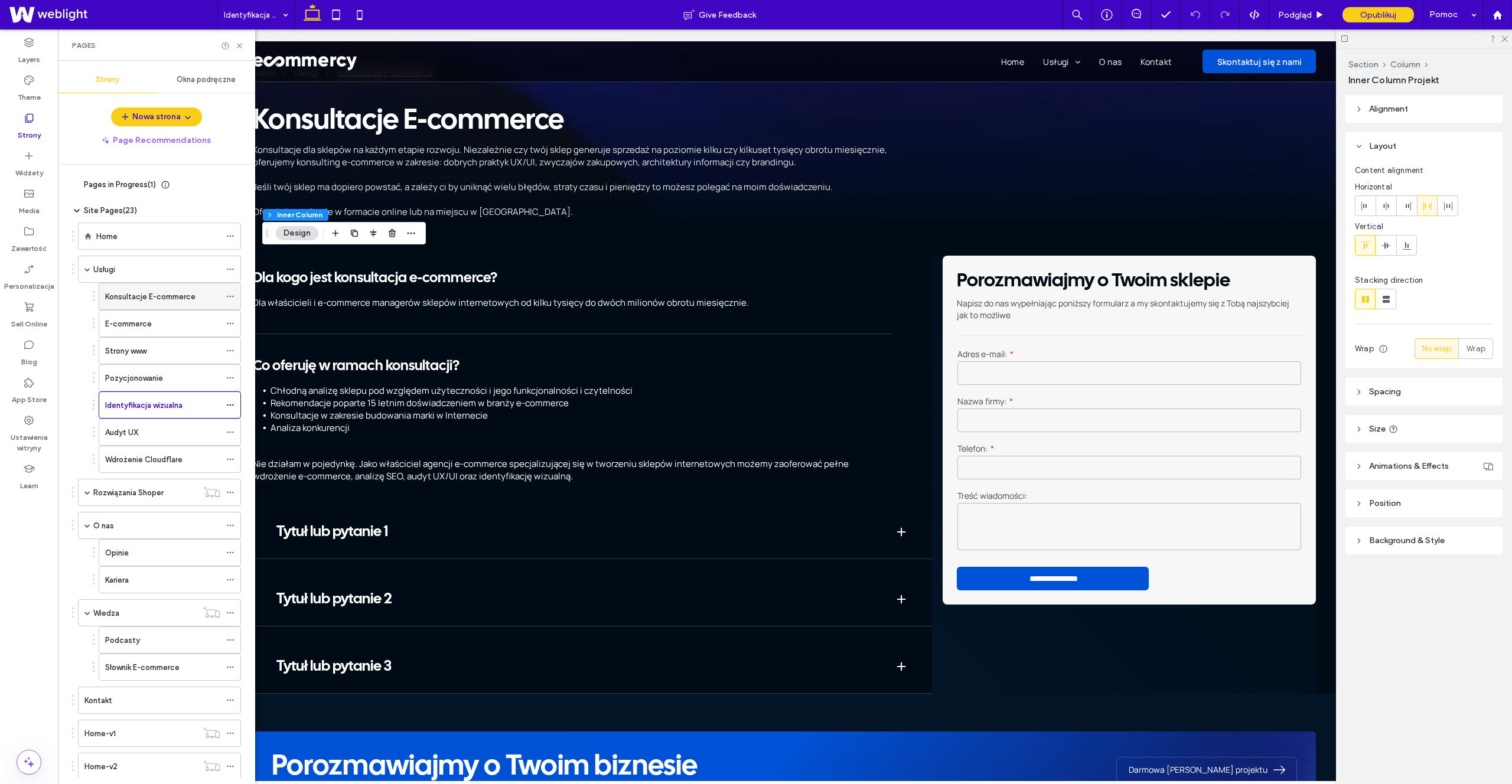
click at [128, 305] on div "Konsultacje E-commerce" at bounding box center [163, 296] width 115 height 26
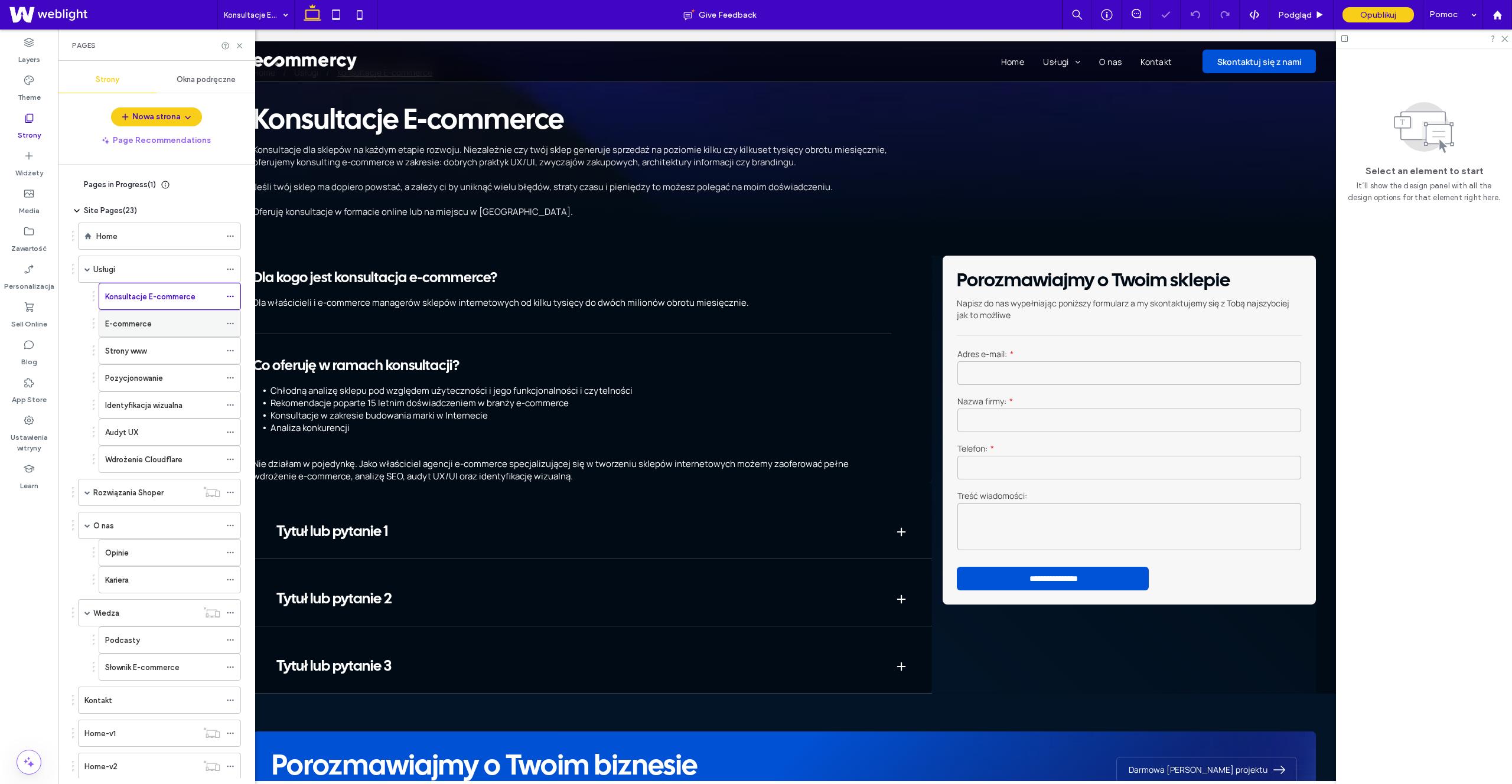
click at [151, 328] on label "E-commerce" at bounding box center [128, 323] width 46 height 21
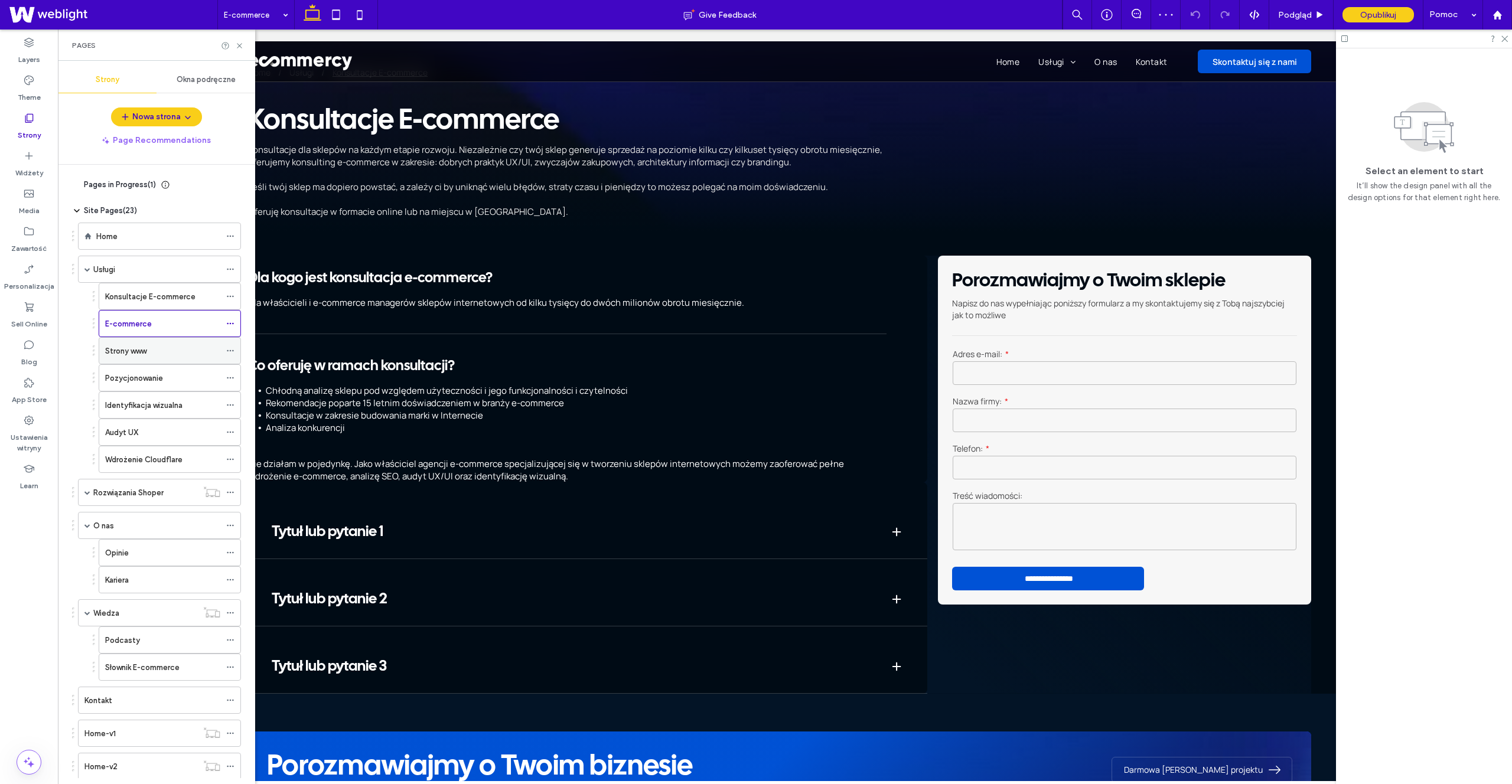
click at [134, 345] on label "Strony www" at bounding box center [126, 351] width 42 height 21
click at [155, 386] on div "Pozycjonowanie" at bounding box center [163, 378] width 115 height 26
click at [158, 406] on label "Identyfikacja wizualna" at bounding box center [144, 405] width 77 height 21
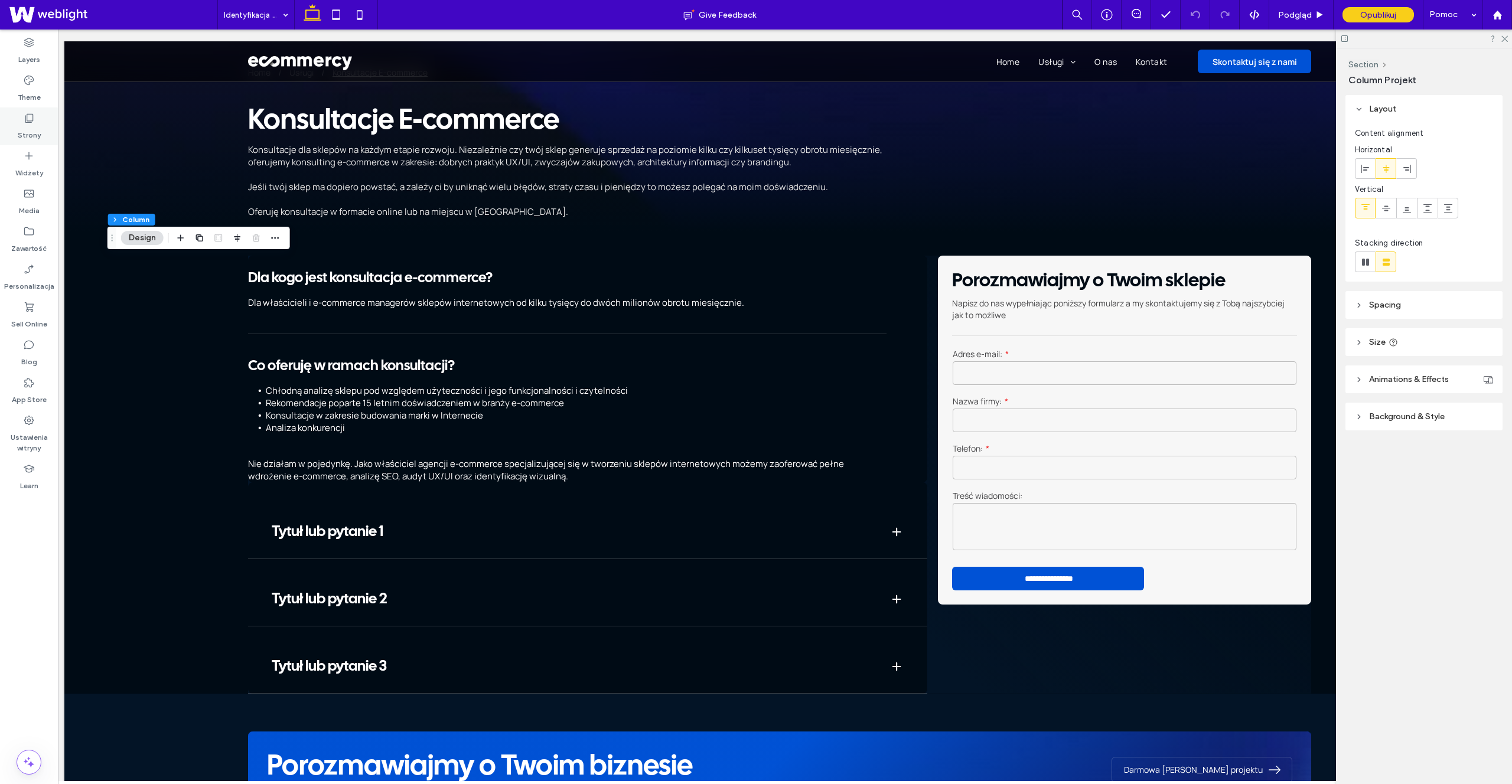
click at [39, 127] on label "Strony" at bounding box center [29, 133] width 23 height 16
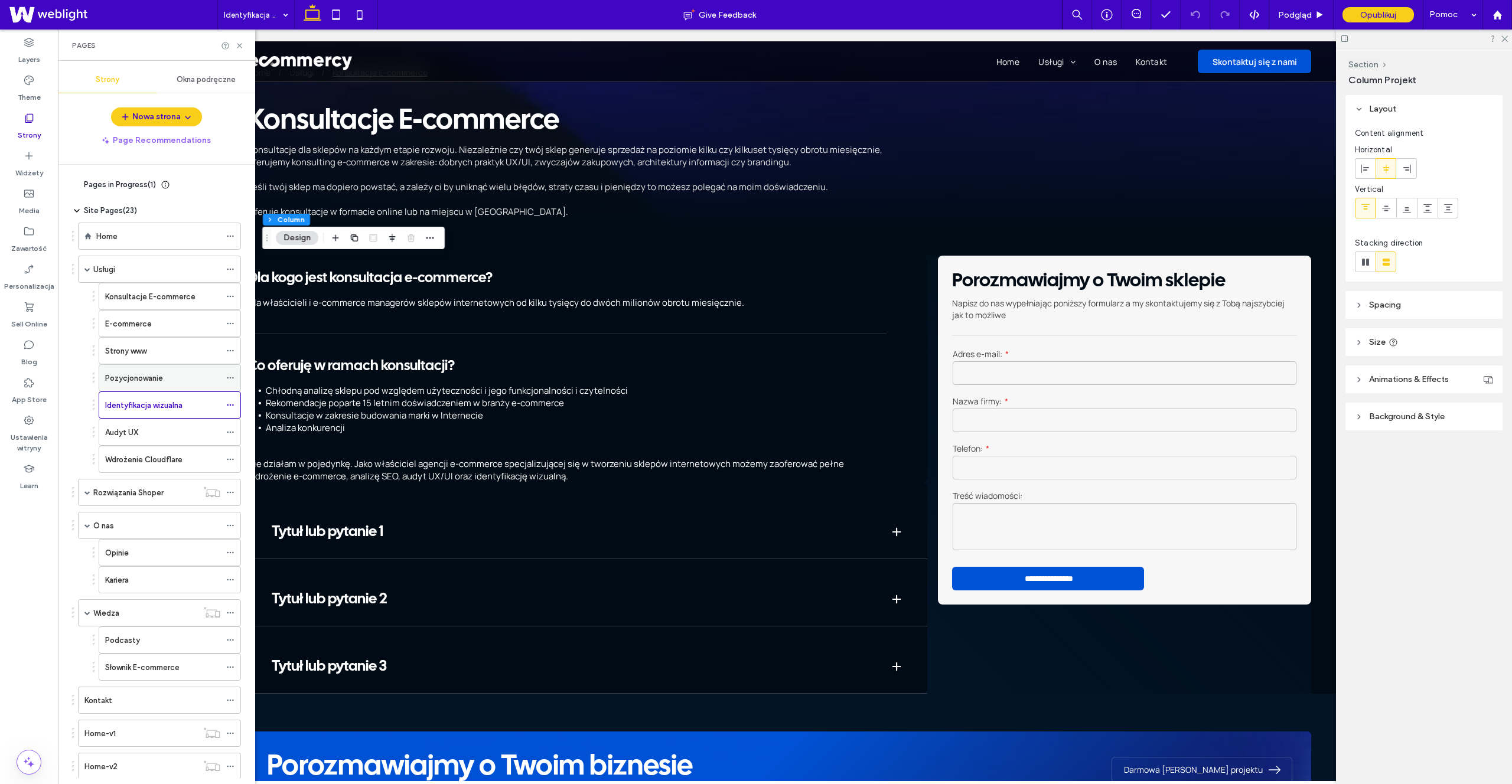
click at [158, 377] on label "Pozycjonowanie" at bounding box center [134, 378] width 58 height 21
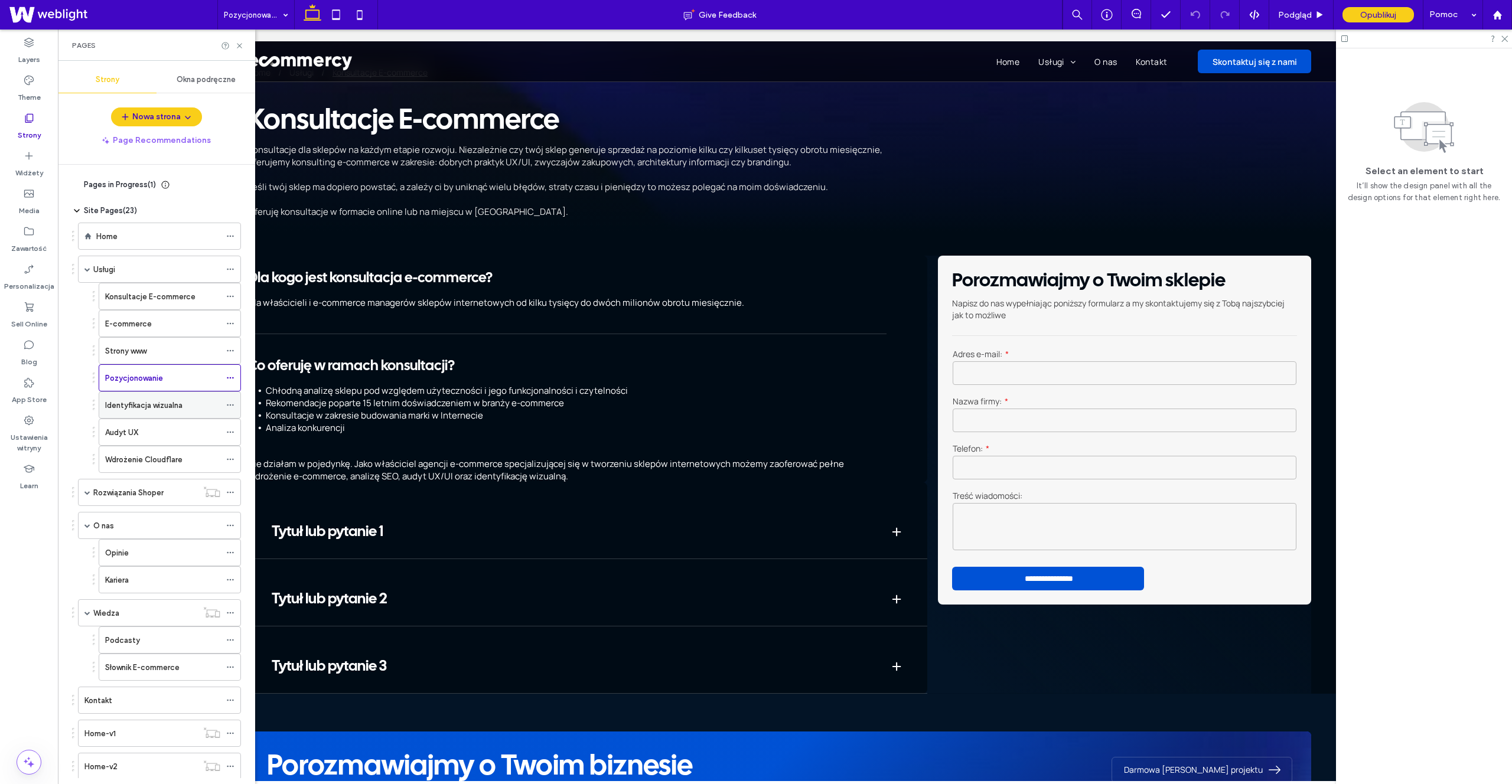
click at [169, 412] on div "Identyfikacja wizualna" at bounding box center [163, 405] width 115 height 26
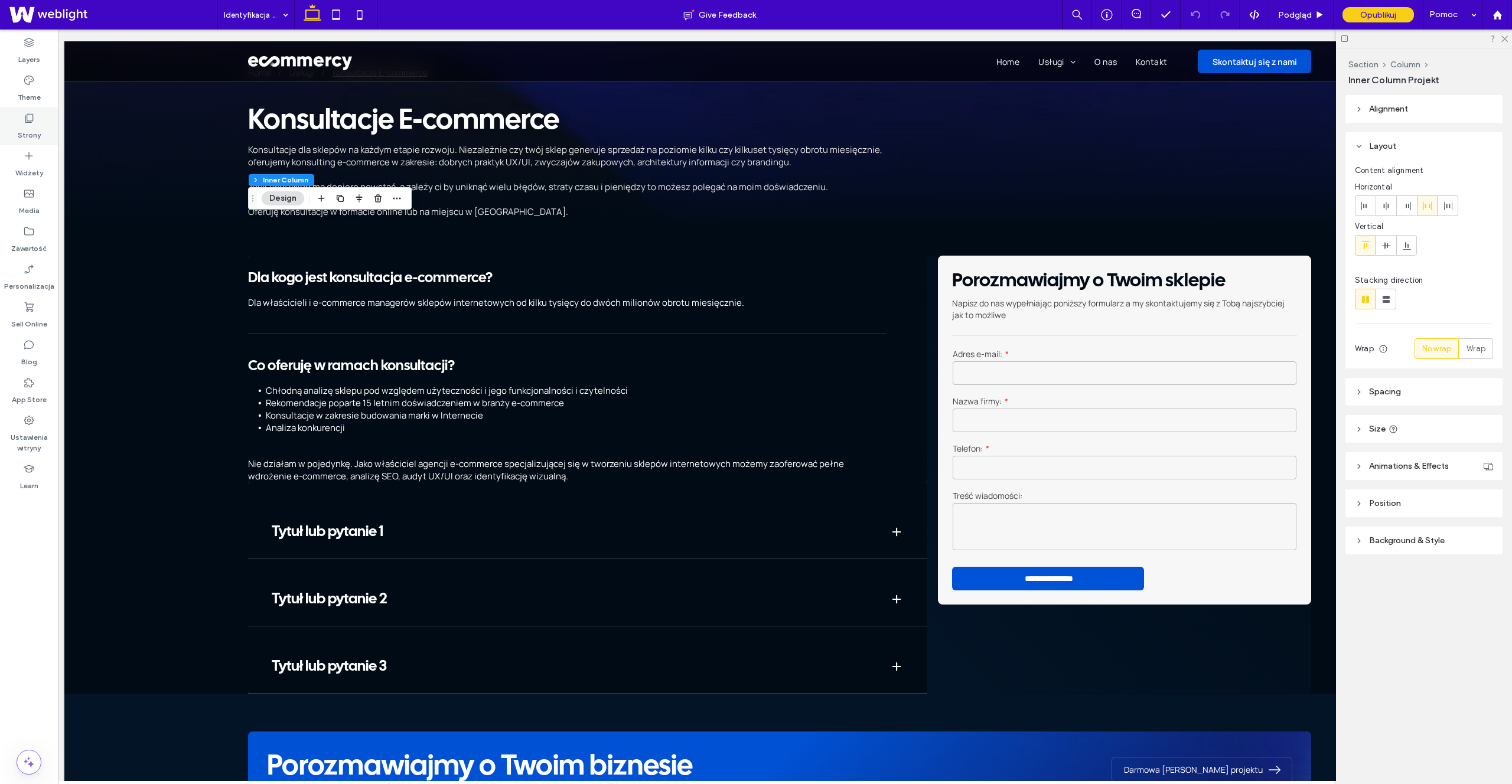
click at [30, 120] on icon at bounding box center [28, 118] width 12 height 12
